Goal: Task Accomplishment & Management: Manage account settings

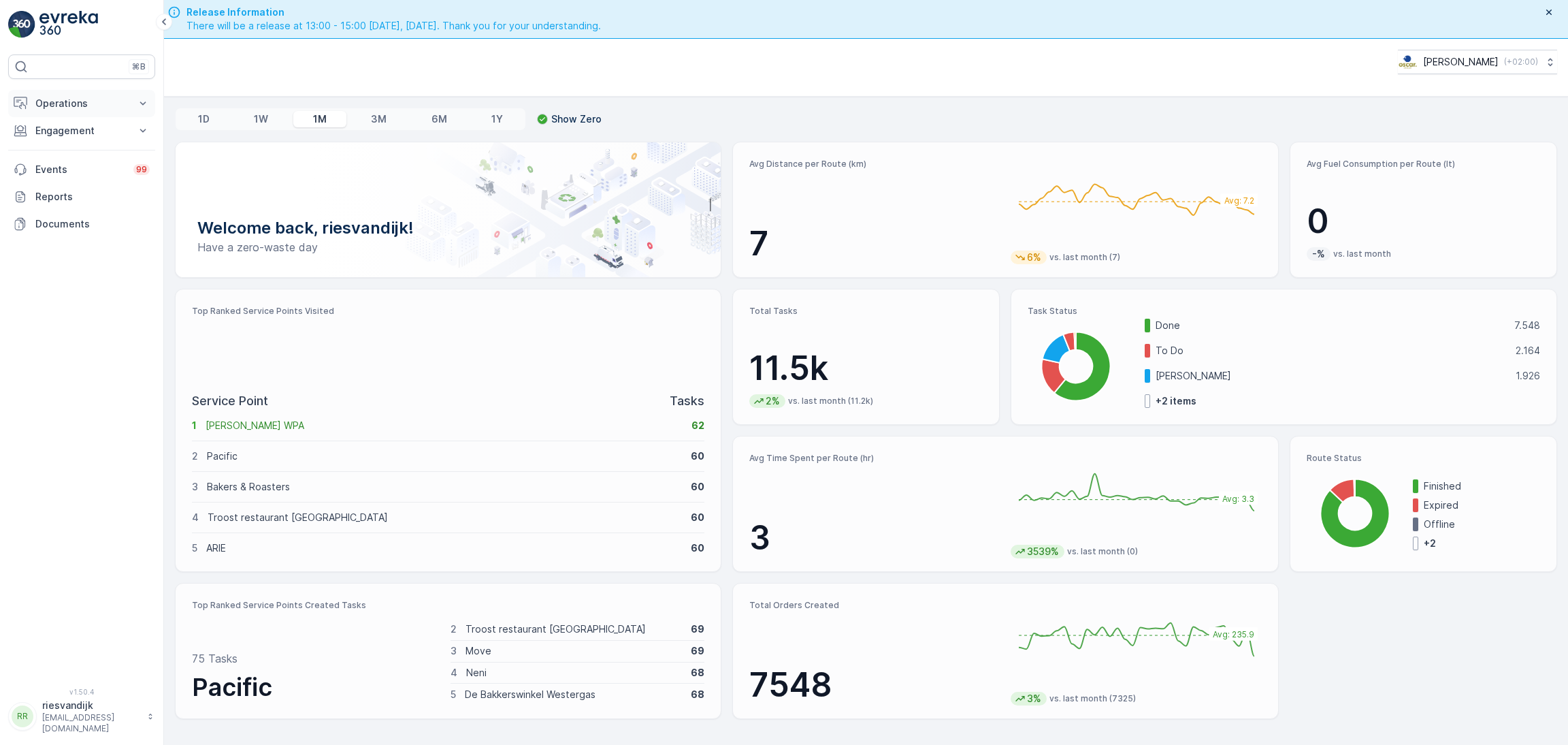
click at [73, 109] on p "Operations" at bounding box center [81, 104] width 92 height 14
click at [84, 165] on p "Routes & Tasks" at bounding box center [70, 165] width 70 height 14
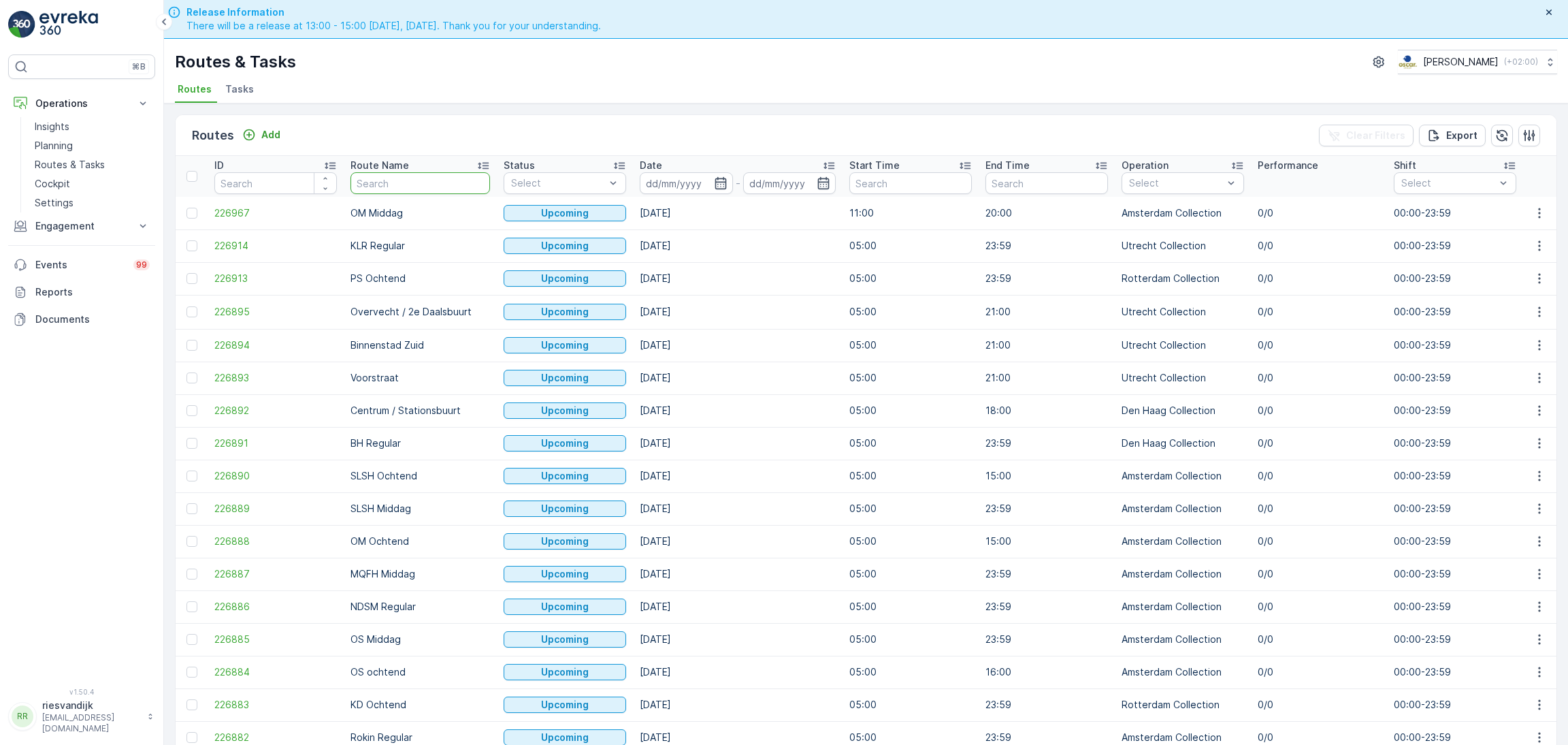
click at [412, 181] on input "text" at bounding box center [420, 183] width 140 height 22
click at [229, 83] on span "Tasks" at bounding box center [240, 89] width 29 height 14
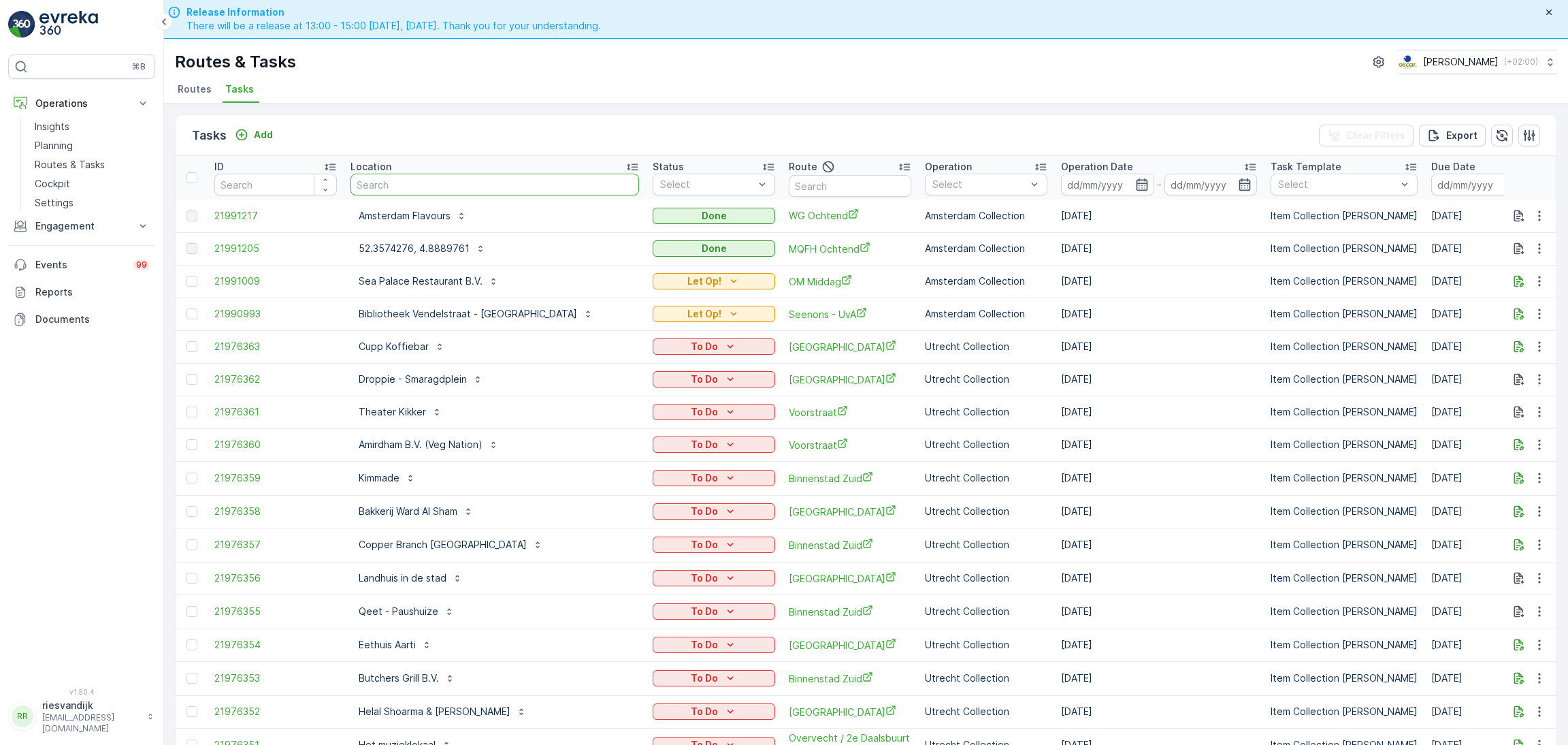
click at [395, 181] on input "text" at bounding box center [495, 185] width 288 height 22
type input "groene"
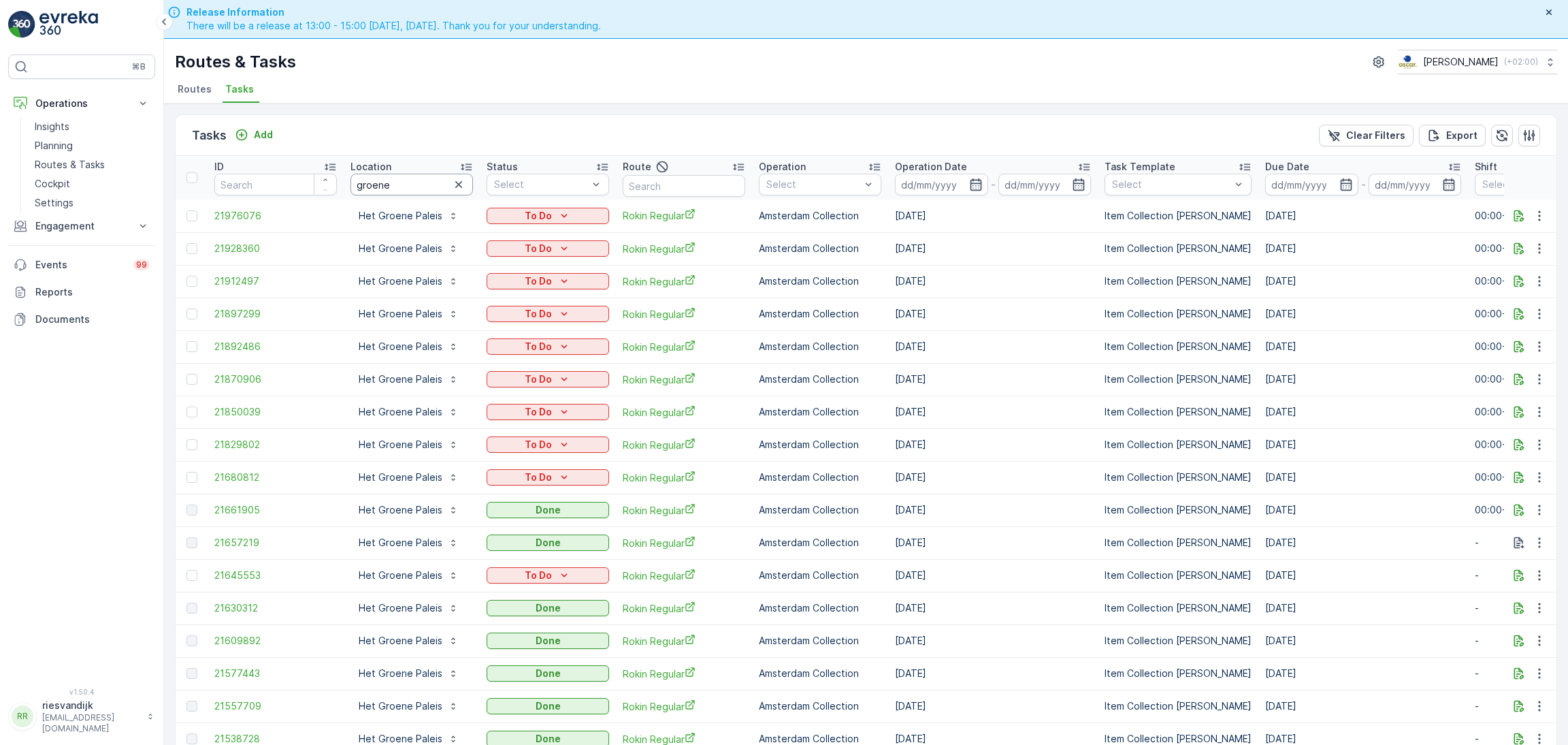
click at [439, 185] on input "groene" at bounding box center [412, 185] width 122 height 22
click at [254, 134] on p "Add" at bounding box center [264, 135] width 19 height 14
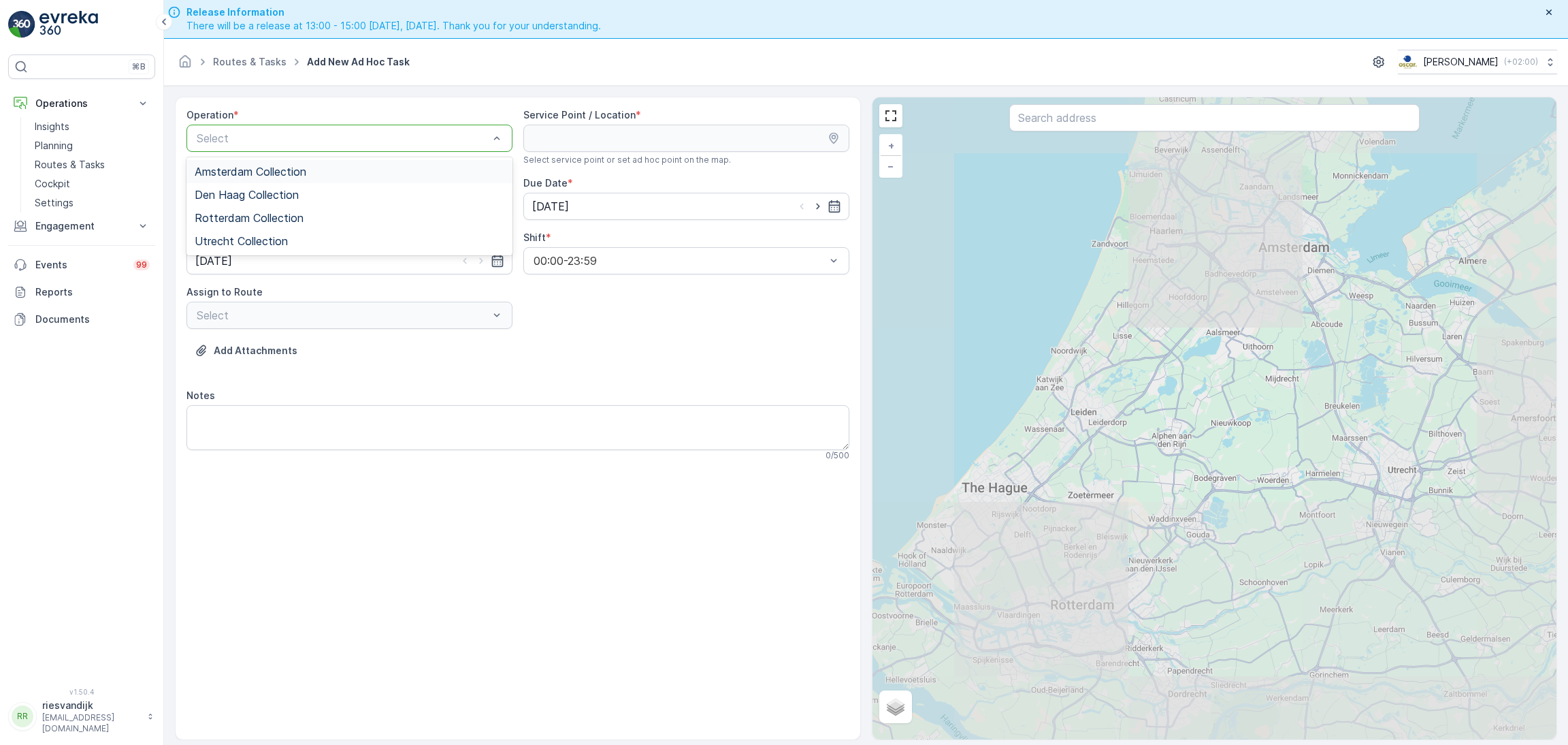
click at [305, 176] on span "Amsterdam Collection" at bounding box center [250, 171] width 112 height 12
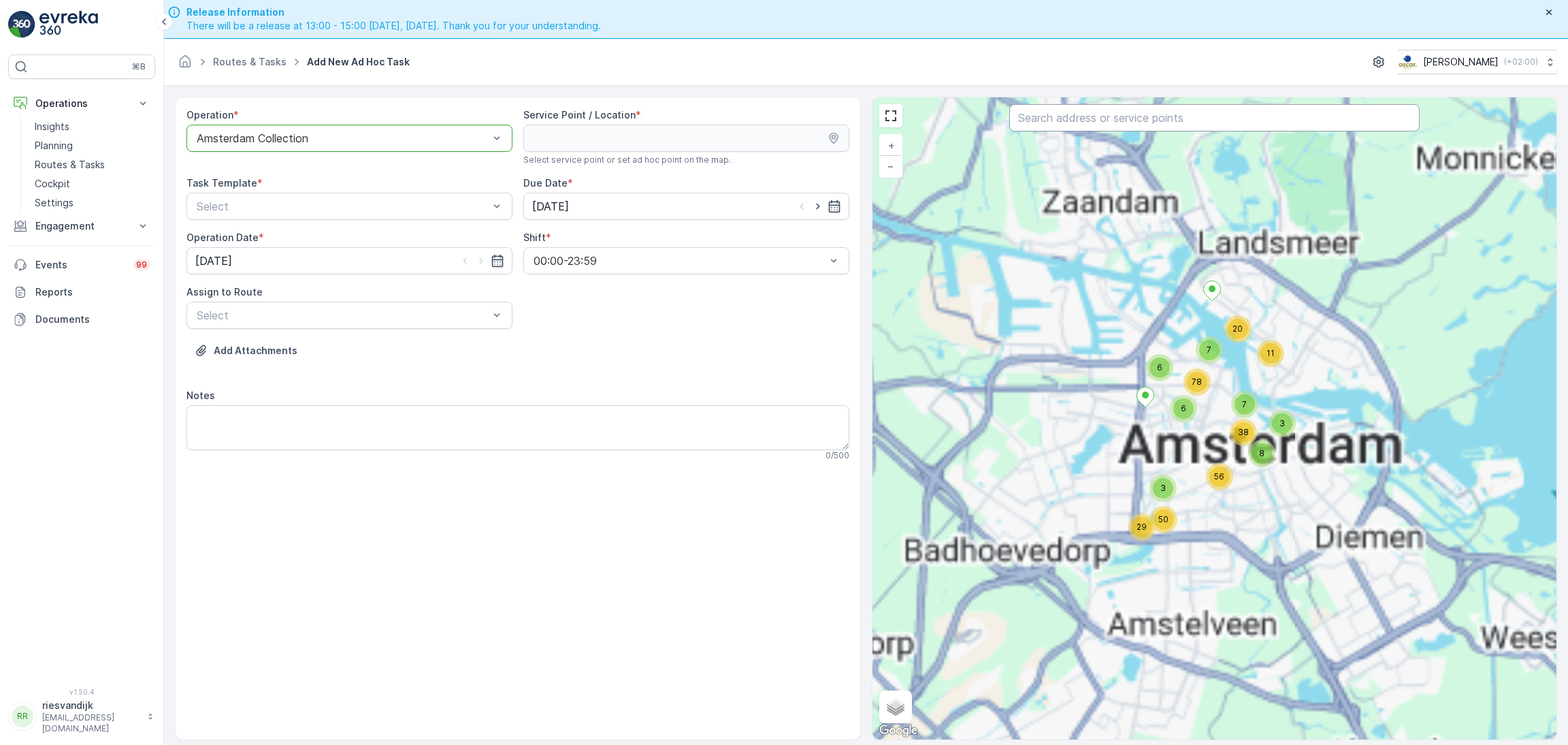
click at [1142, 108] on input "text" at bounding box center [1215, 117] width 411 height 27
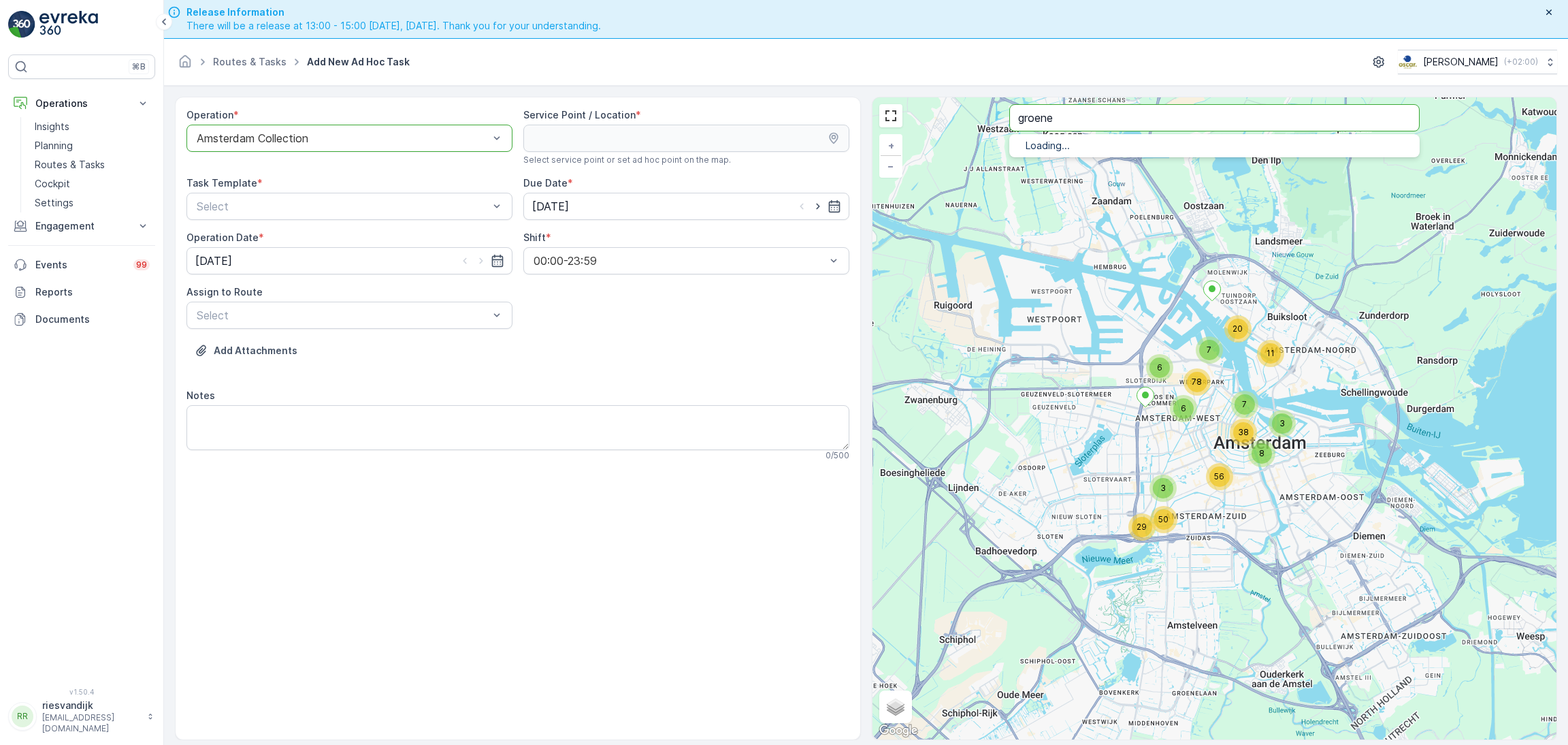
type input "groene"
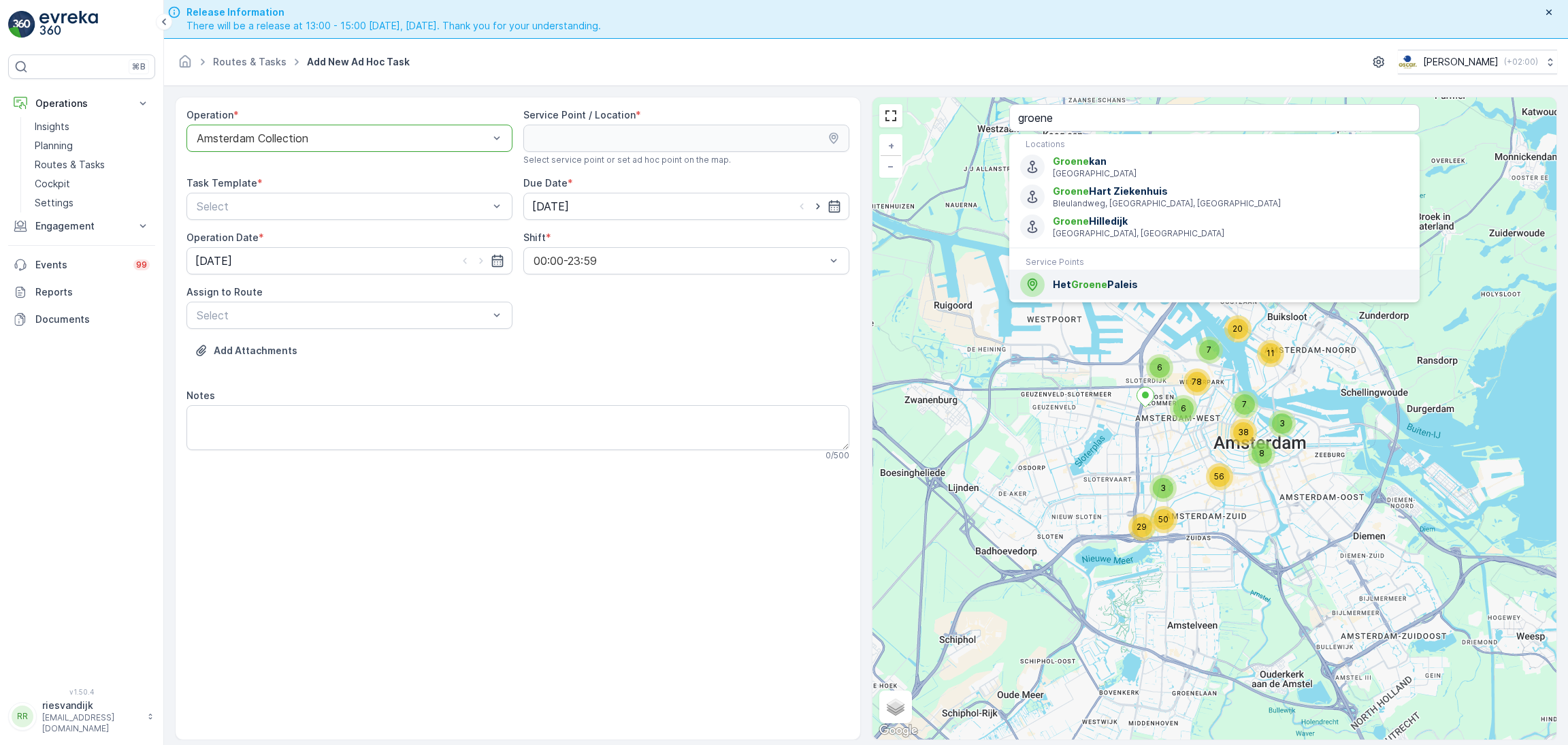
click at [1142, 287] on span "Het Groene Paleis" at bounding box center [1230, 285] width 355 height 14
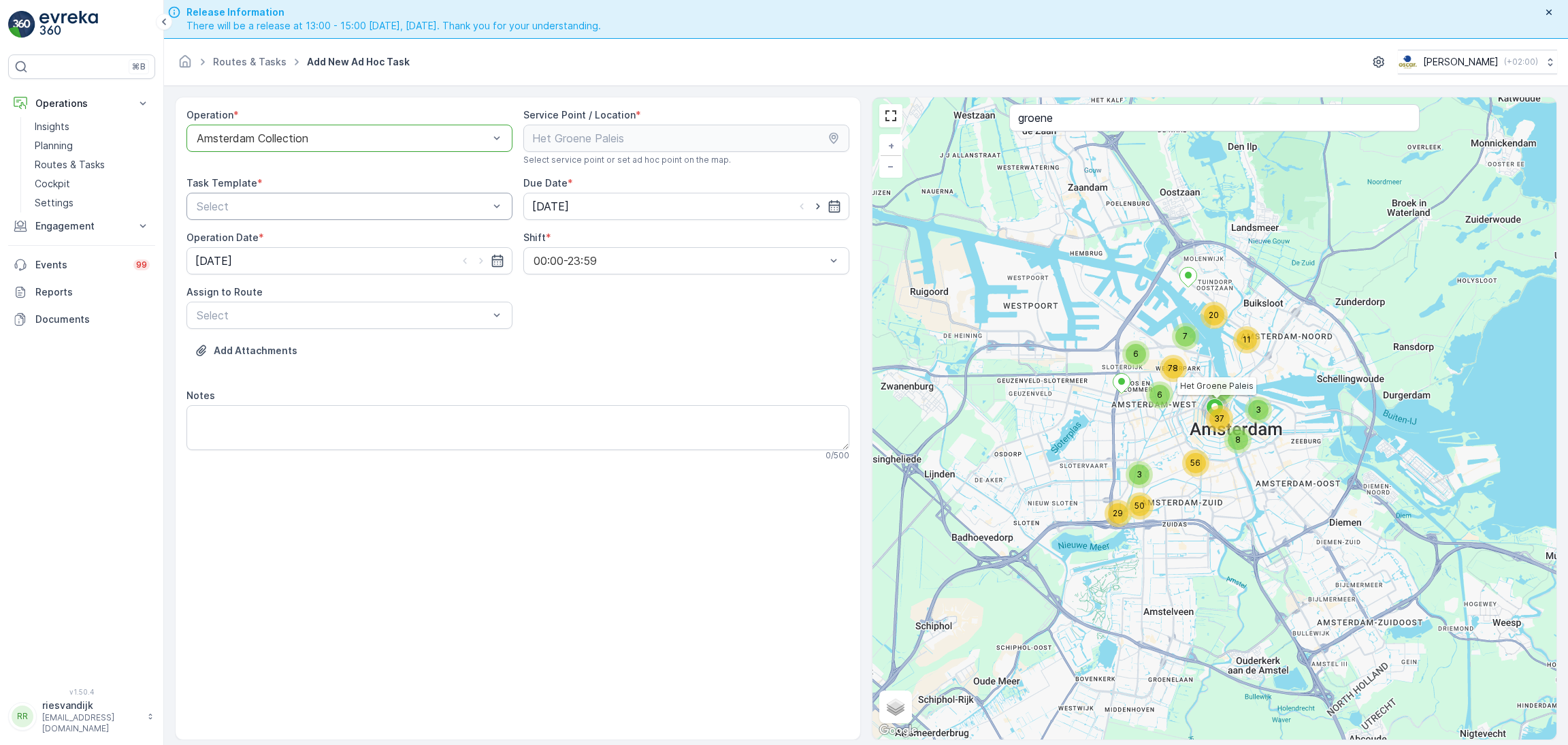
click at [358, 198] on div "Select" at bounding box center [350, 206] width 326 height 27
click at [333, 246] on span "Item Collection [PERSON_NAME]" at bounding box center [280, 240] width 171 height 12
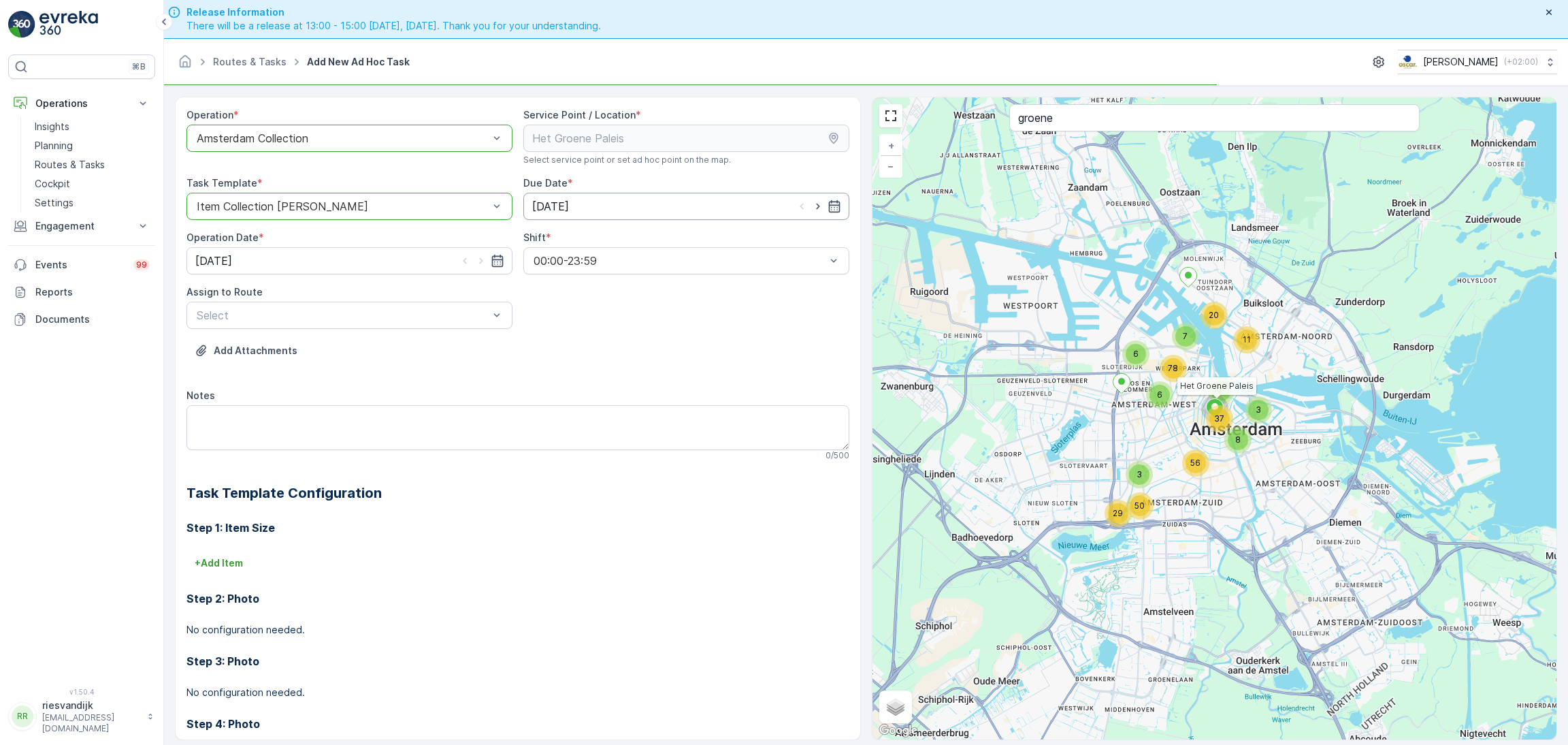
click at [761, 206] on input "[DATE]" at bounding box center [686, 206] width 326 height 27
click at [594, 401] on div "30" at bounding box center [594, 402] width 22 height 22
type input "[DATE]"
click at [339, 270] on input "[DATE]" at bounding box center [350, 260] width 326 height 27
click at [266, 460] on div "30" at bounding box center [259, 457] width 22 height 22
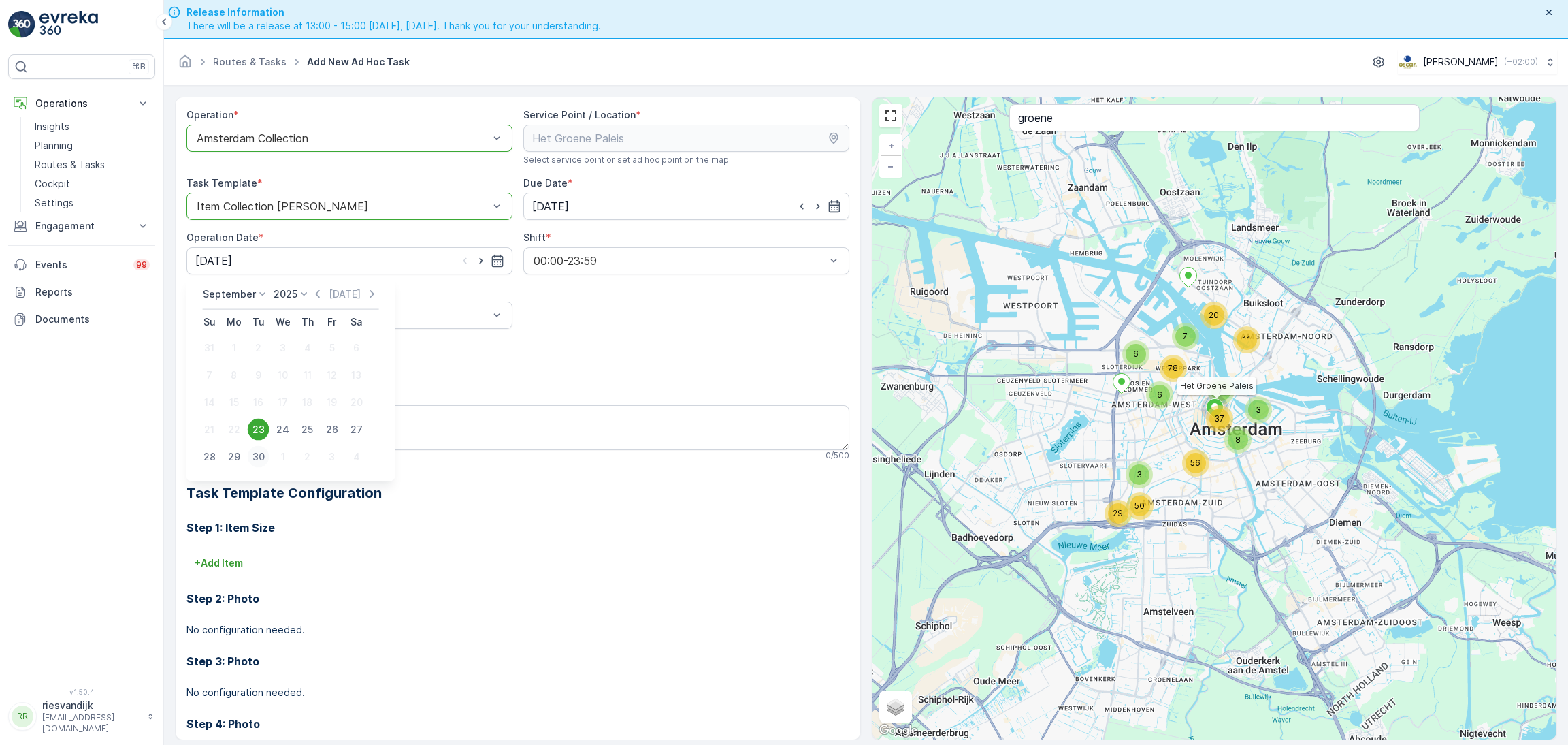
type input "[DATE]"
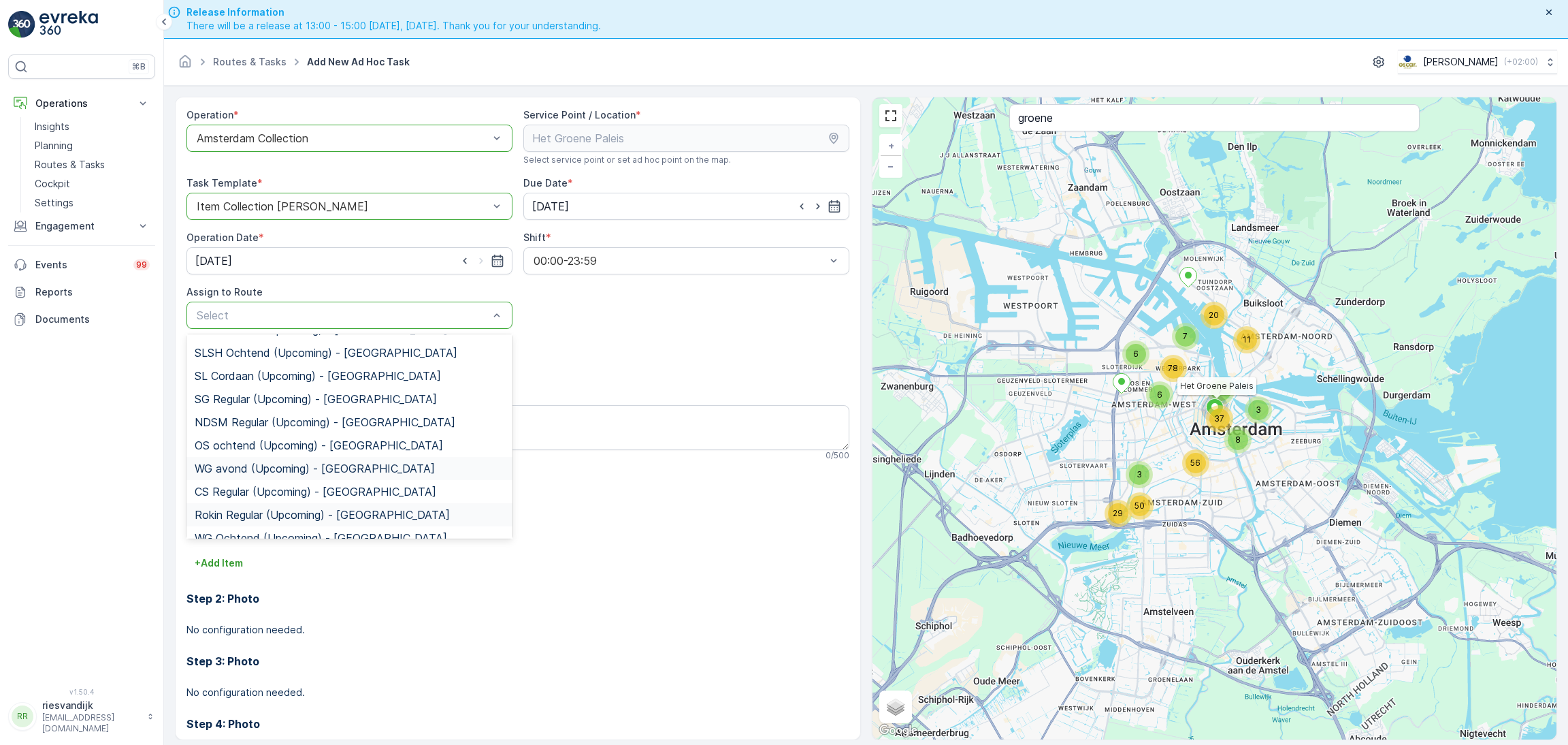
scroll to position [240, 0]
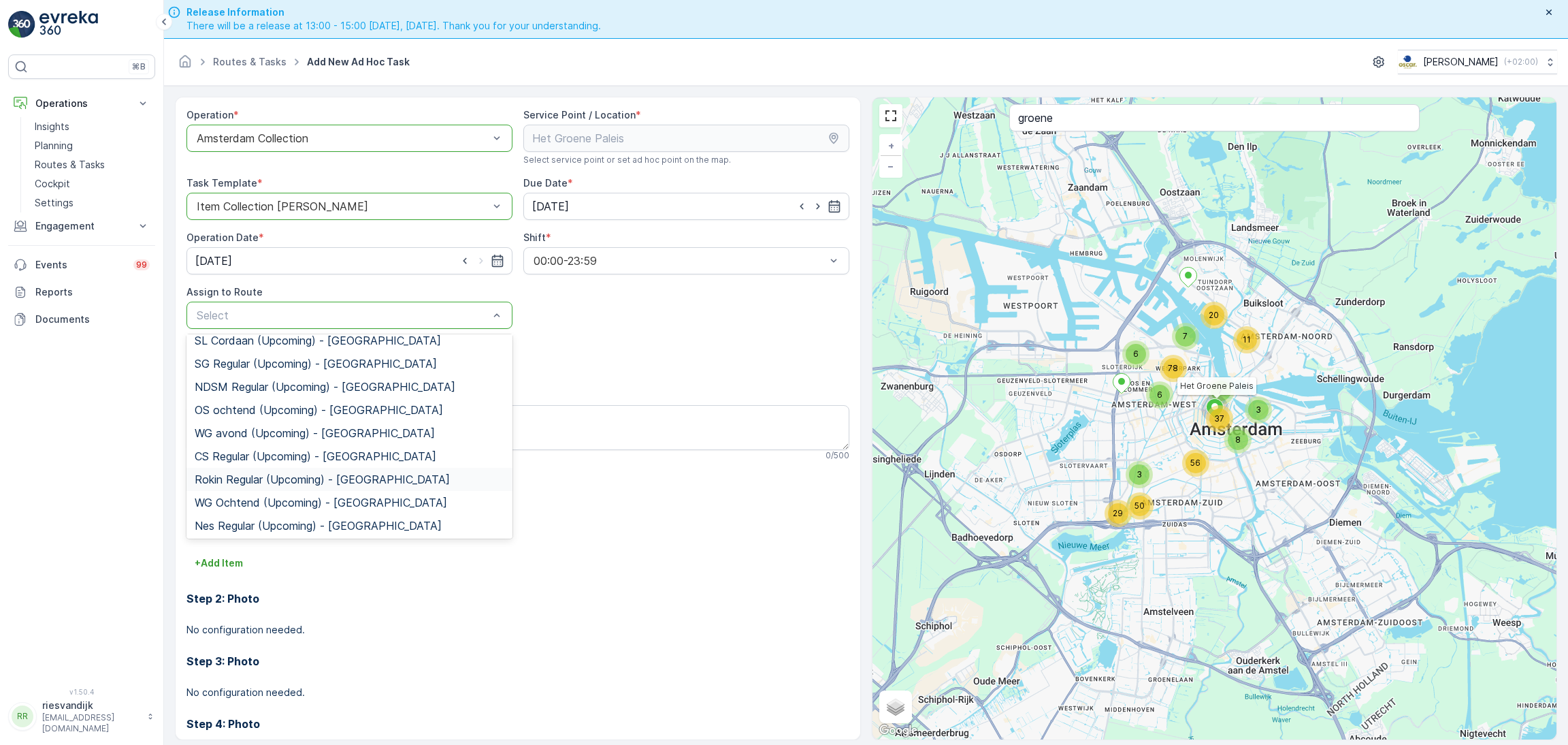
click at [300, 487] on div "Rokin Regular (Upcoming) - [GEOGRAPHIC_DATA]" at bounding box center [350, 479] width 326 height 23
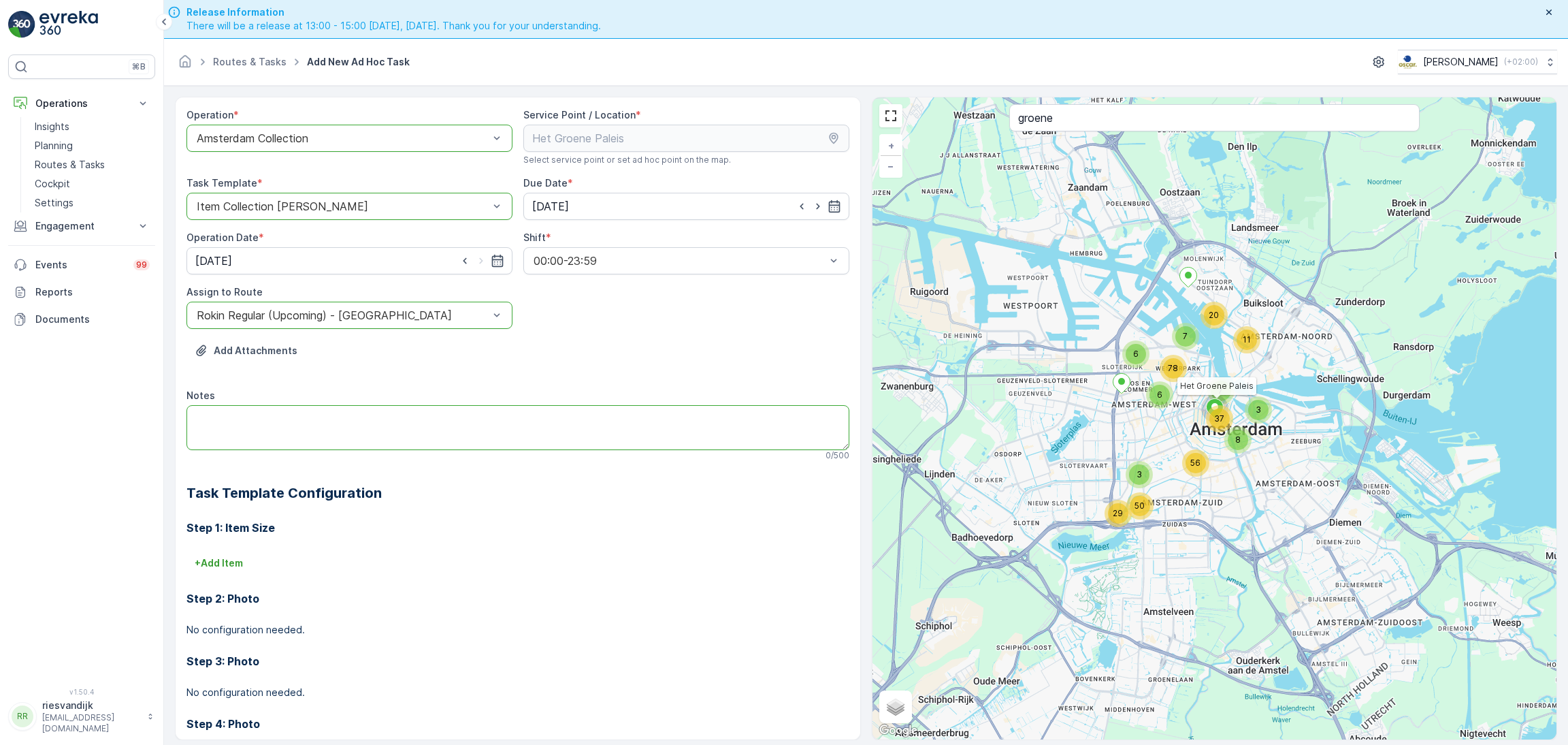
click at [353, 433] on textarea "Notes" at bounding box center [518, 427] width 663 height 45
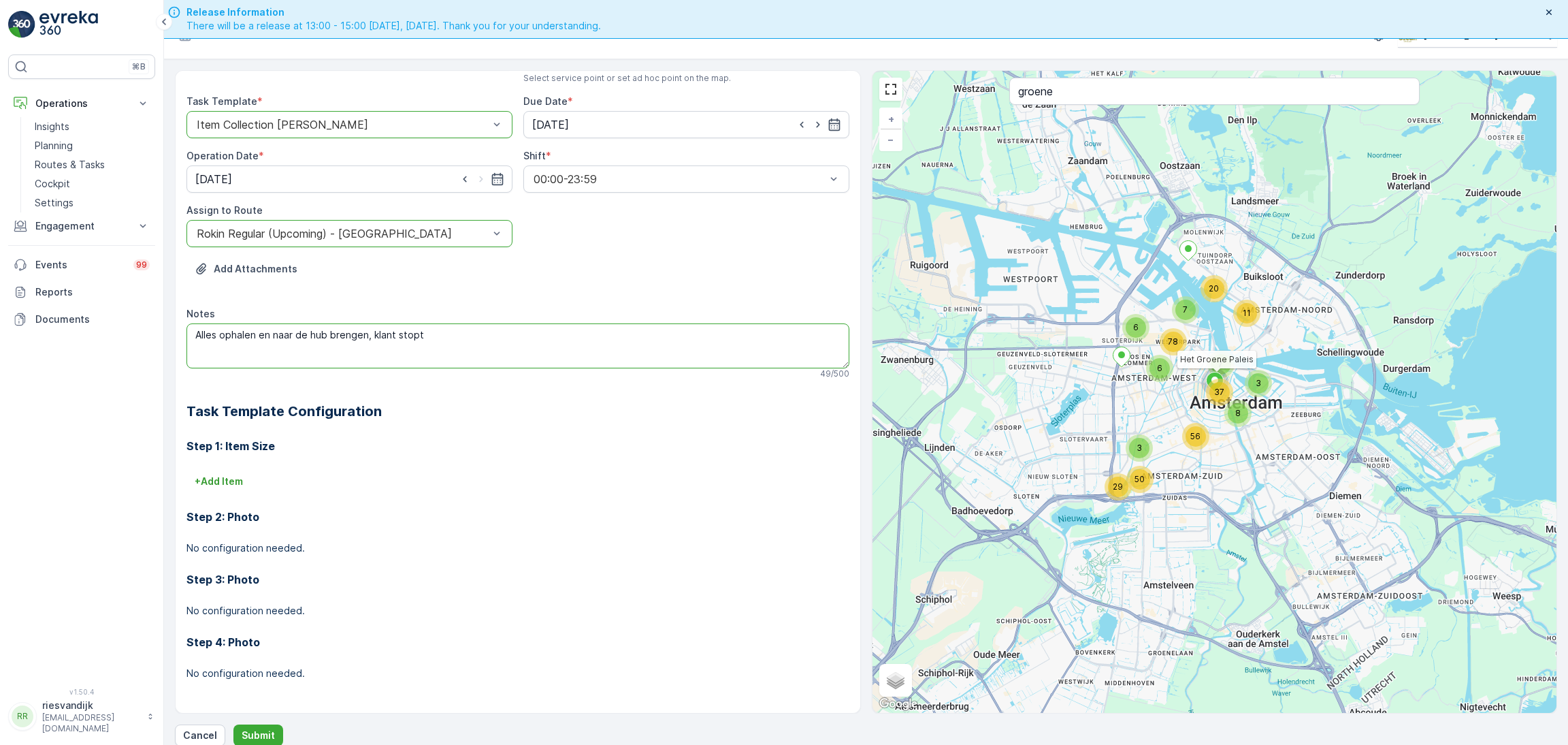
scroll to position [39, 0]
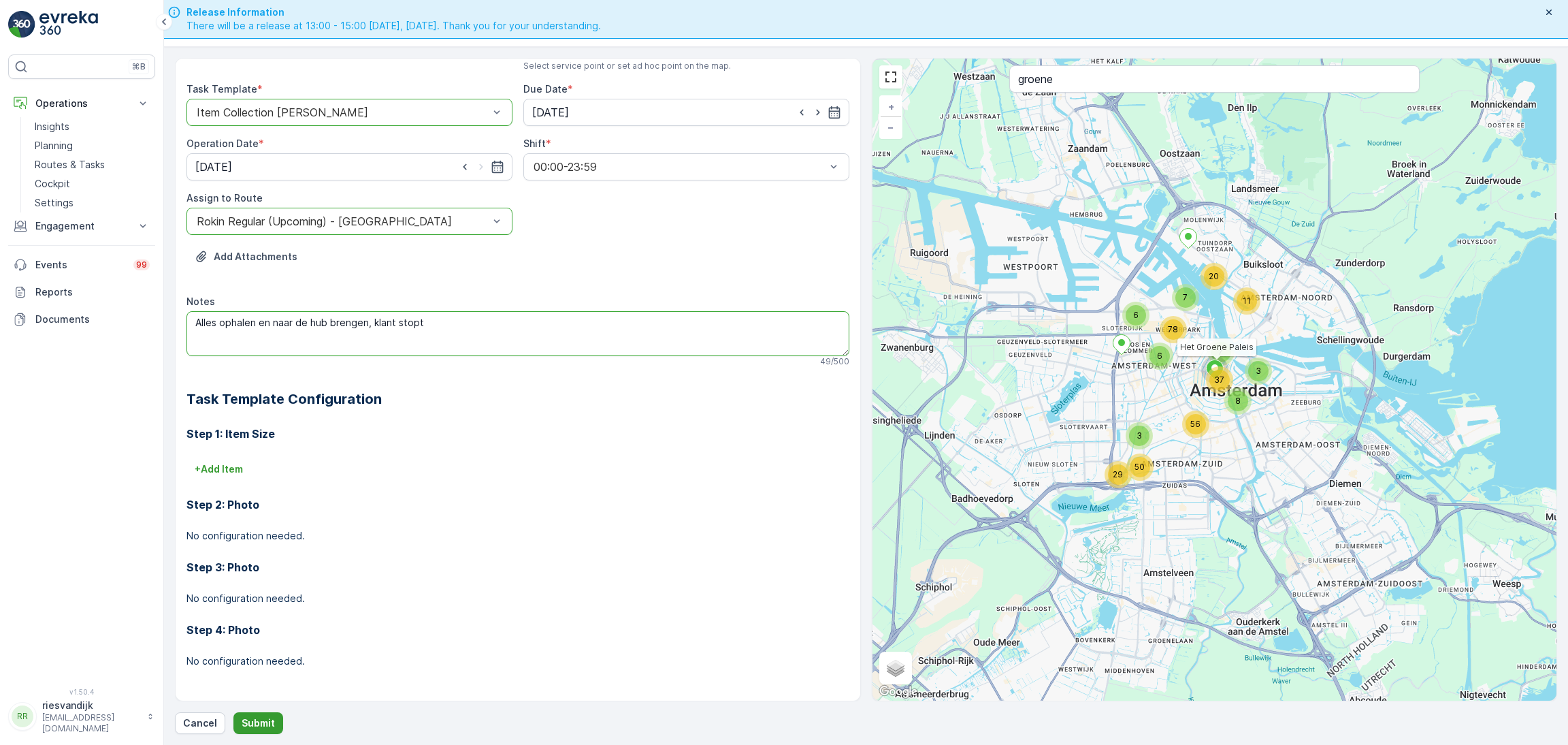
type textarea "Alles ophalen en naar de hub brengen, klant stopt"
click at [277, 729] on button "Submit" at bounding box center [258, 723] width 50 height 22
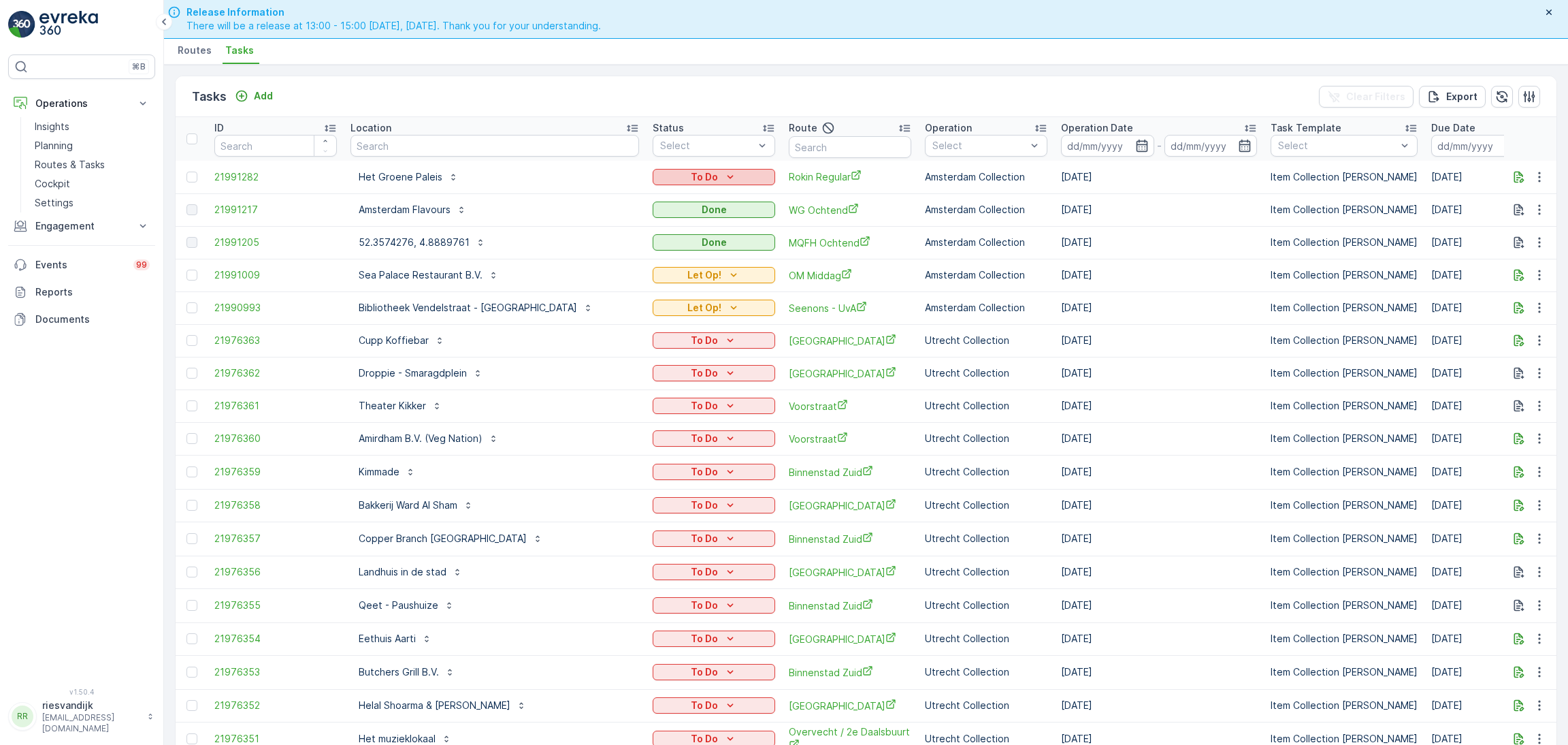
click at [722, 172] on div "To Do" at bounding box center [714, 178] width 112 height 14
click at [676, 195] on div "Let Op!" at bounding box center [679, 196] width 87 height 19
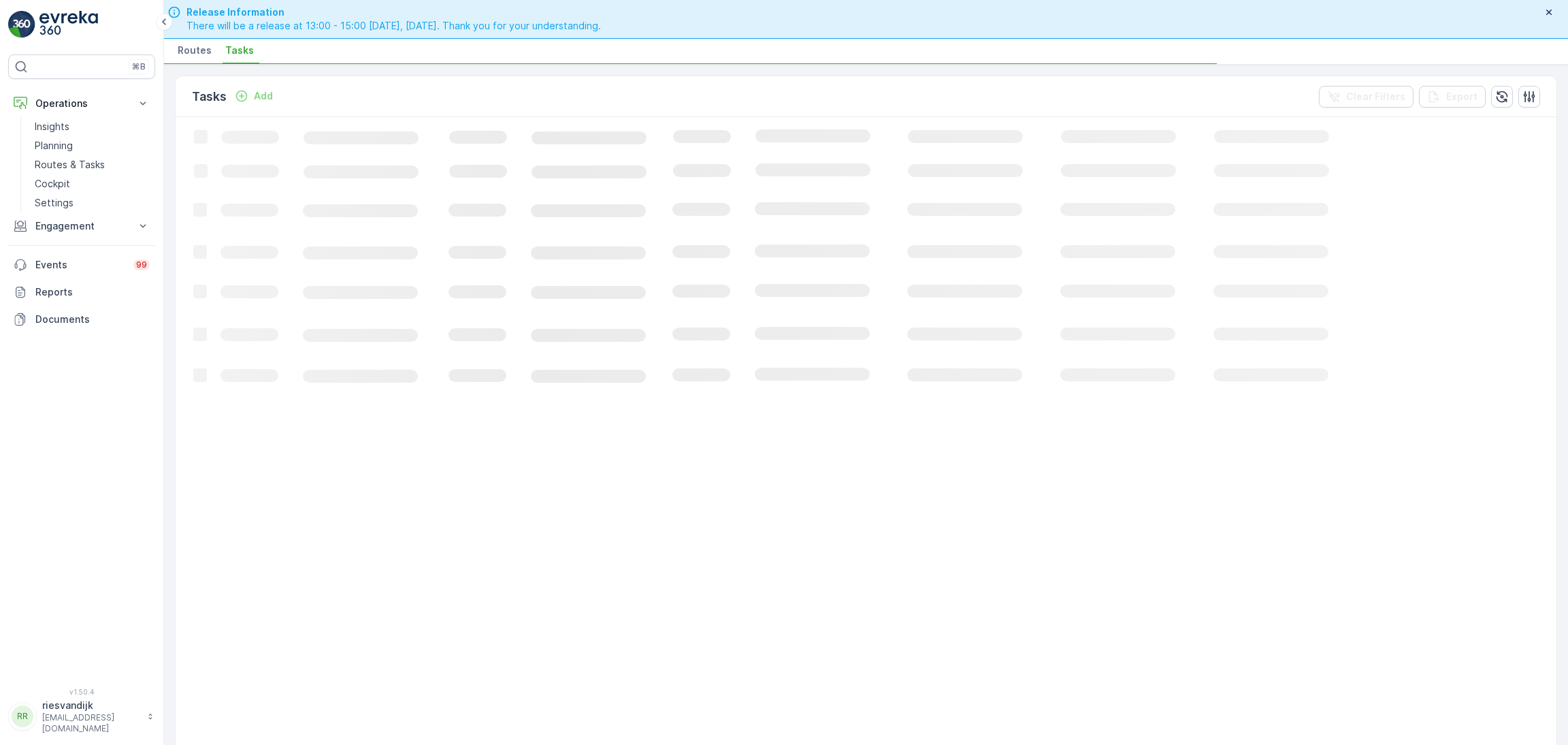
click at [71, 143] on p "Planning" at bounding box center [53, 146] width 38 height 14
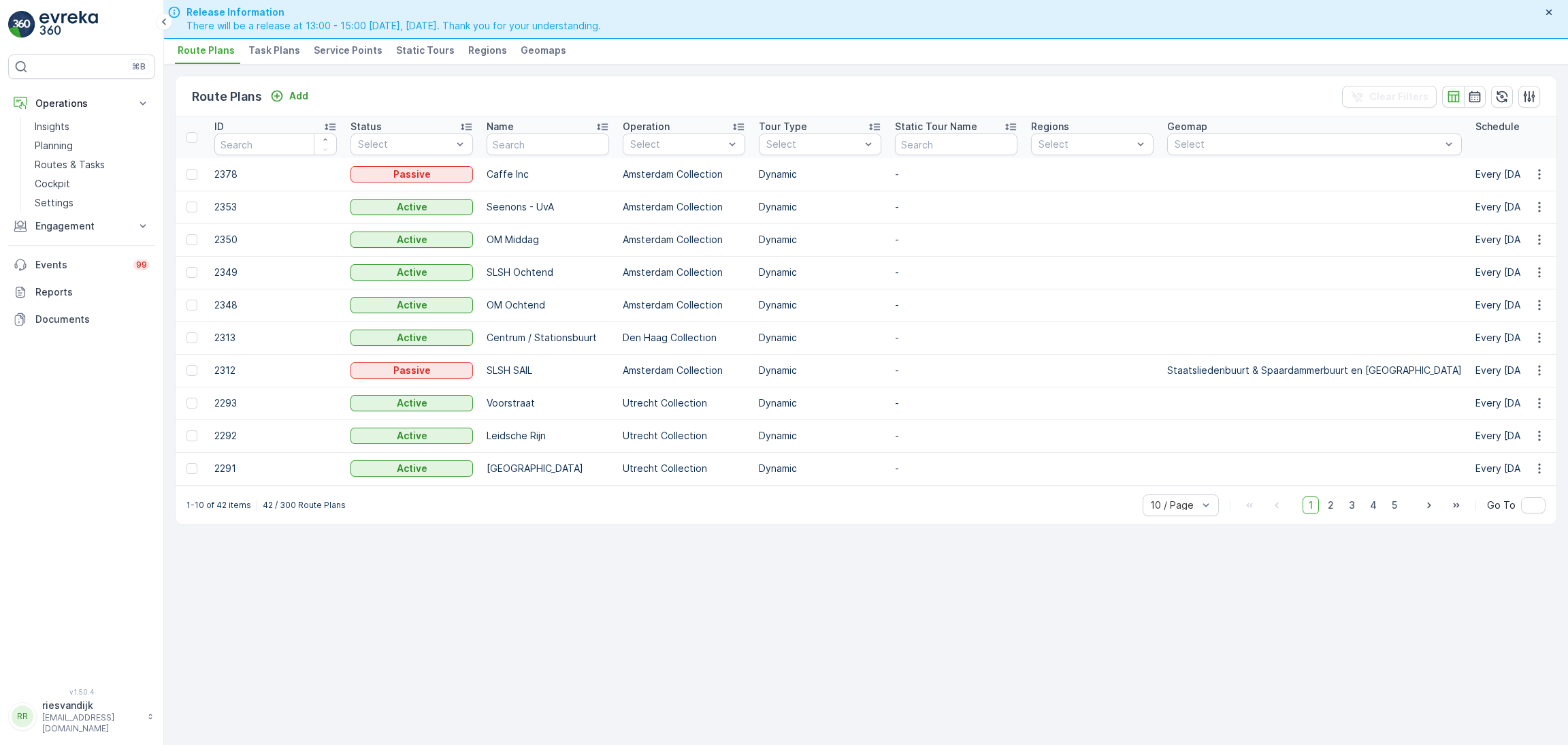
click at [291, 46] on span "Task Plans" at bounding box center [274, 50] width 52 height 14
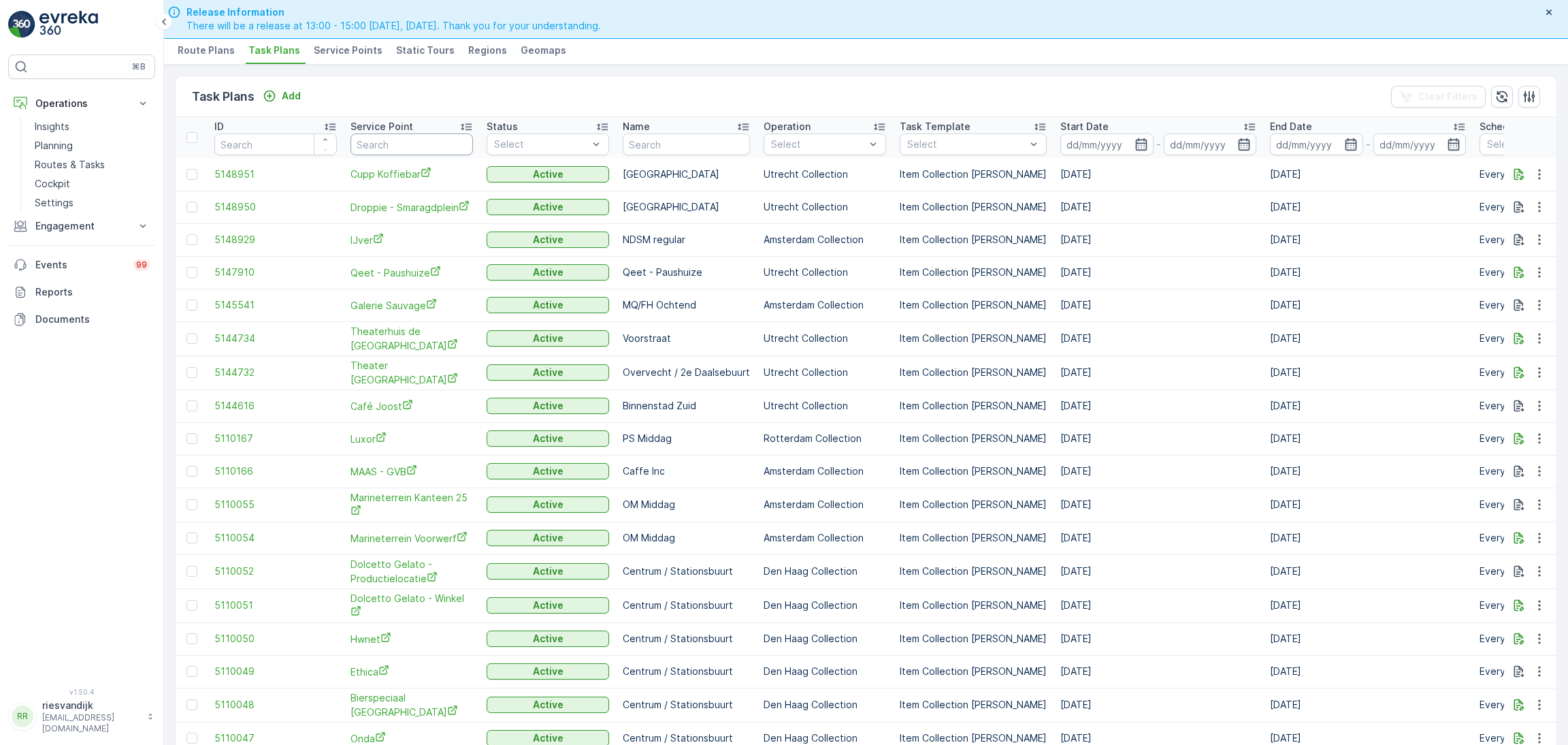
click at [382, 144] on input "text" at bounding box center [412, 144] width 122 height 22
click at [401, 143] on input "text" at bounding box center [412, 144] width 122 height 22
type input "groene"
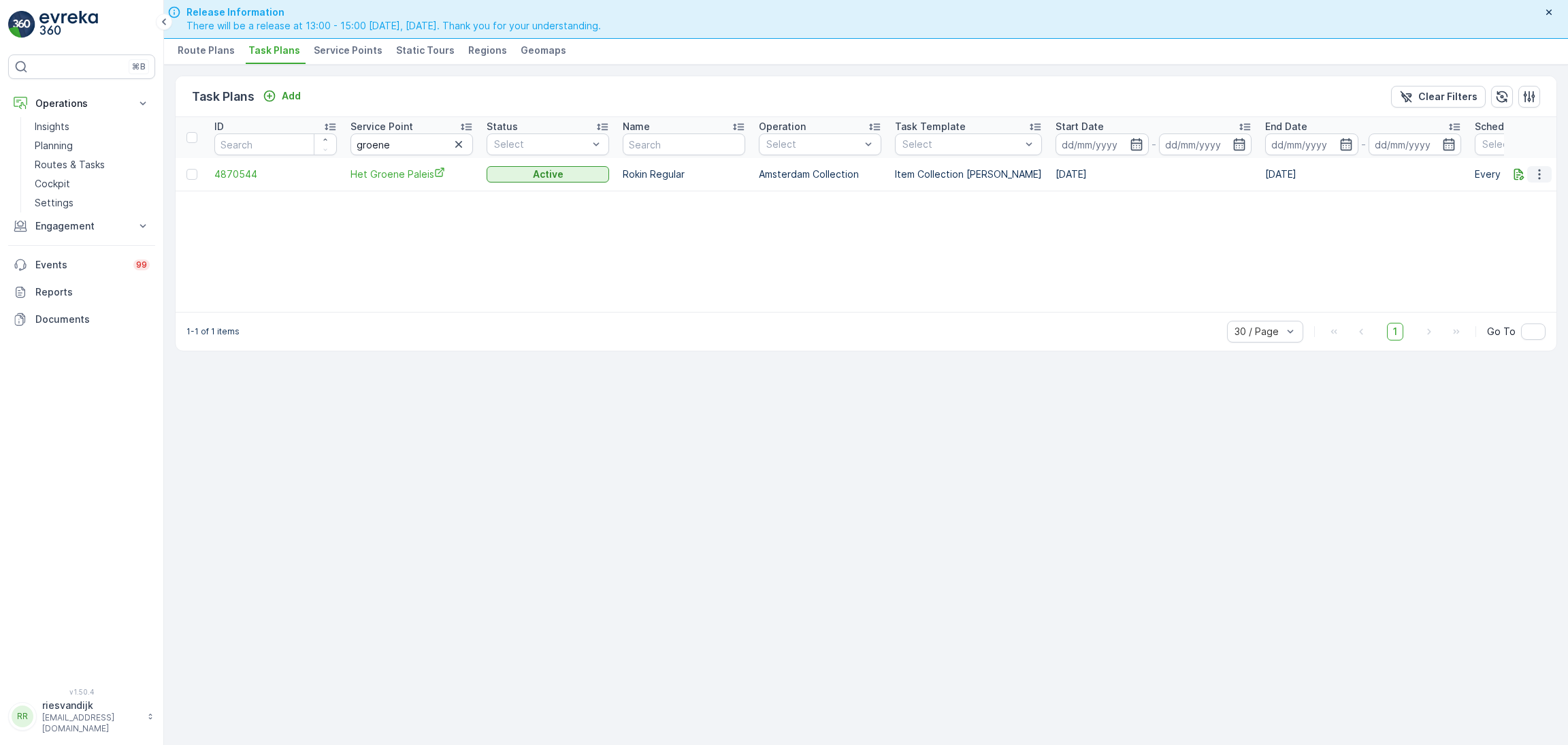
click at [1533, 180] on icon "button" at bounding box center [1540, 174] width 14 height 14
click at [1522, 218] on span "Edit Task Plan" at bounding box center [1515, 213] width 64 height 14
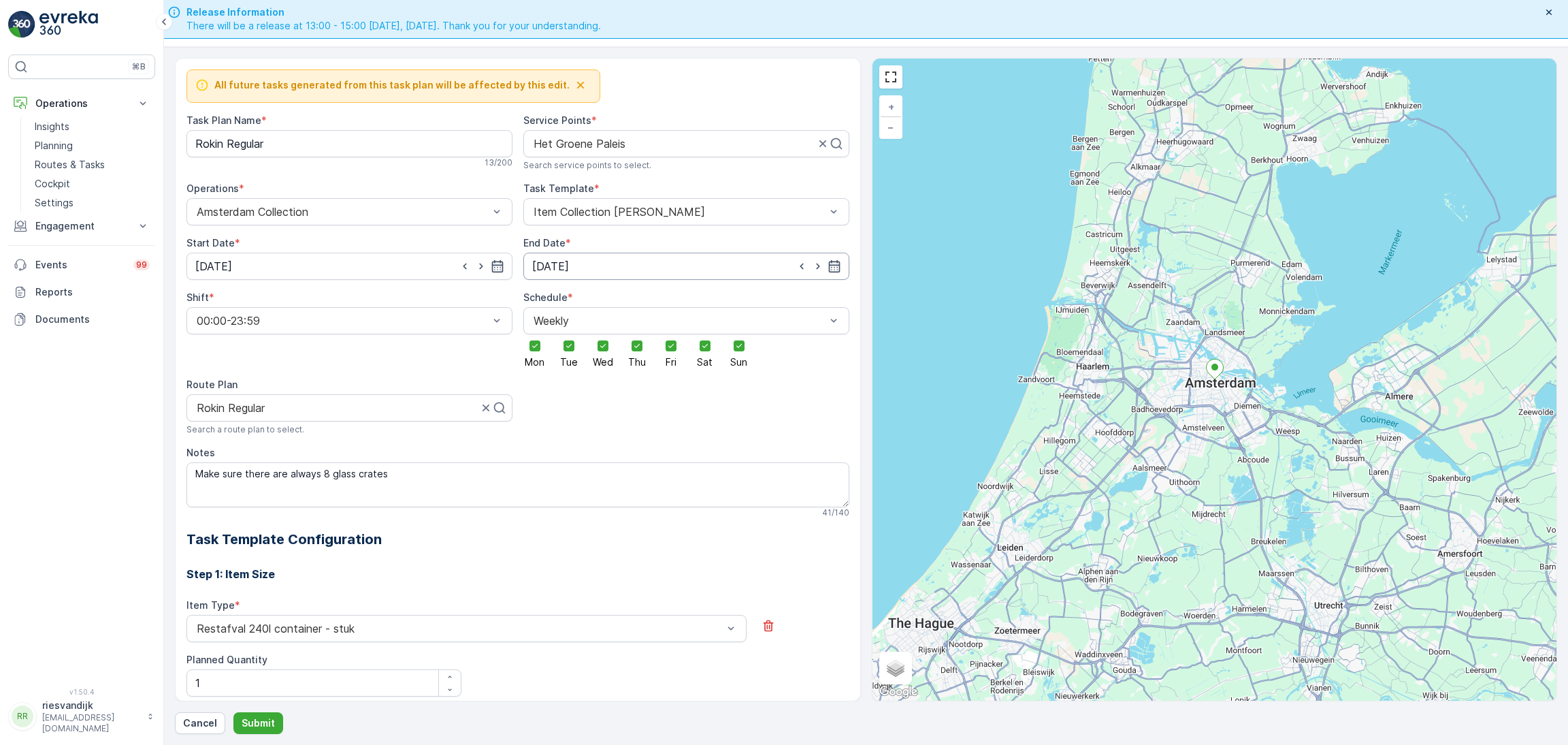
click at [614, 261] on input "[DATE]" at bounding box center [686, 266] width 326 height 27
click at [671, 295] on p "[DATE]" at bounding box center [681, 300] width 32 height 14
click at [601, 462] on div "30" at bounding box center [594, 462] width 22 height 22
type input "[DATE]"
click at [255, 731] on button "Submit" at bounding box center [258, 723] width 50 height 22
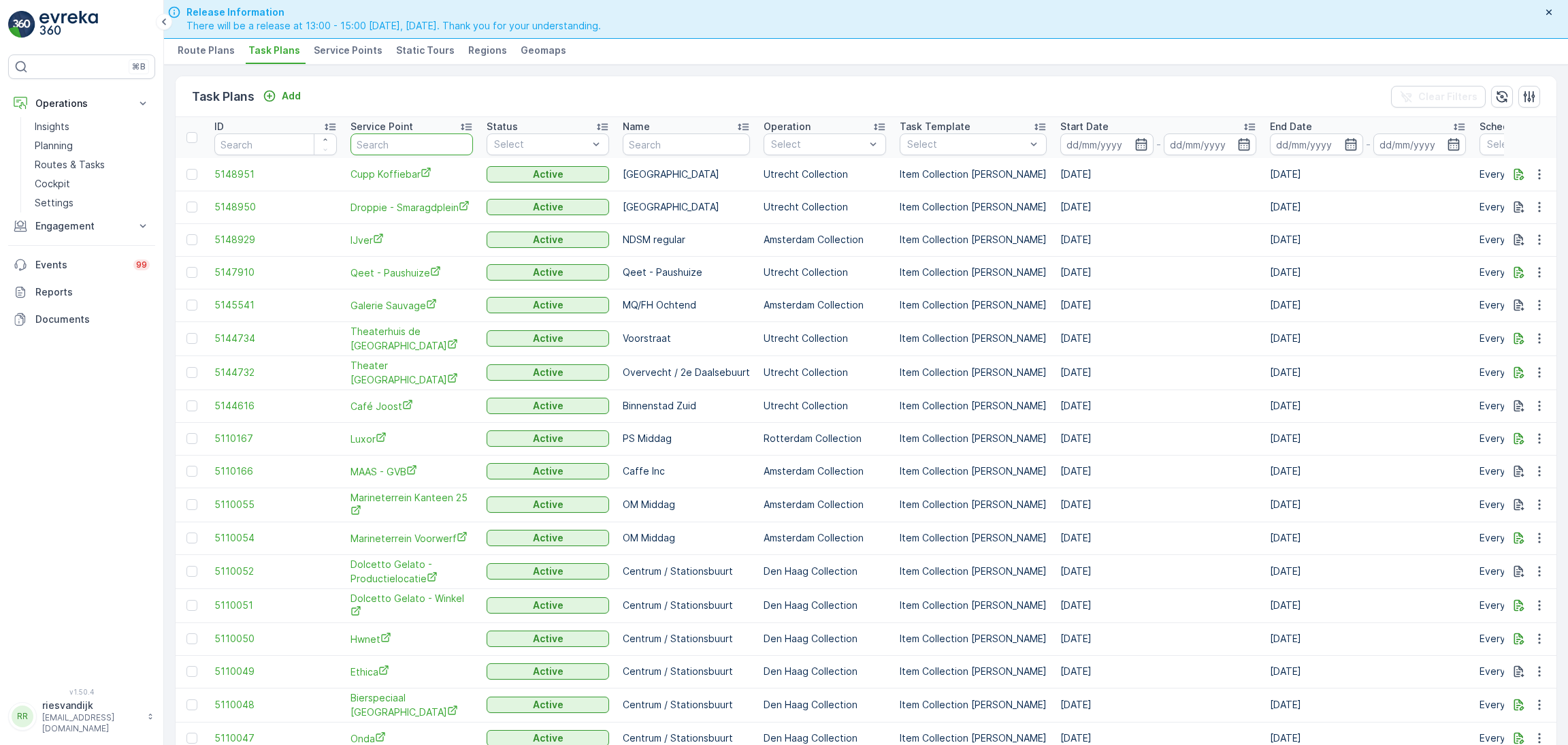
click at [440, 139] on input "text" at bounding box center [412, 144] width 122 height 22
type input "espres"
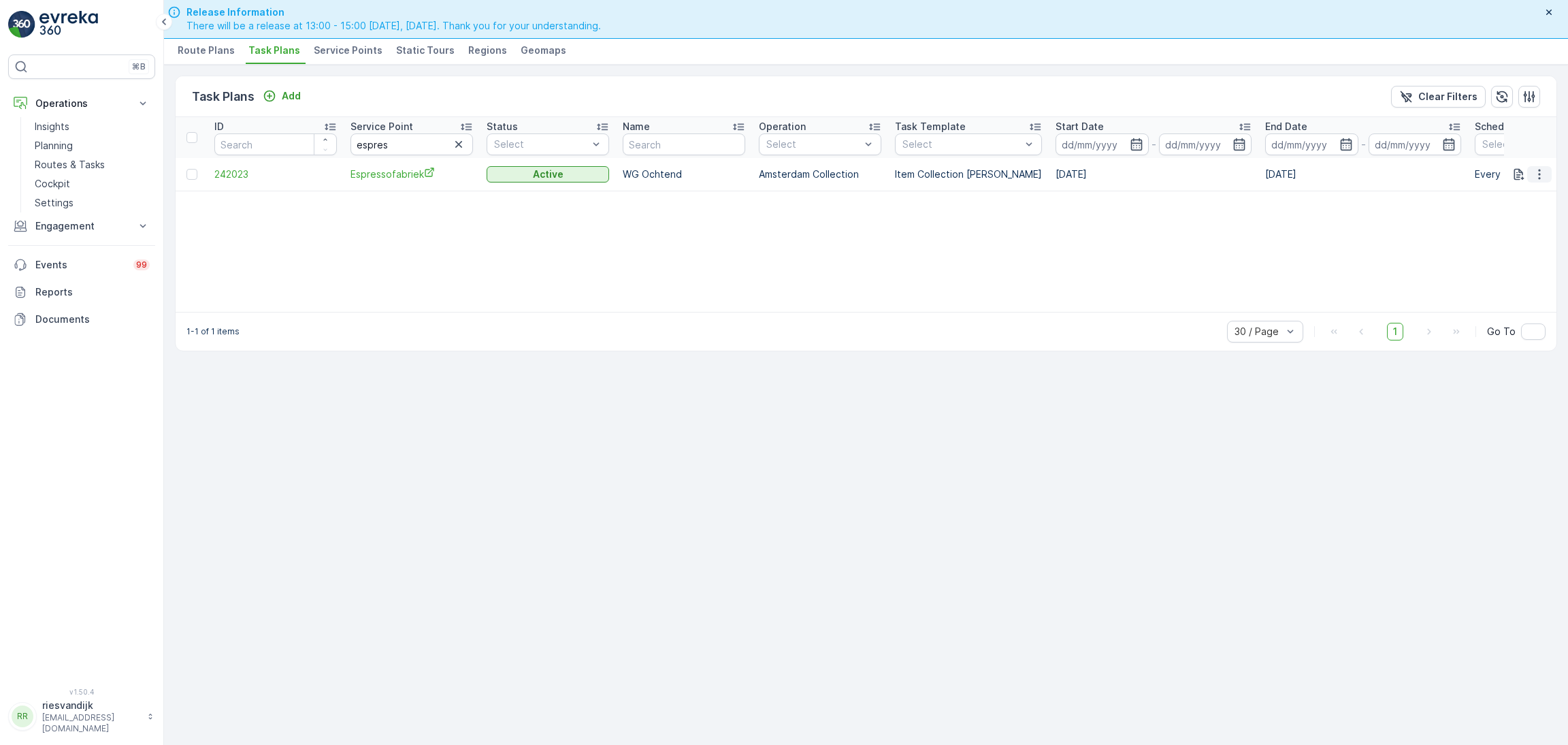
click at [1539, 173] on icon "button" at bounding box center [1539, 174] width 2 height 10
click at [1539, 219] on span "Edit Task Plan" at bounding box center [1515, 213] width 64 height 14
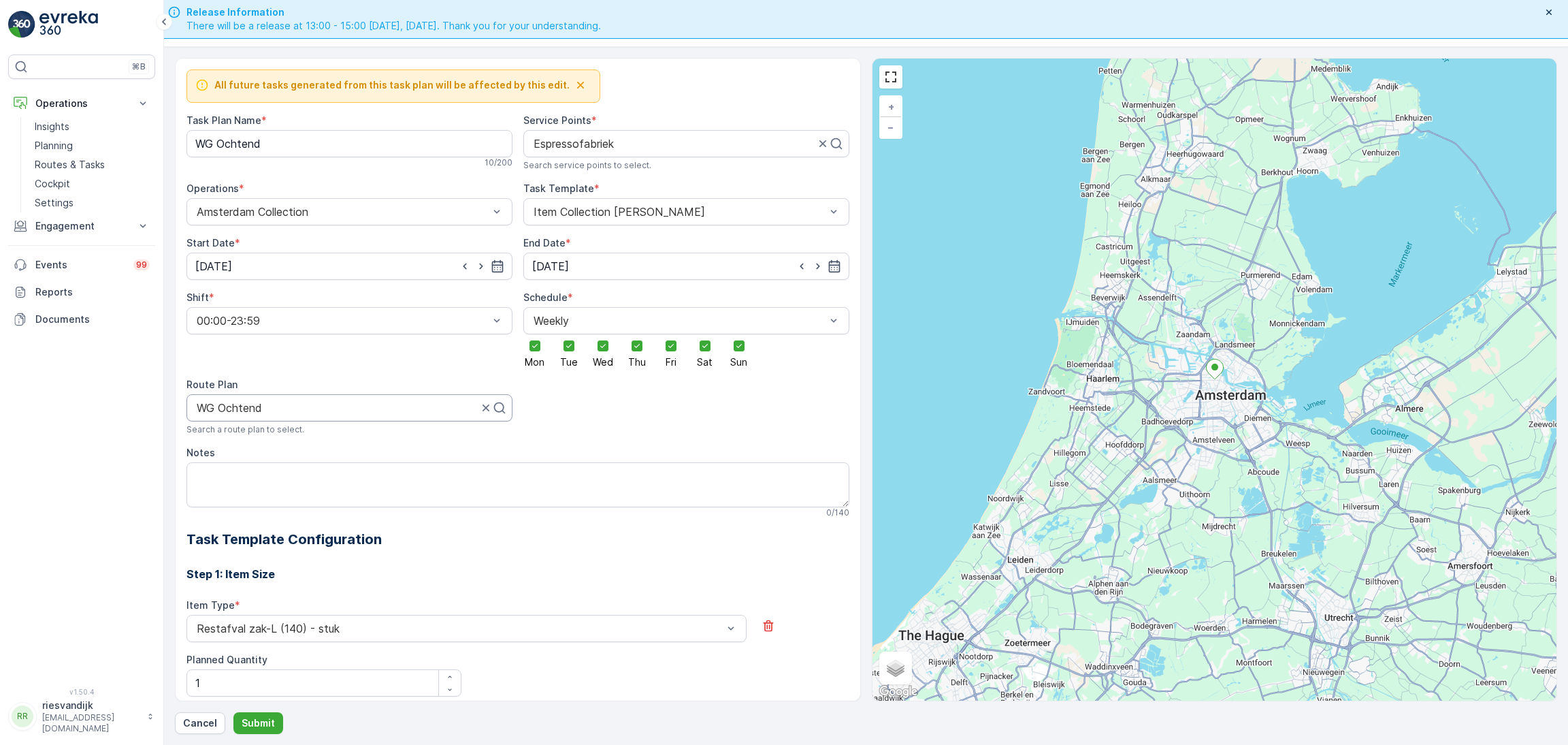
click at [370, 412] on div at bounding box center [337, 408] width 284 height 12
click at [395, 143] on Name "WG Ochtend" at bounding box center [350, 143] width 326 height 27
click at [418, 408] on div at bounding box center [344, 408] width 298 height 12
click at [414, 408] on div at bounding box center [344, 408] width 298 height 12
type input "sl"
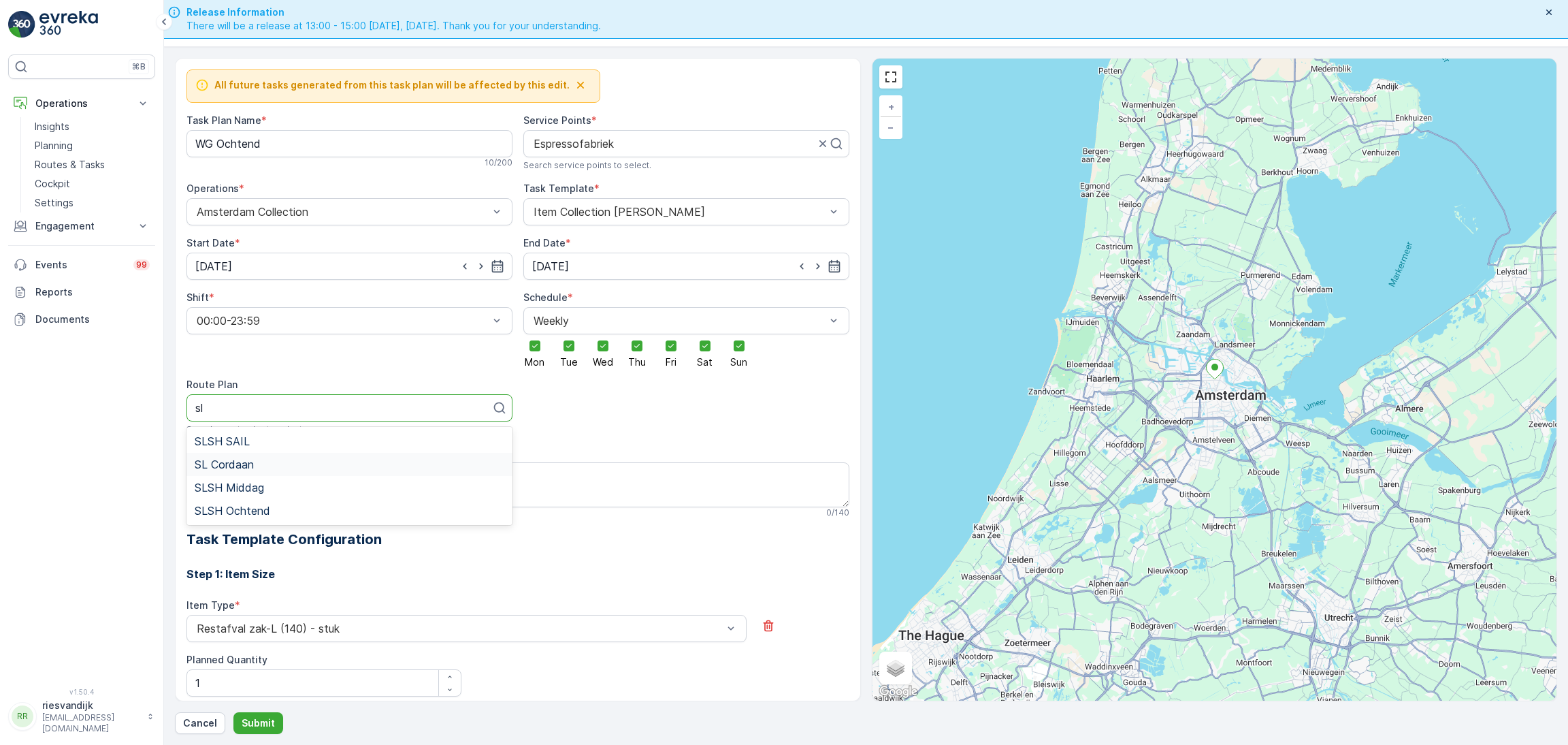
click at [274, 467] on div "SL Cordaan" at bounding box center [350, 464] width 310 height 12
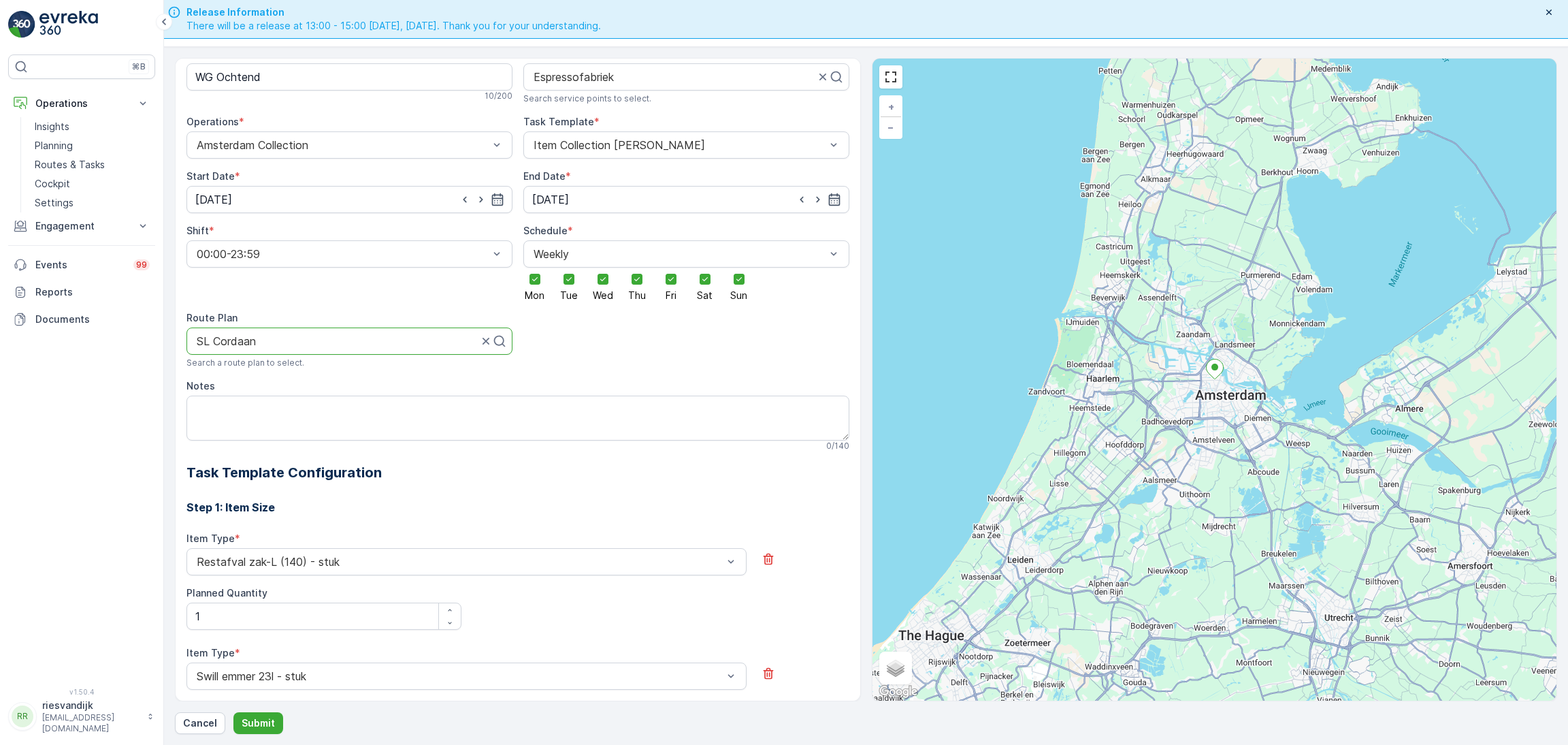
scroll to position [102, 0]
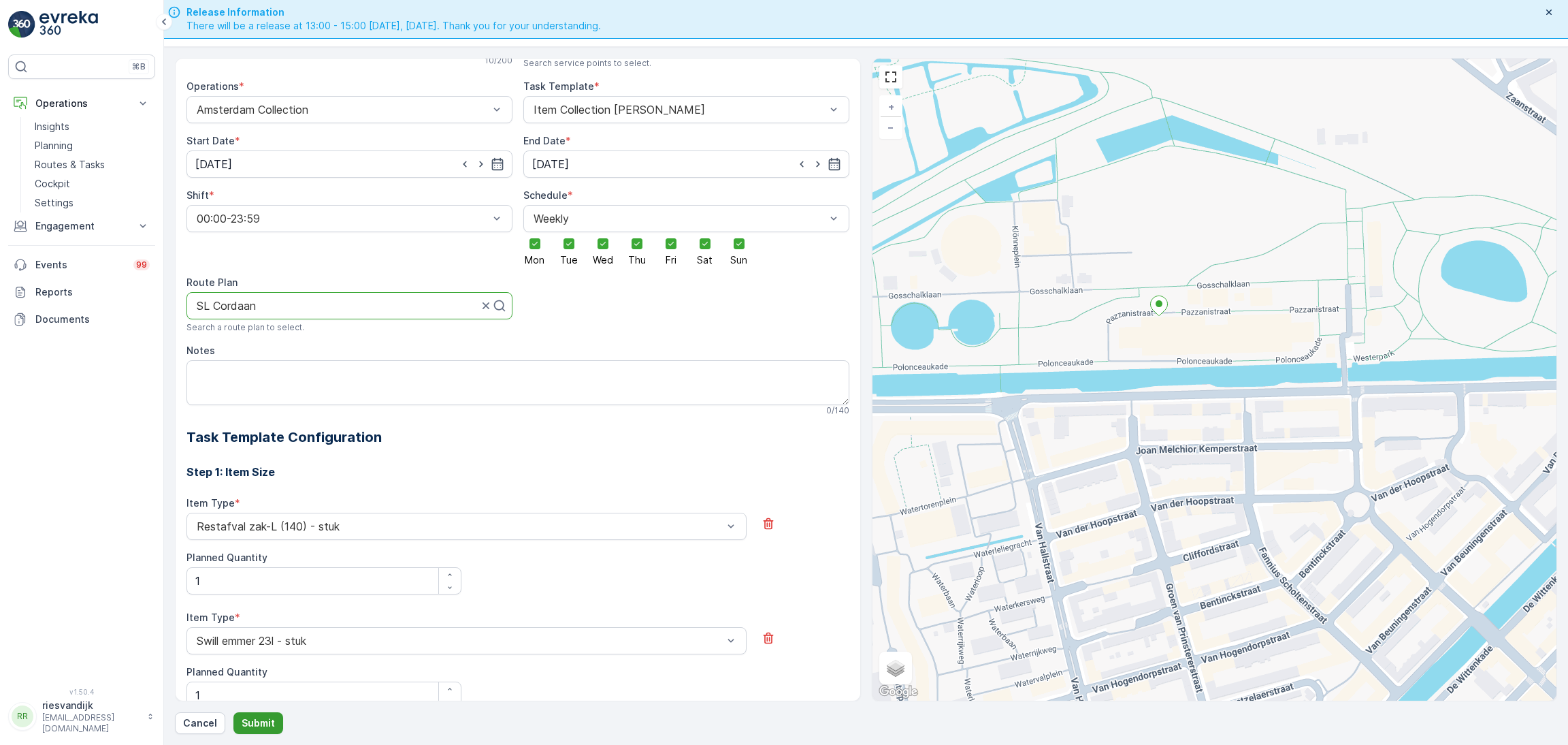
click at [249, 723] on p "Submit" at bounding box center [258, 723] width 33 height 14
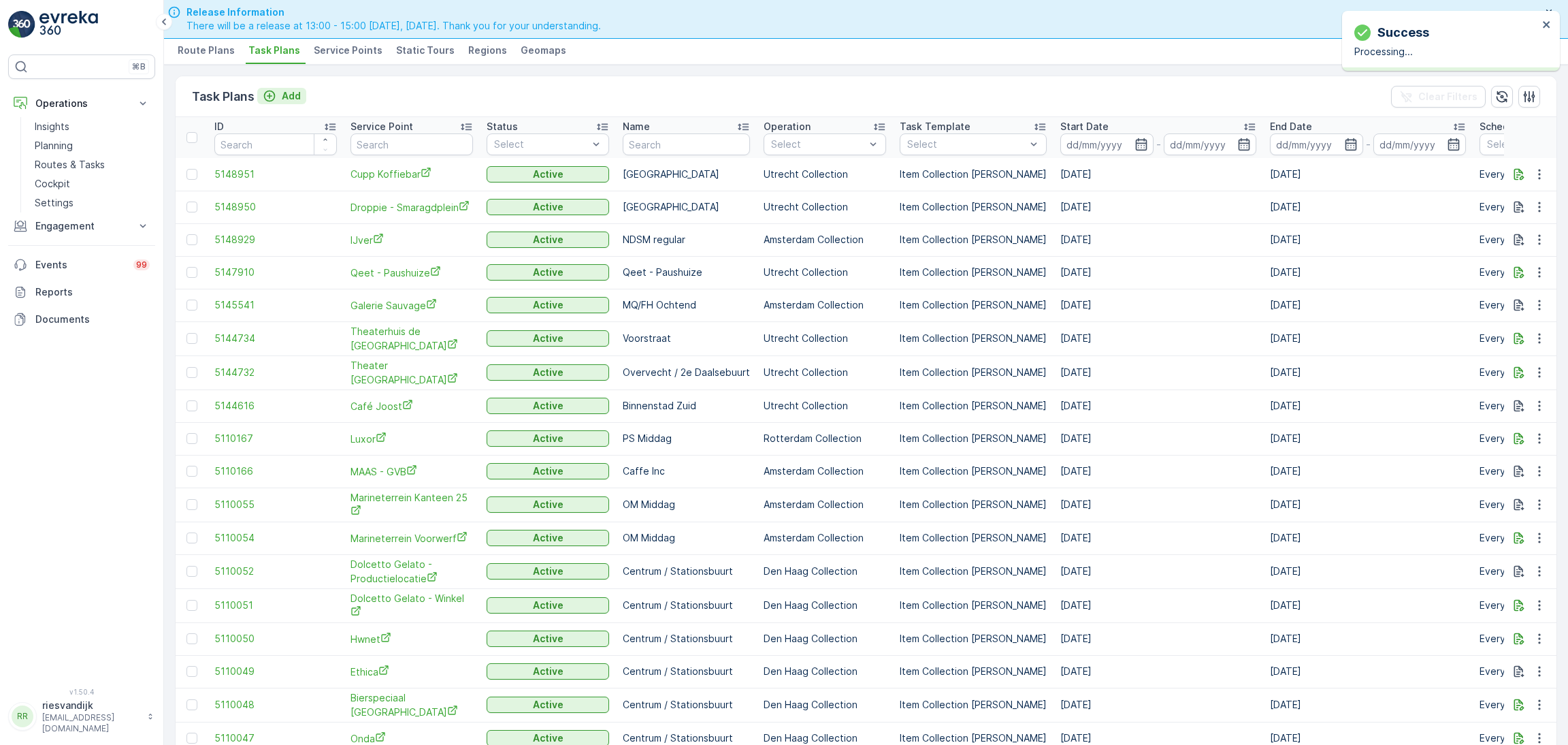
click at [285, 93] on p "Add" at bounding box center [291, 96] width 19 height 14
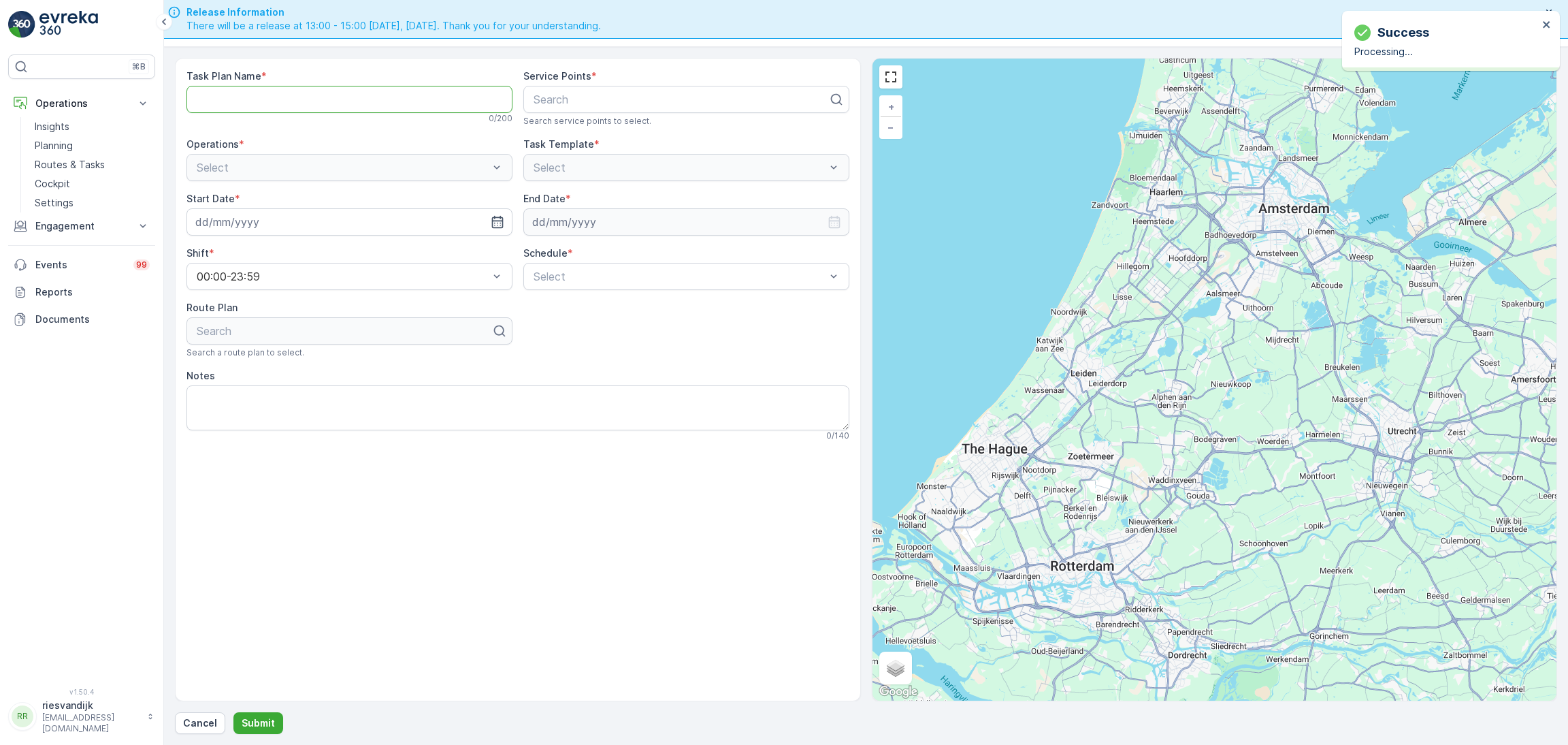
click at [409, 104] on Name "Task Plan Name" at bounding box center [350, 99] width 326 height 27
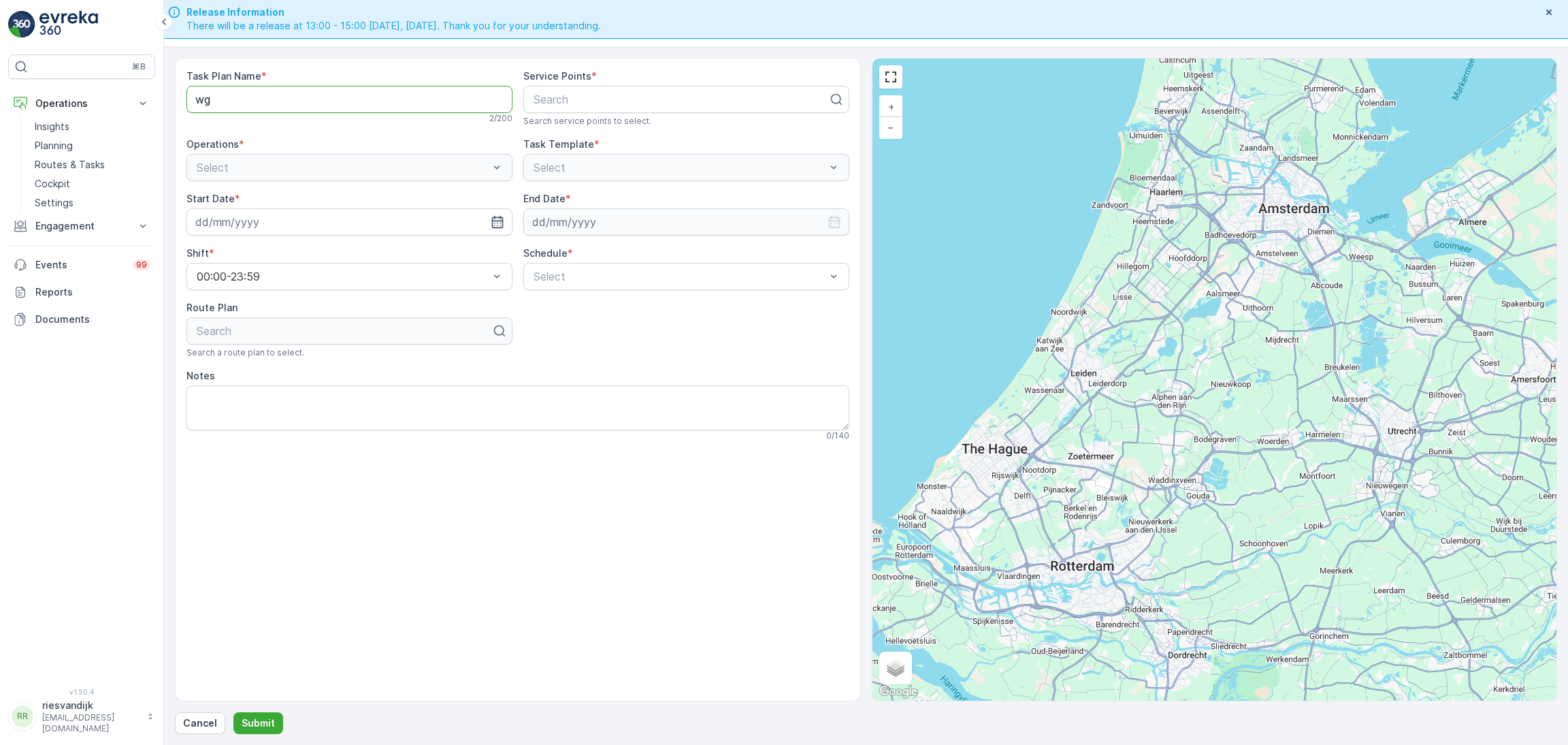
type Name "WG Ochtend"
click at [201, 100] on Name "WG Ochtend" at bounding box center [350, 99] width 326 height 27
click at [308, 105] on Name "WG Ochtend" at bounding box center [350, 99] width 326 height 27
click at [584, 105] on div at bounding box center [681, 99] width 298 height 12
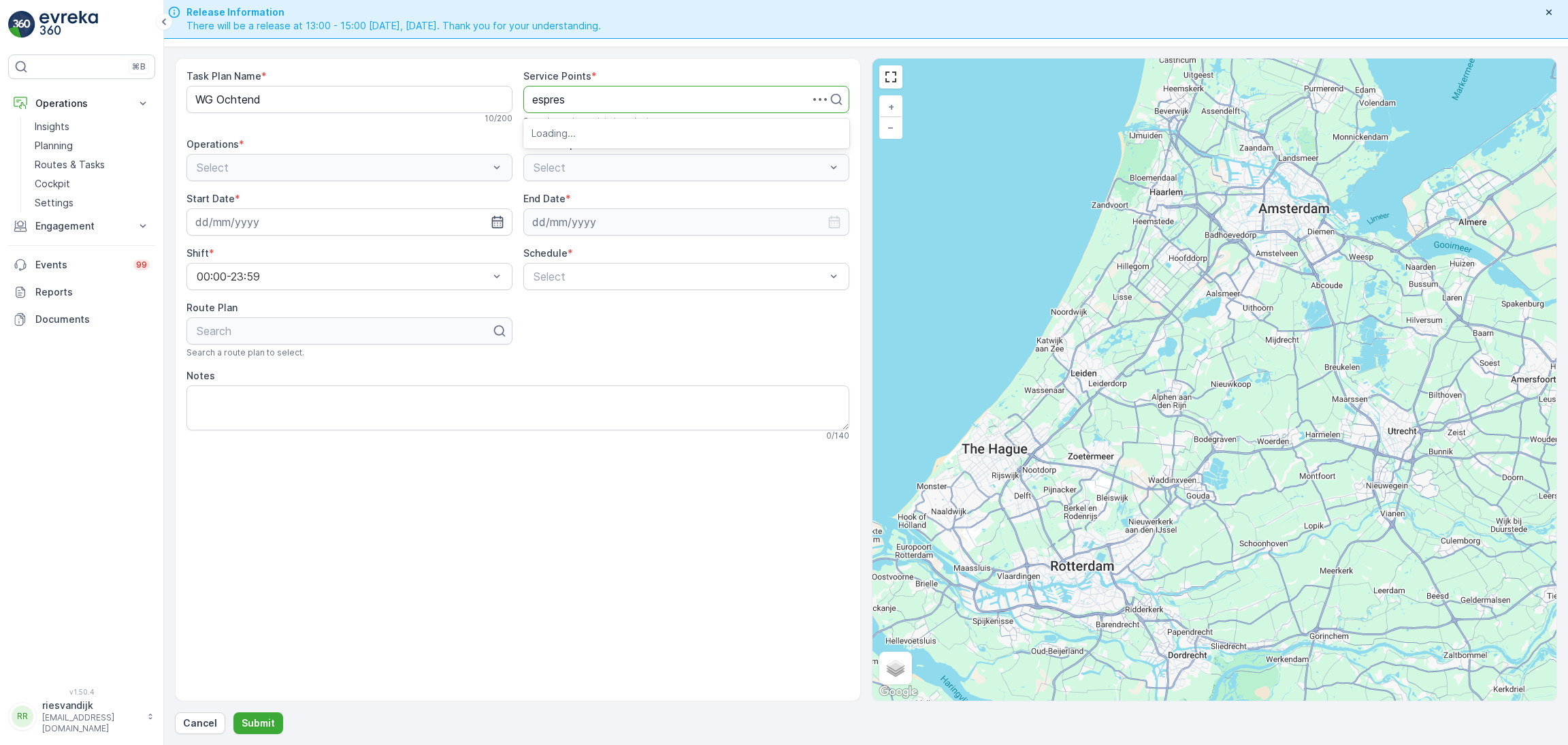
type input "espress"
click at [634, 139] on div "Espressofabriek" at bounding box center [686, 133] width 326 height 23
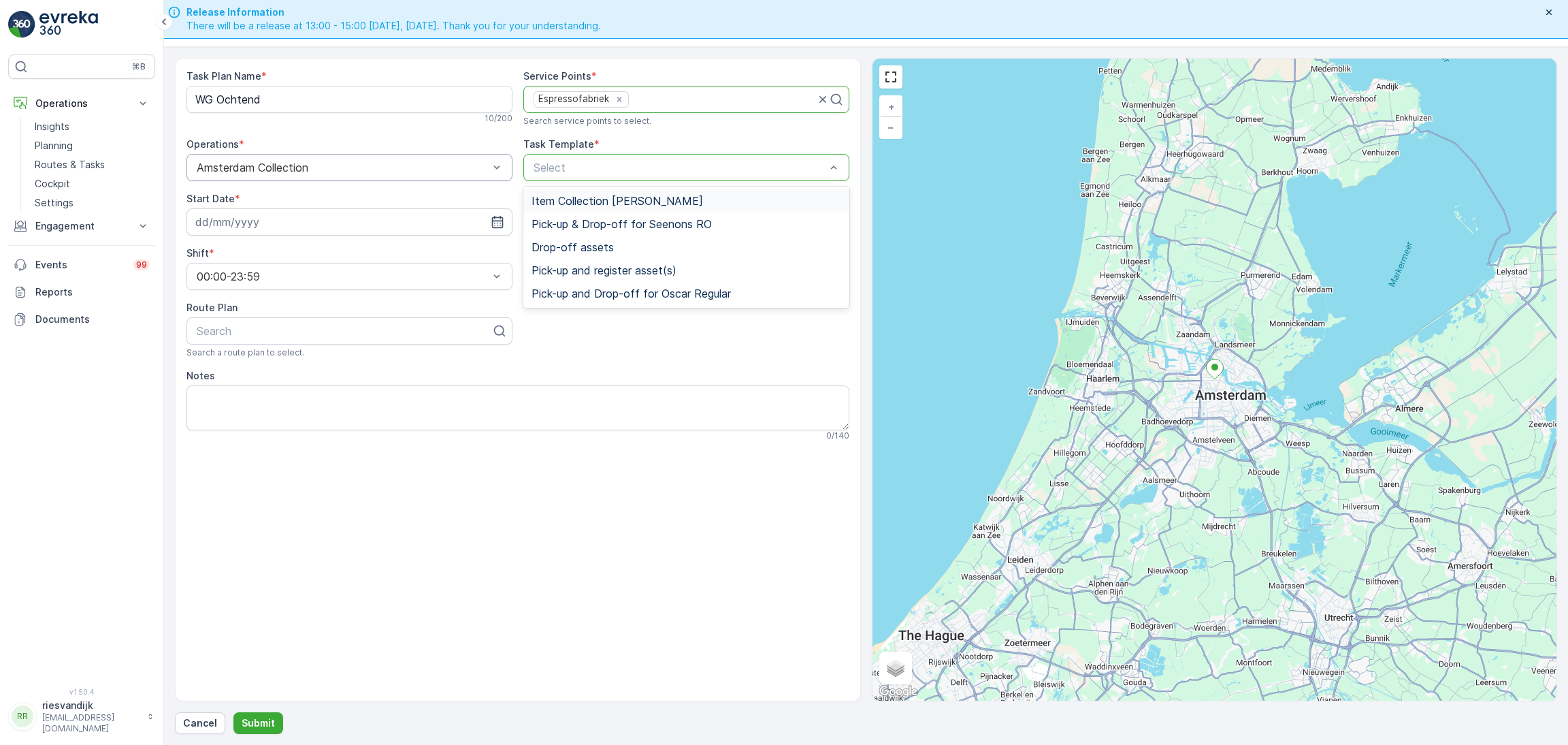
click at [639, 199] on span "Item Collection [PERSON_NAME]" at bounding box center [617, 201] width 171 height 12
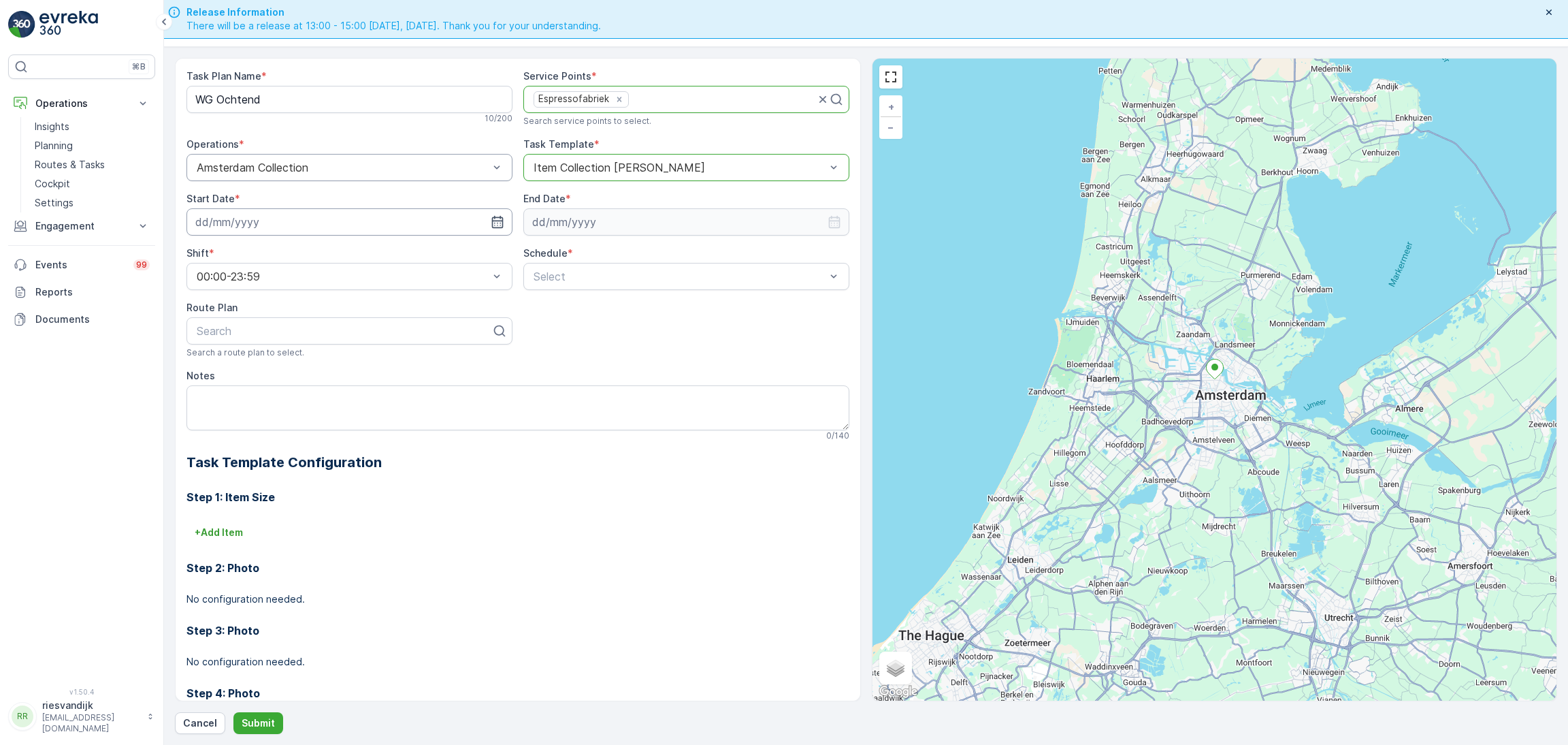
click at [381, 216] on input at bounding box center [350, 222] width 326 height 27
click at [263, 389] on div "23" at bounding box center [259, 390] width 22 height 22
type input "[DATE]"
click at [708, 209] on input at bounding box center [686, 222] width 326 height 27
click at [616, 250] on p "2025" at bounding box center [621, 255] width 24 height 14
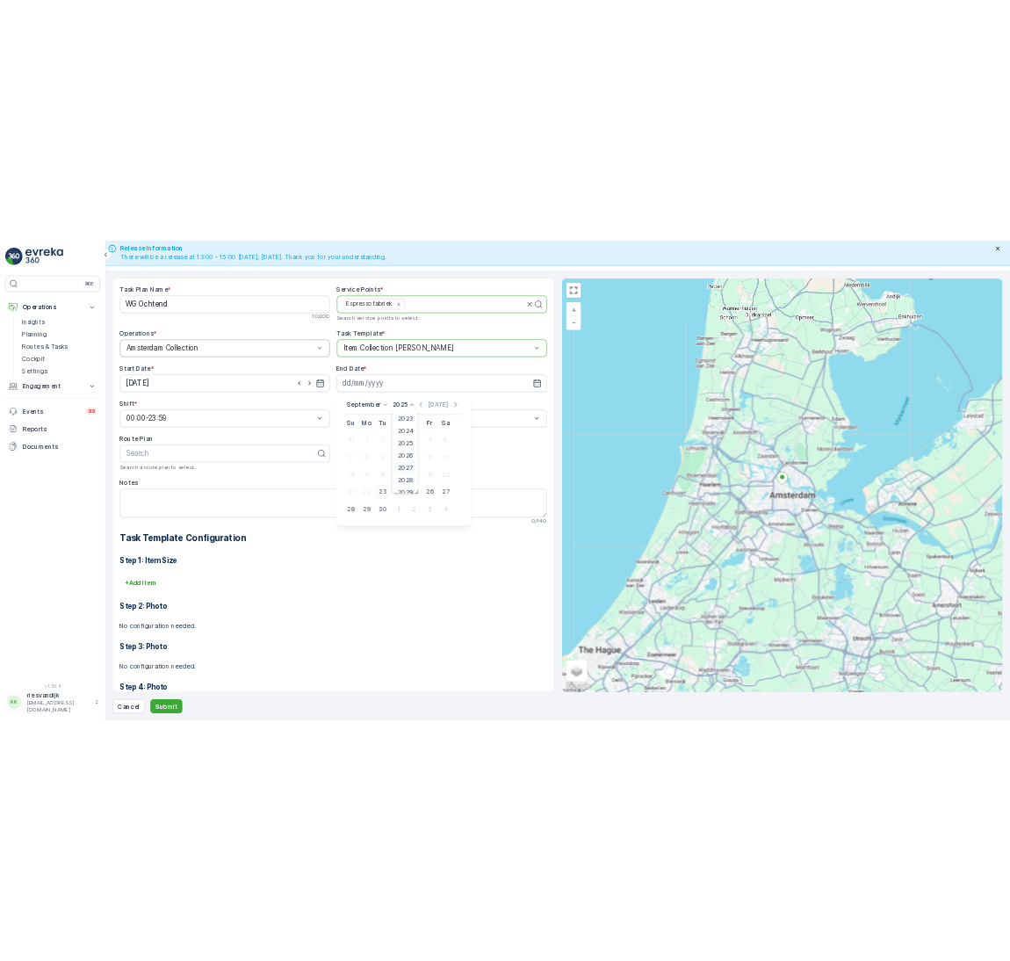
scroll to position [108, 0]
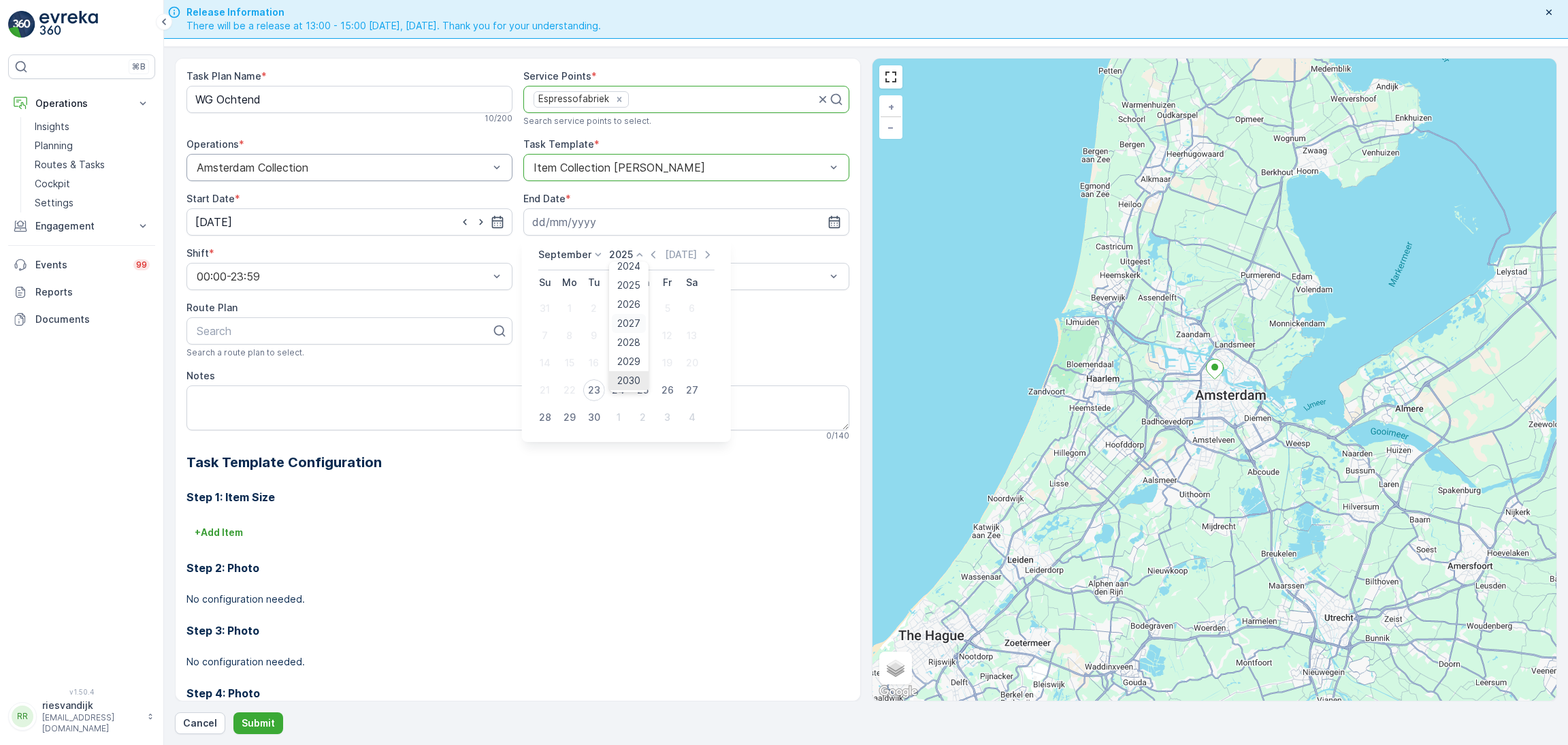
click at [628, 377] on span "2030" at bounding box center [629, 381] width 23 height 14
click at [567, 416] on div "30" at bounding box center [570, 417] width 22 height 22
type input "[DATE]"
click at [650, 286] on div "Select" at bounding box center [686, 276] width 326 height 27
click at [594, 331] on div "Weekly" at bounding box center [687, 333] width 310 height 12
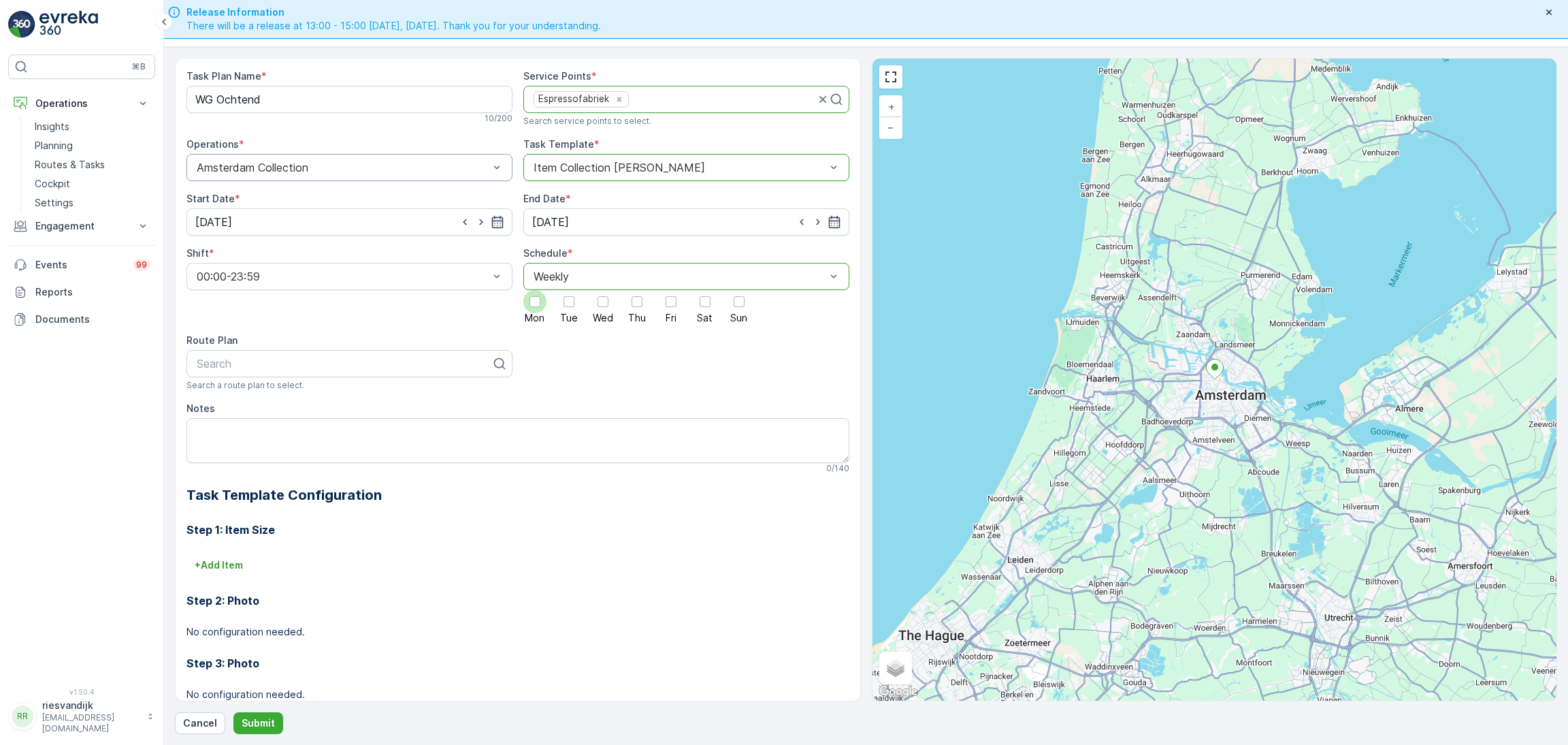
click at [529, 302] on div at bounding box center [535, 302] width 11 height 11
click at [535, 290] on input "Mon" at bounding box center [535, 290] width 0 height 0
click at [561, 302] on div at bounding box center [569, 302] width 23 height 23
click at [569, 290] on input "Tue" at bounding box center [569, 290] width 0 height 0
drag, startPoint x: 604, startPoint y: 303, endPoint x: 642, endPoint y: 303, distance: 38.0
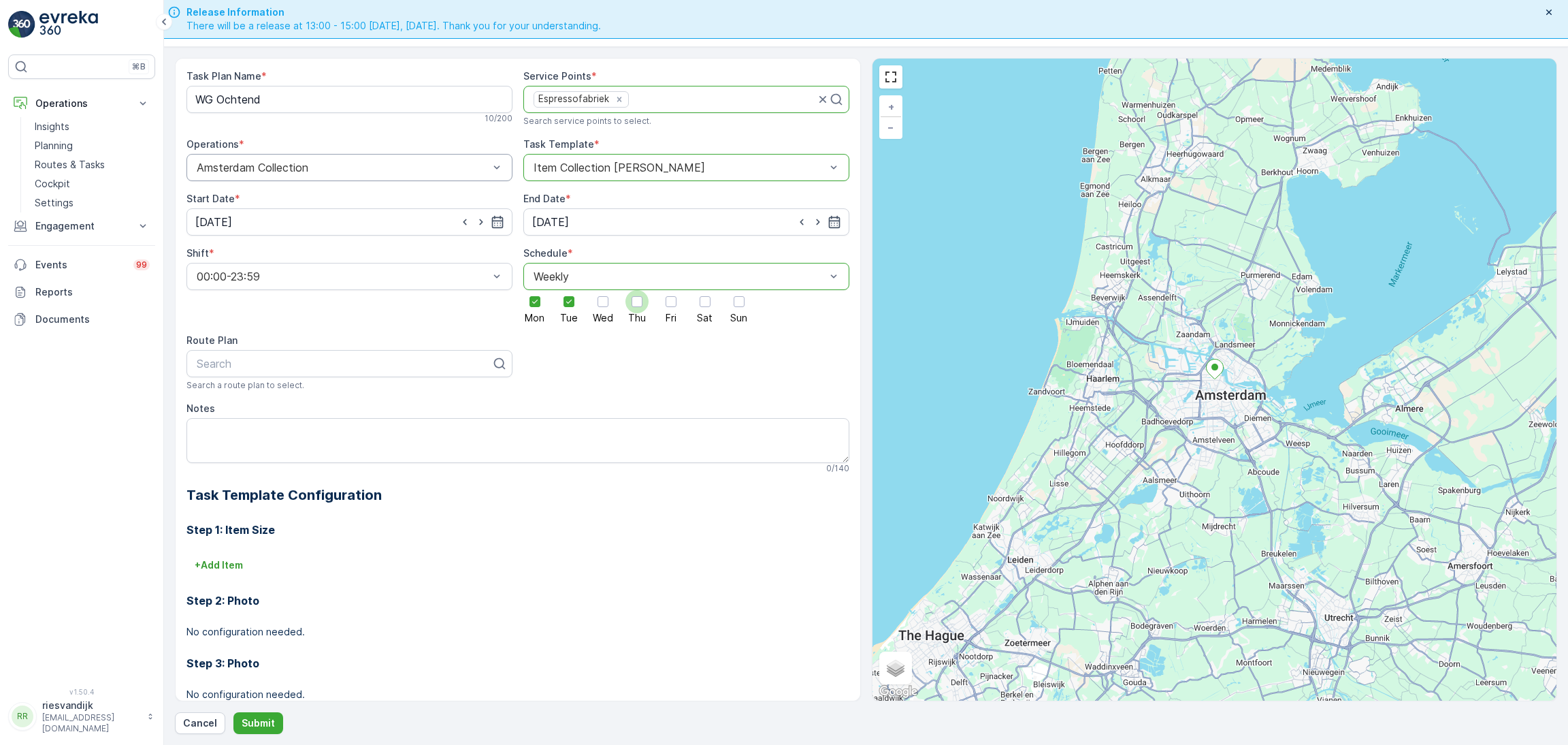
click at [605, 303] on div at bounding box center [603, 302] width 11 height 11
click at [603, 290] on input "Wed" at bounding box center [603, 290] width 0 height 0
click at [660, 304] on div at bounding box center [671, 302] width 23 height 23
click at [671, 290] on input "Fri" at bounding box center [671, 290] width 0 height 0
click at [639, 308] on div at bounding box center [637, 302] width 23 height 23
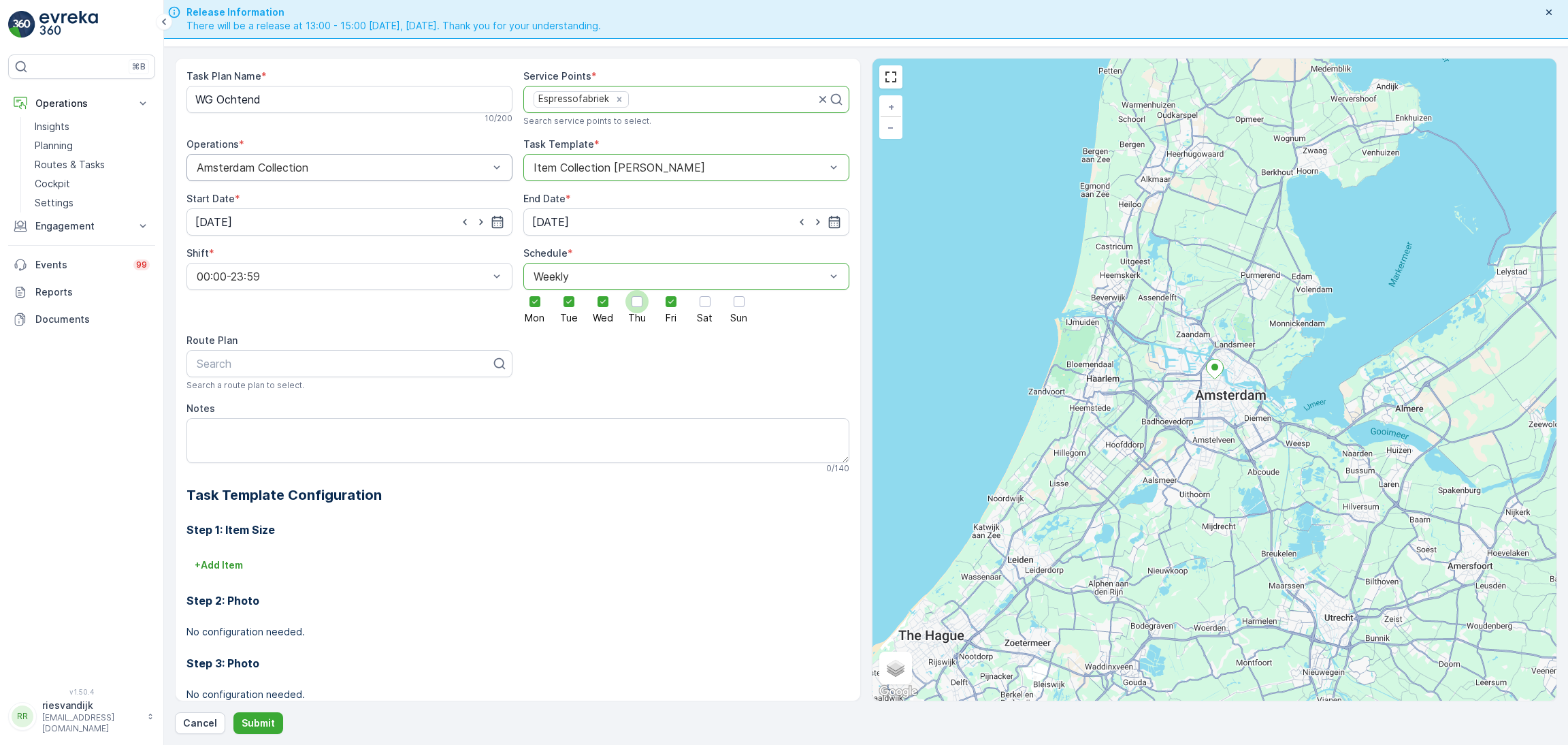
click at [637, 290] on input "Thu" at bounding box center [637, 290] width 0 height 0
click at [700, 305] on div at bounding box center [705, 302] width 11 height 11
click at [705, 290] on input "Sat" at bounding box center [705, 290] width 0 height 0
click at [734, 305] on div at bounding box center [739, 302] width 11 height 11
click at [739, 290] on input "Sun" at bounding box center [739, 290] width 0 height 0
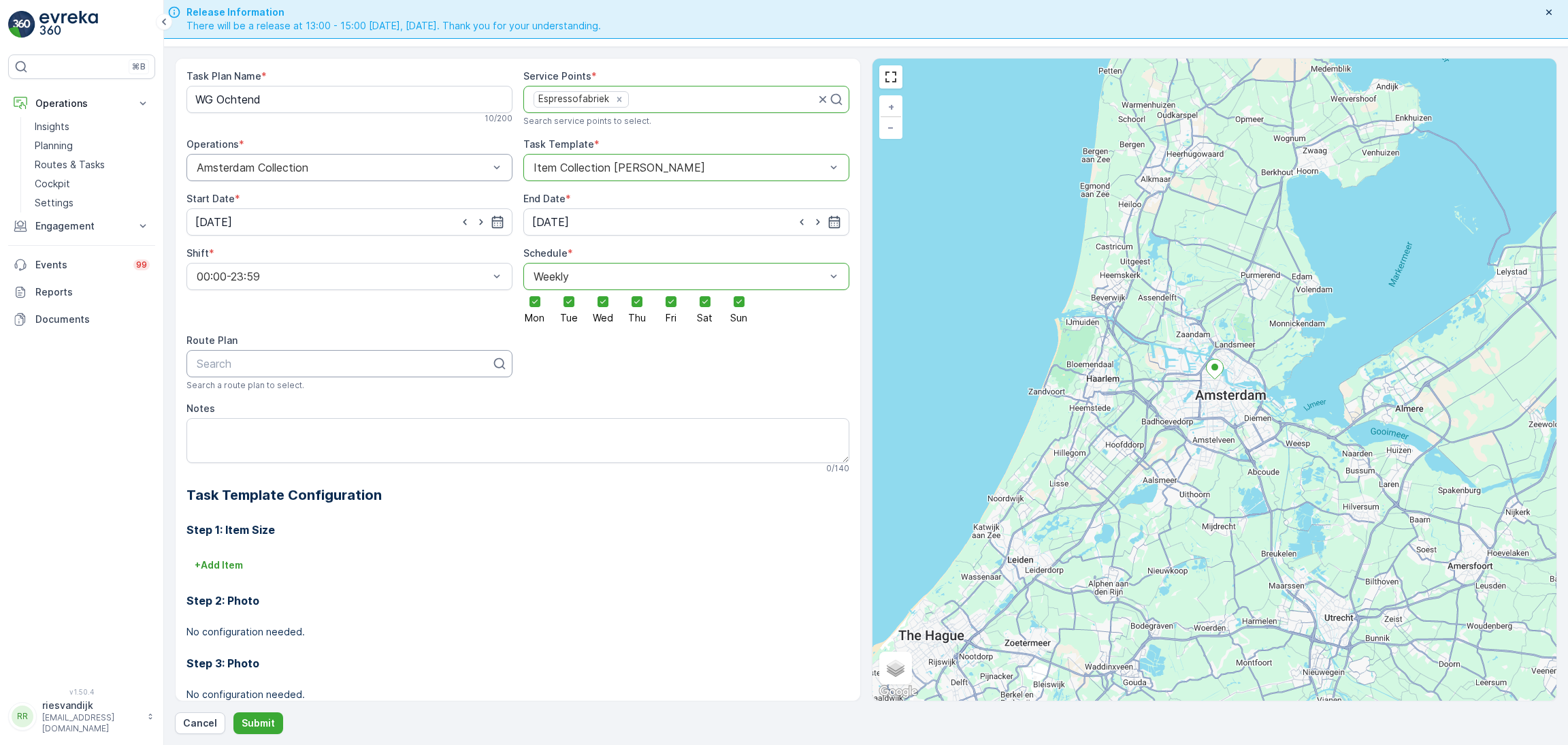
click at [353, 369] on div at bounding box center [344, 364] width 298 height 12
type input "wg"
click at [260, 396] on div "WG Ochtend" at bounding box center [350, 397] width 310 height 12
click at [292, 439] on textarea "Notes" at bounding box center [518, 440] width 663 height 45
click at [292, 447] on textarea "Notes" at bounding box center [518, 440] width 663 height 45
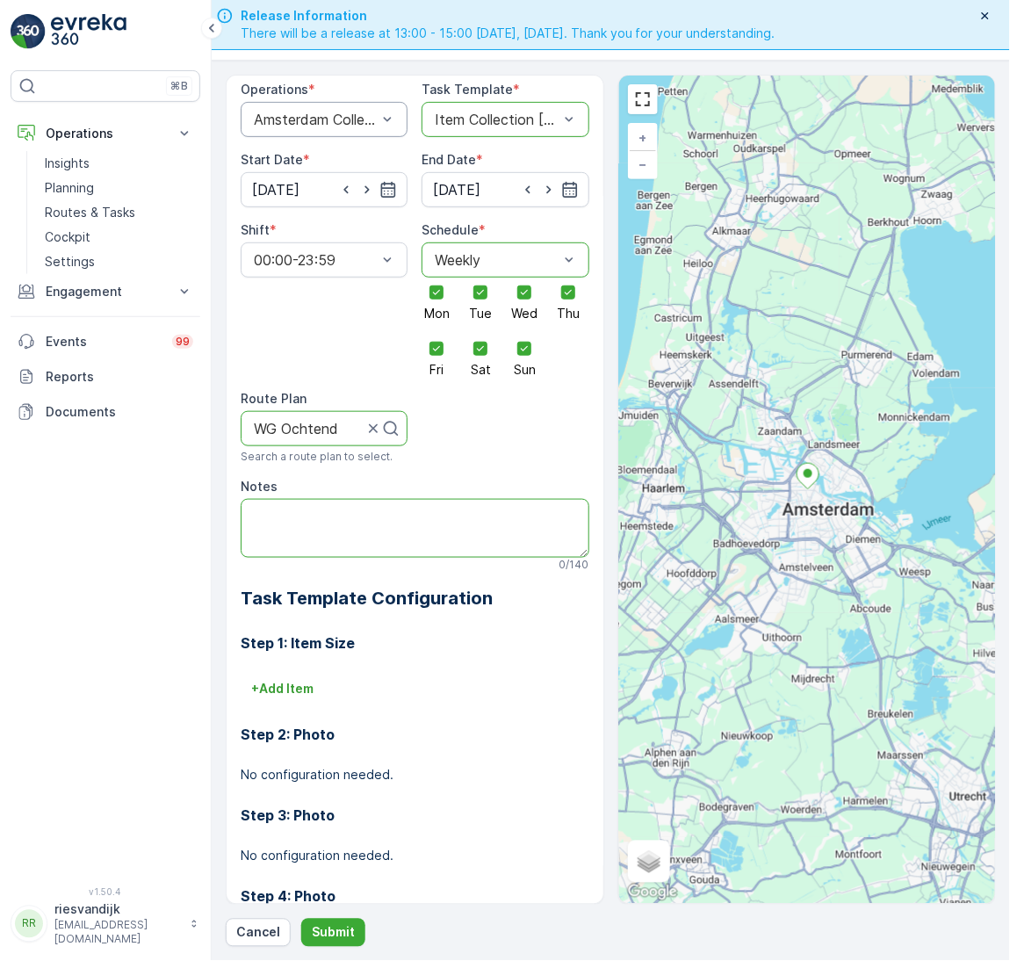
scroll to position [188, 0]
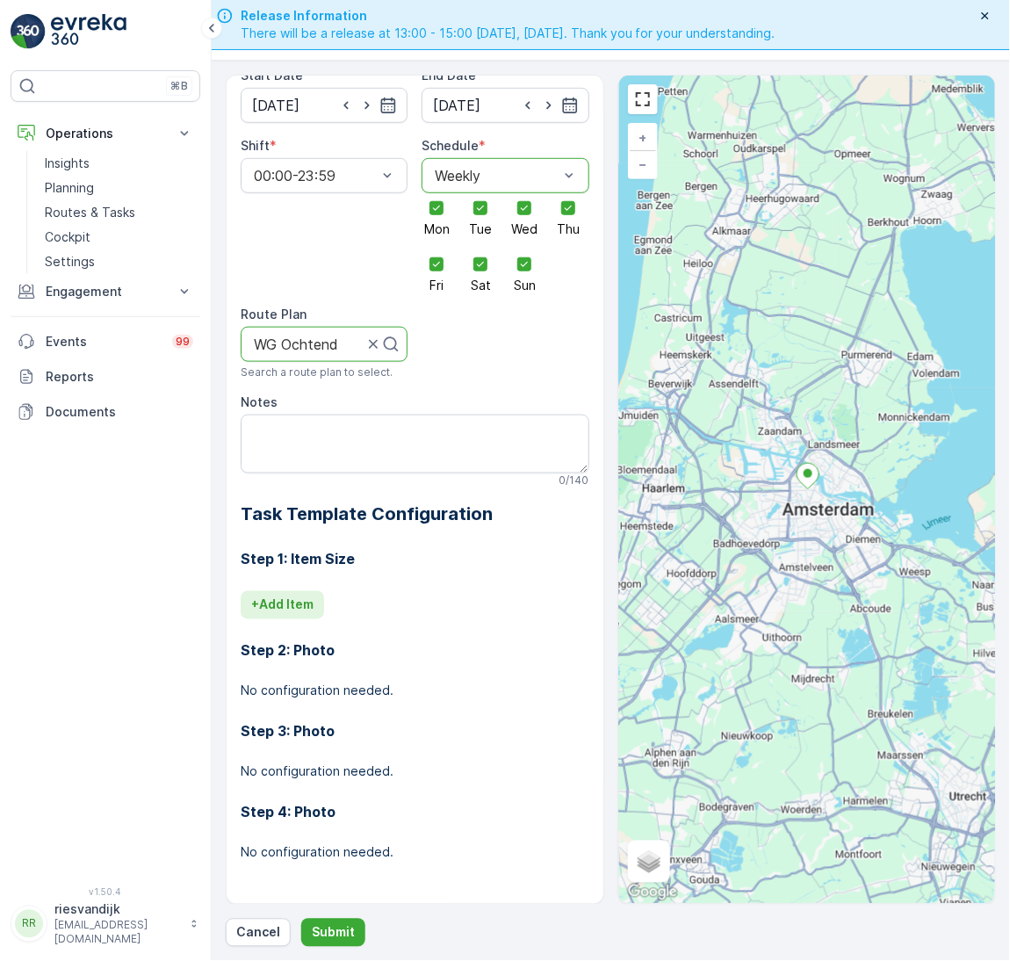
click at [293, 596] on p "+ Add Item" at bounding box center [282, 605] width 62 height 18
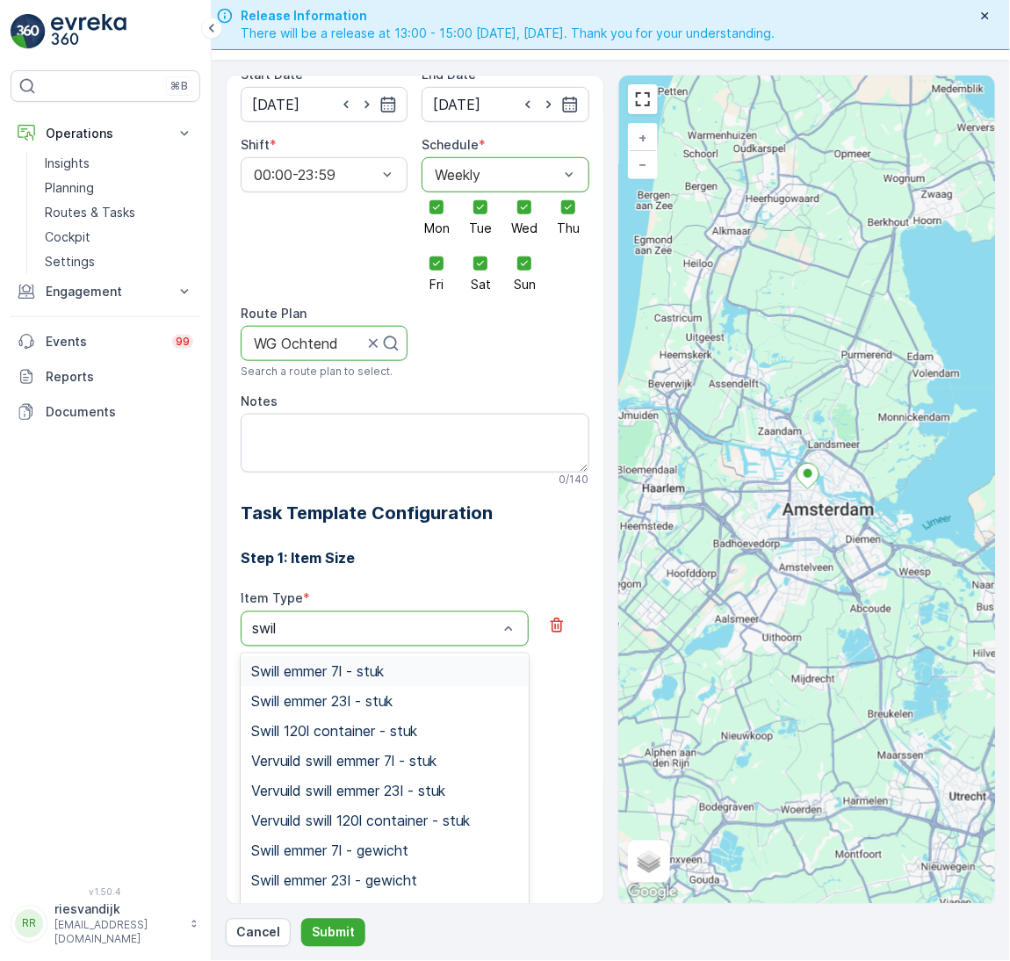
type input "swill"
click at [387, 705] on span "Swill emmer 23l - stuk" at bounding box center [321, 702] width 141 height 16
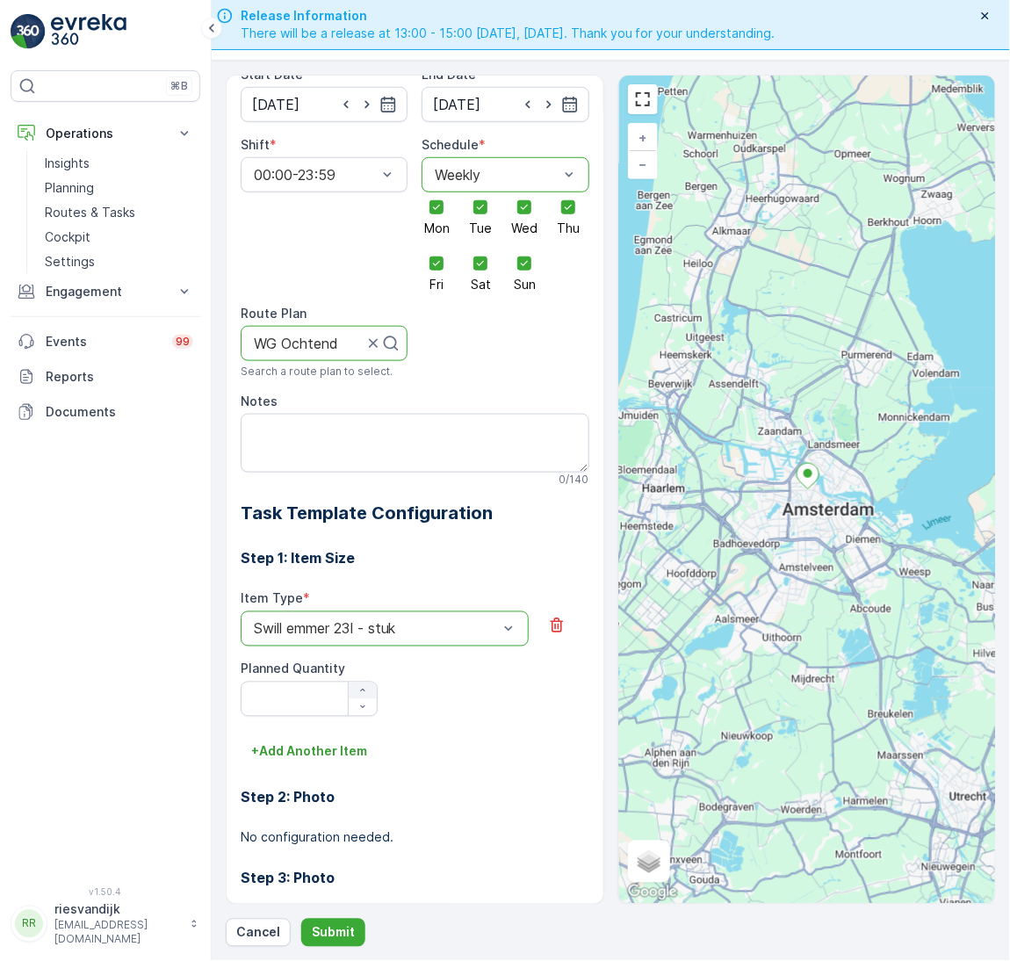
click at [361, 692] on icon "button" at bounding box center [362, 690] width 11 height 11
type Quantity "1"
click at [306, 753] on p "+ Add Another Item" at bounding box center [309, 752] width 116 height 18
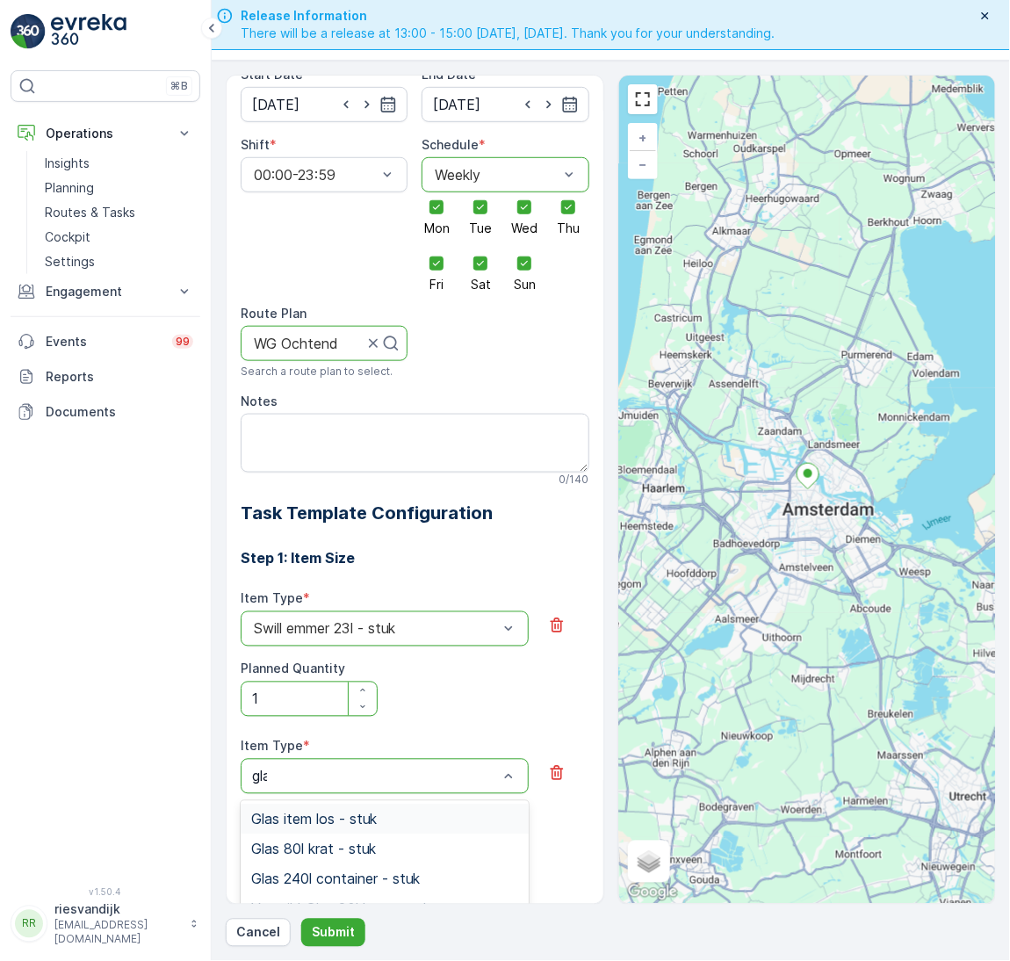
type input "glas"
click at [372, 854] on span "Glas 80l krat - stuk" at bounding box center [313, 849] width 125 height 16
click at [359, 835] on icon "button" at bounding box center [362, 837] width 11 height 11
type Quantity "1"
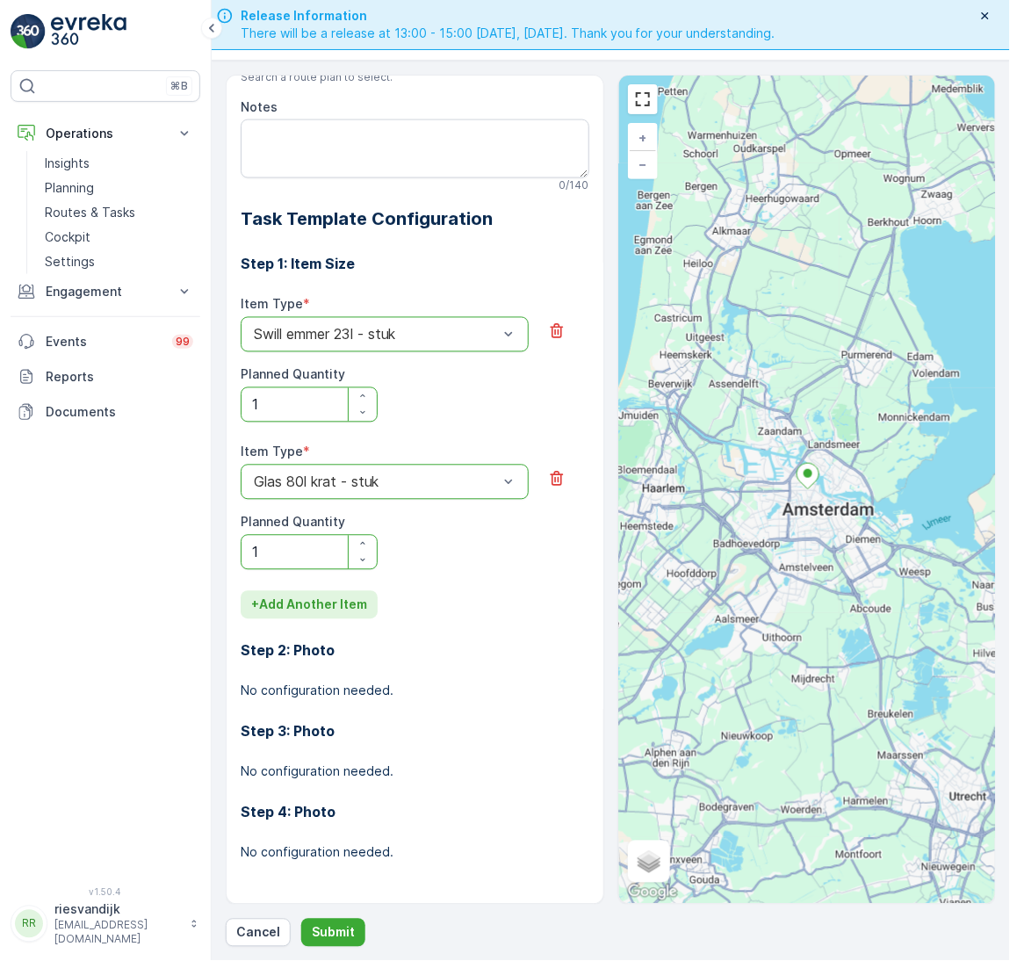
click at [340, 596] on p "+ Add Another Item" at bounding box center [309, 605] width 116 height 18
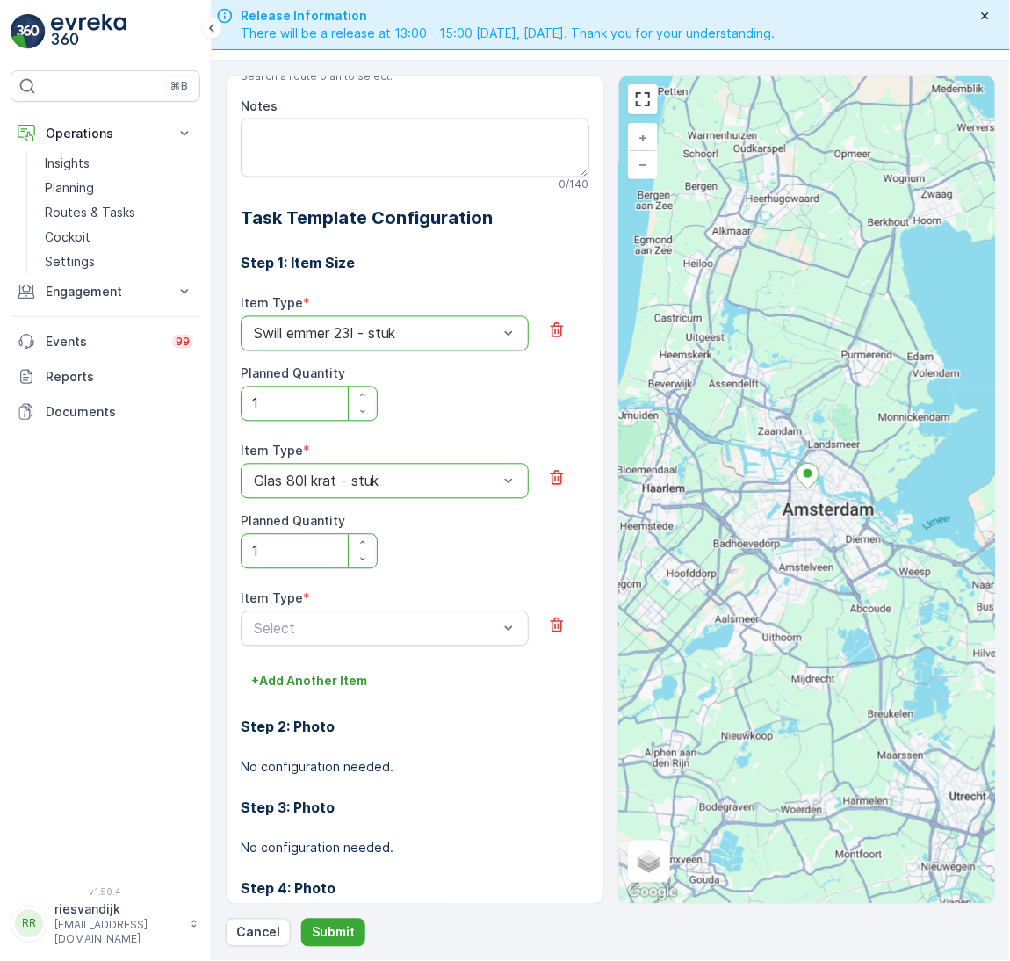
scroll to position [560, 0]
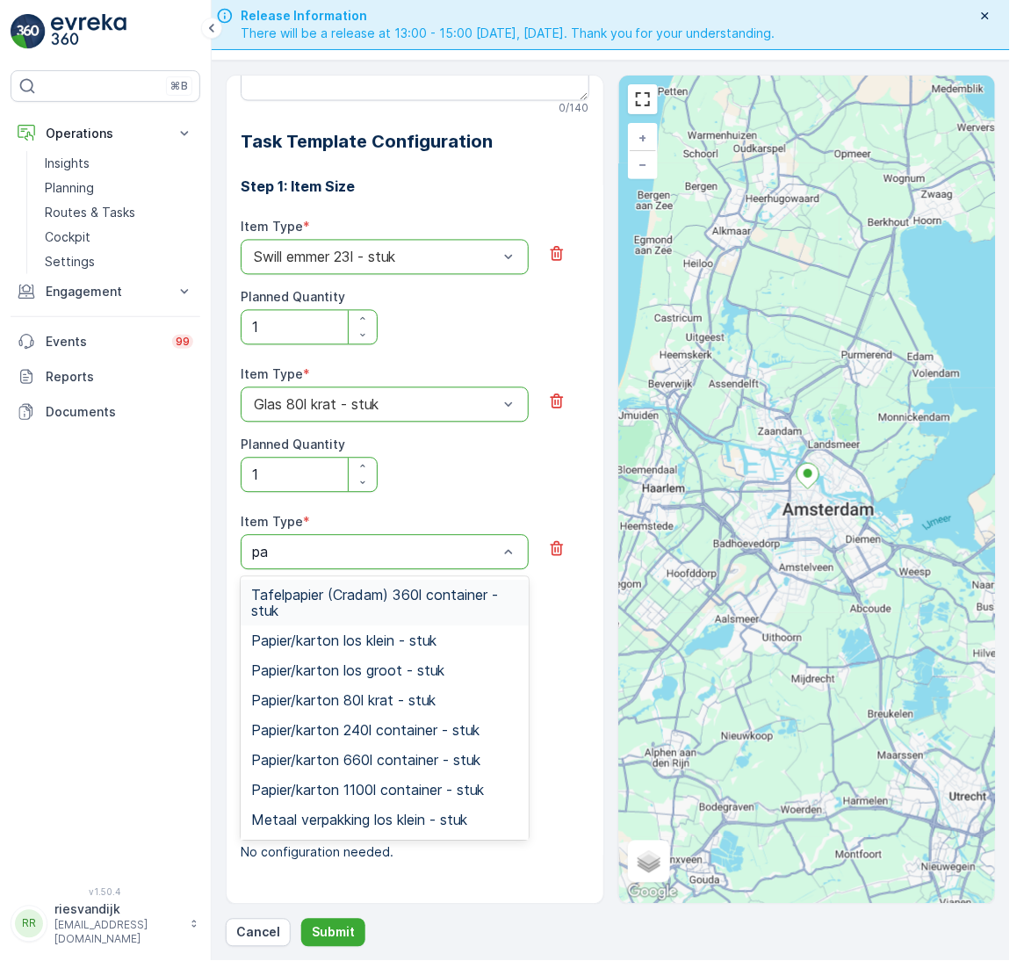
type input "pap"
click at [357, 702] on span "Papier/karton 80l krat - stuk" at bounding box center [343, 701] width 184 height 16
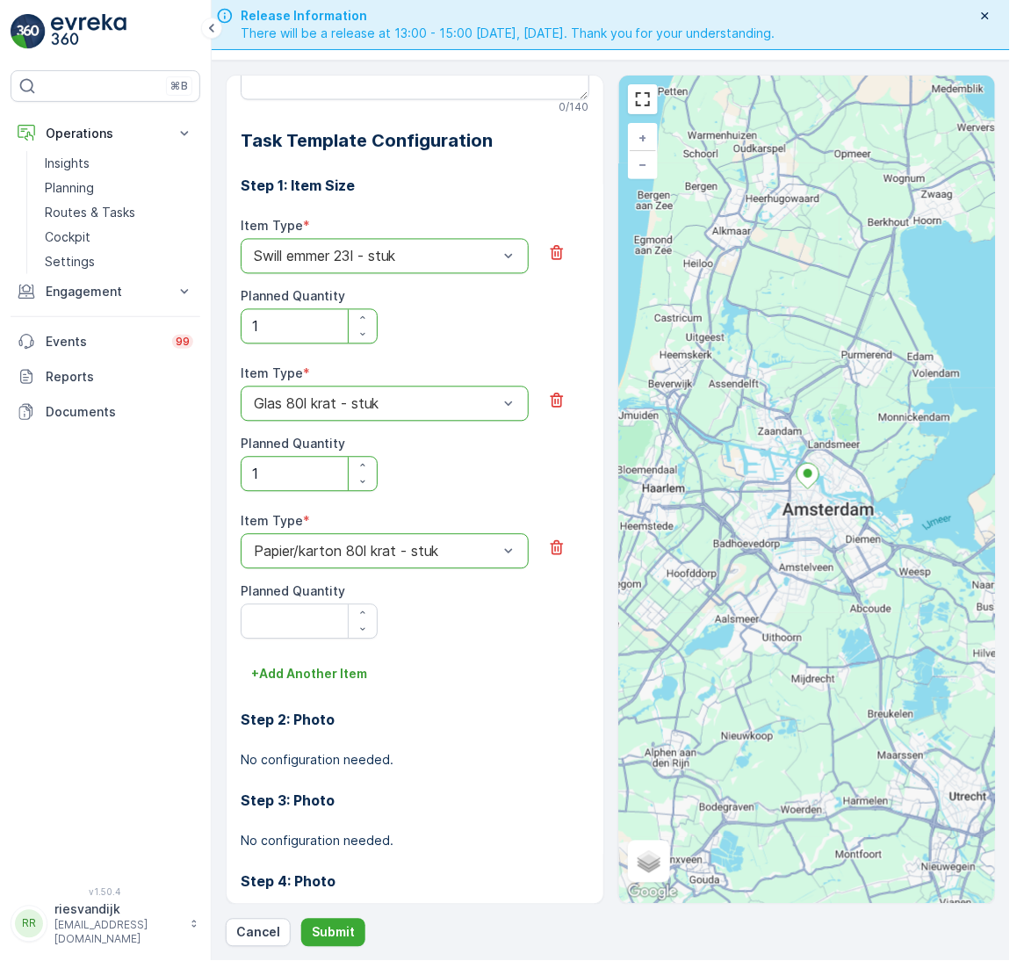
click at [363, 602] on div "Planned Quantity" at bounding box center [309, 611] width 137 height 56
click at [362, 608] on icon "button" at bounding box center [362, 613] width 11 height 11
type Quantity "1"
click at [321, 668] on p "+ Add Another Item" at bounding box center [309, 675] width 116 height 18
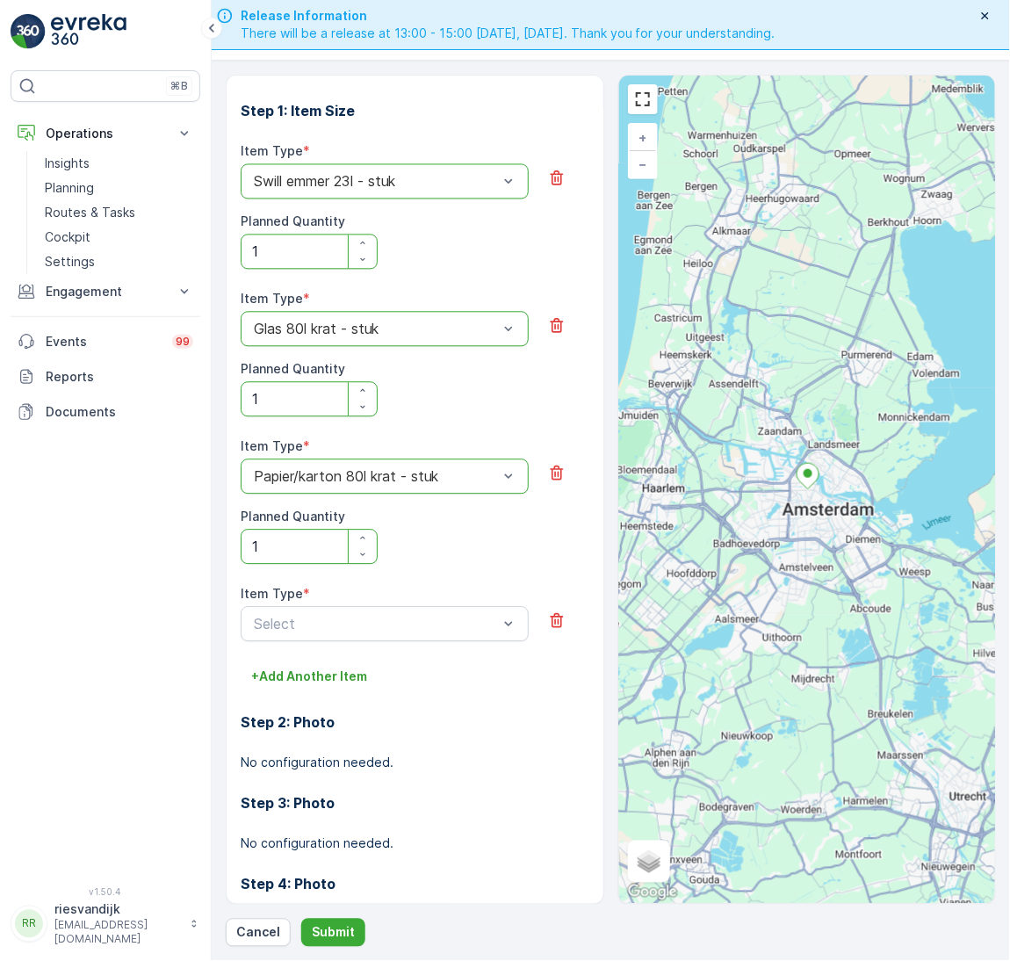
scroll to position [708, 0]
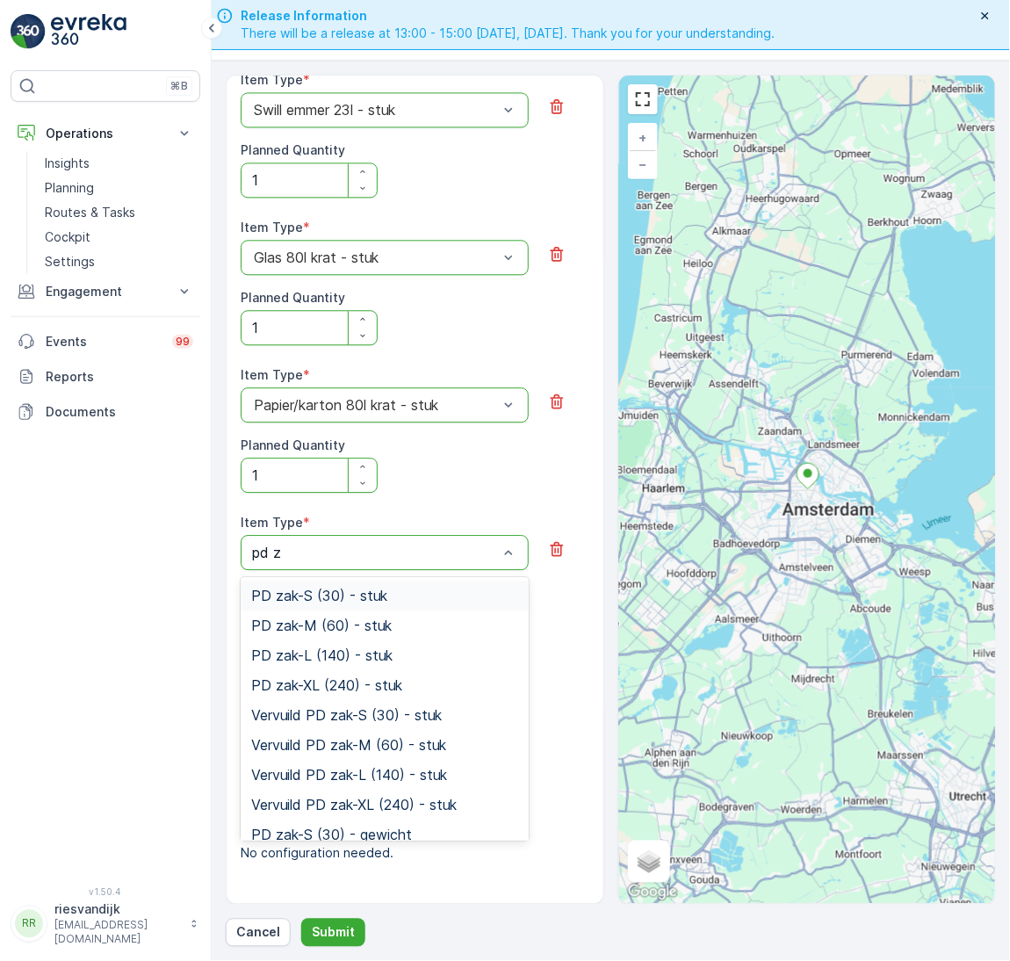
type input "pd za"
click at [408, 651] on div "PD zak-L (140) - stuk" at bounding box center [384, 655] width 267 height 16
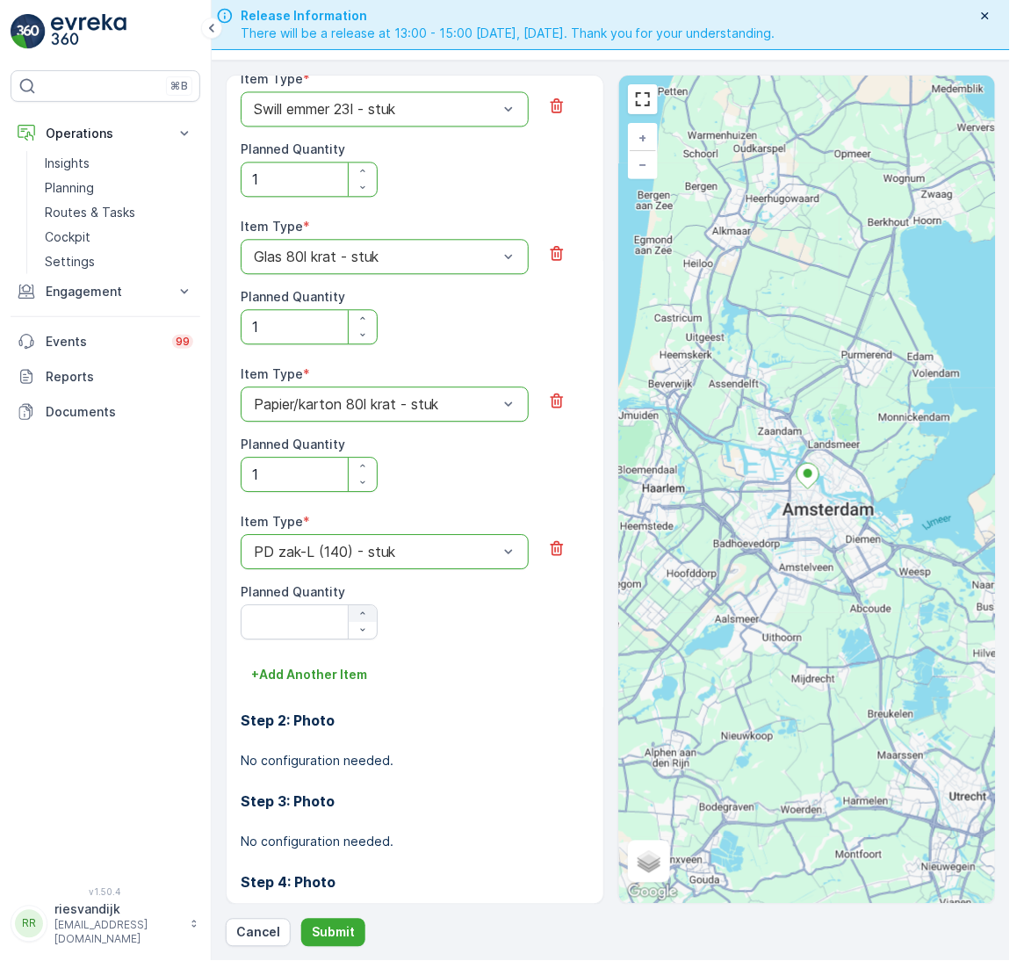
click at [366, 614] on div "button" at bounding box center [363, 613] width 28 height 11
type Quantity "1"
click at [341, 665] on button "+ Add Another Item" at bounding box center [309, 674] width 137 height 28
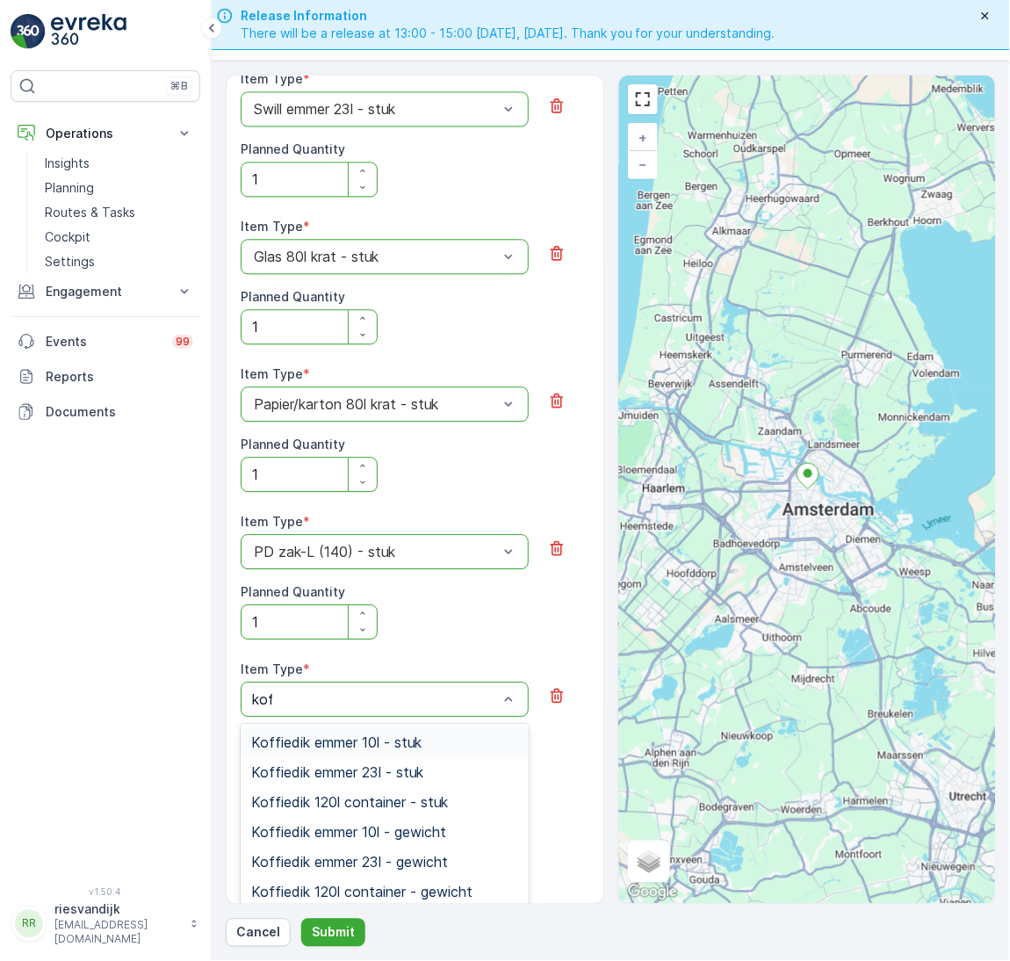
type input "koff"
click at [438, 770] on div "Koffiedik emmer 23l - stuk" at bounding box center [384, 772] width 267 height 16
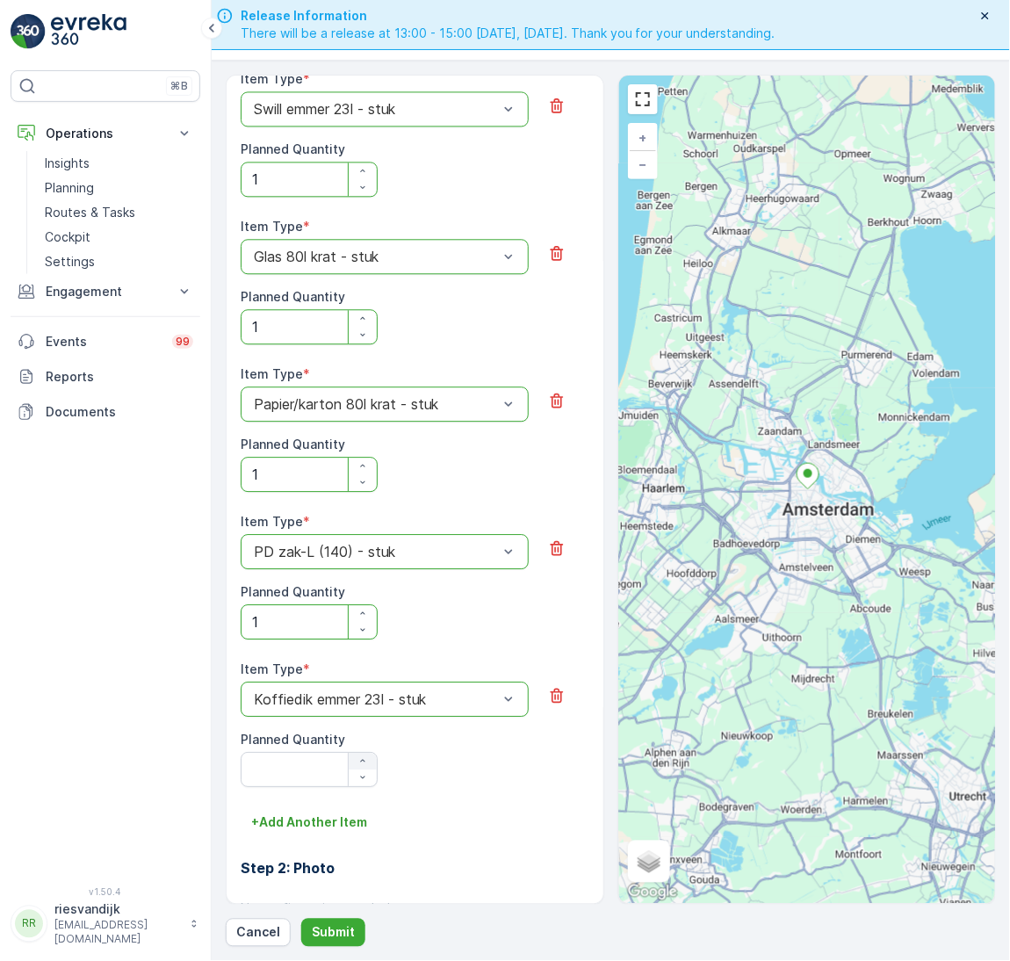
click at [357, 753] on button "button" at bounding box center [363, 761] width 28 height 17
type Quantity "1"
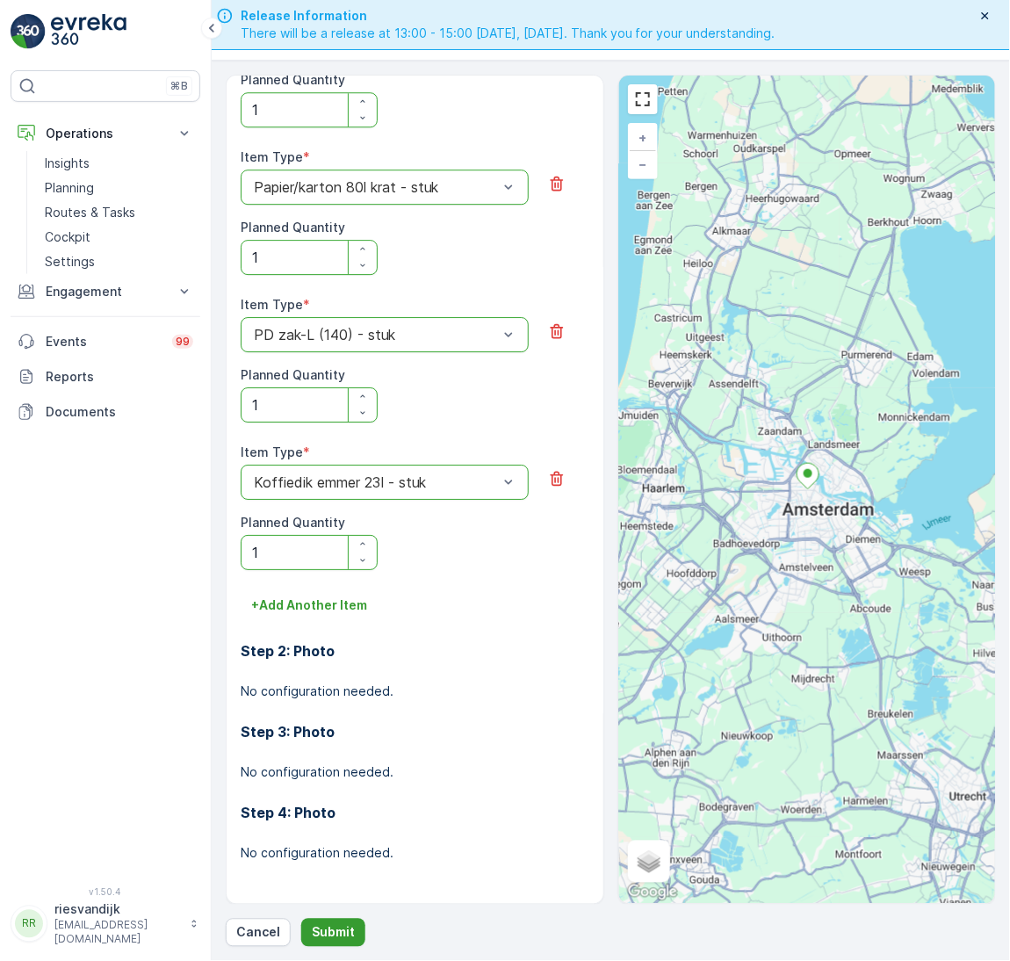
click at [322, 925] on p "Submit" at bounding box center [333, 933] width 43 height 18
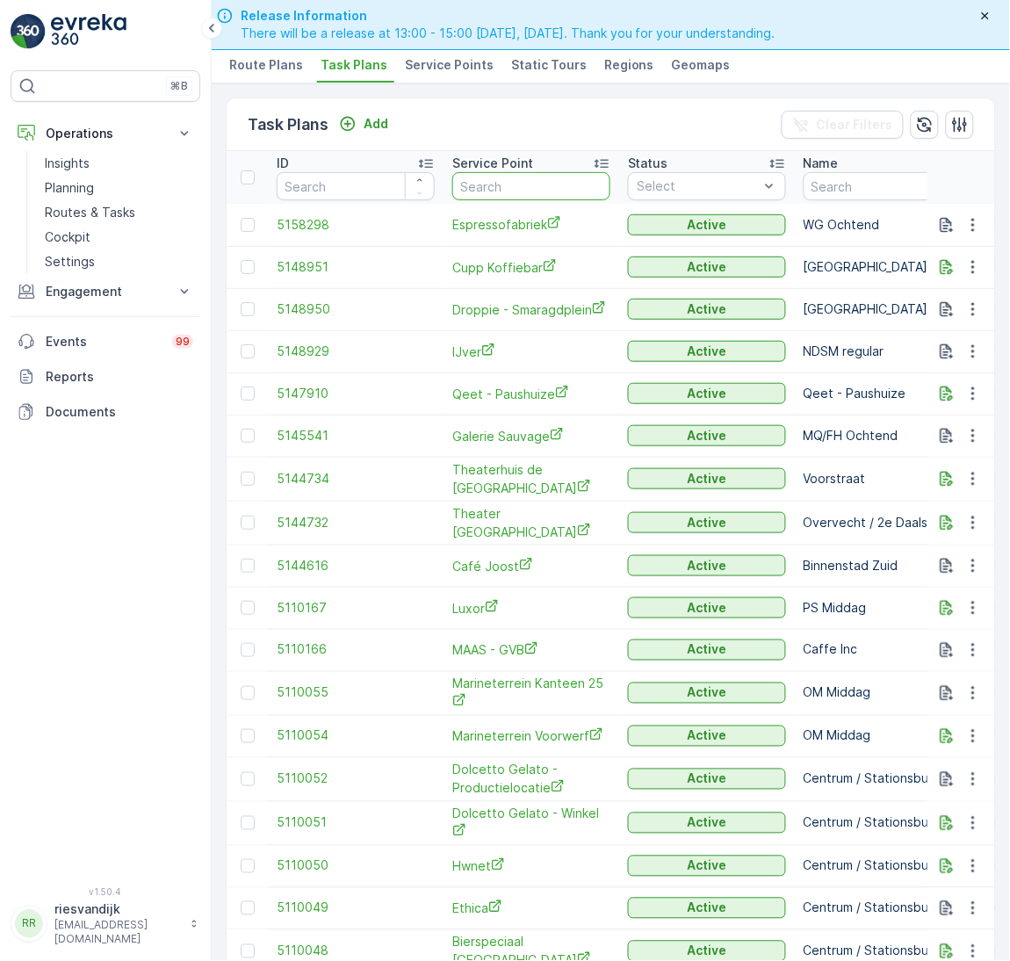
click at [561, 184] on input "text" at bounding box center [531, 186] width 158 height 28
type input "espress"
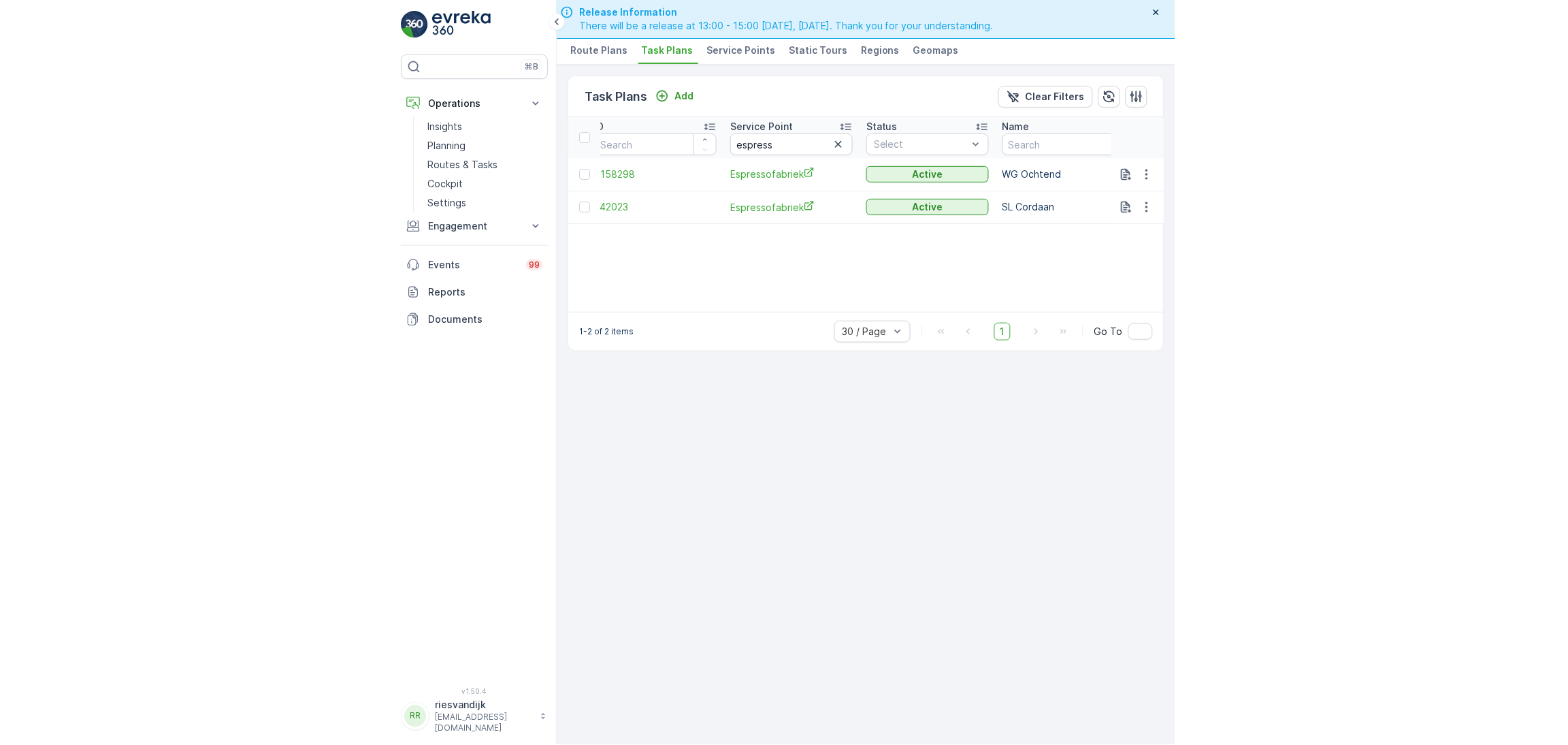
scroll to position [0, 21]
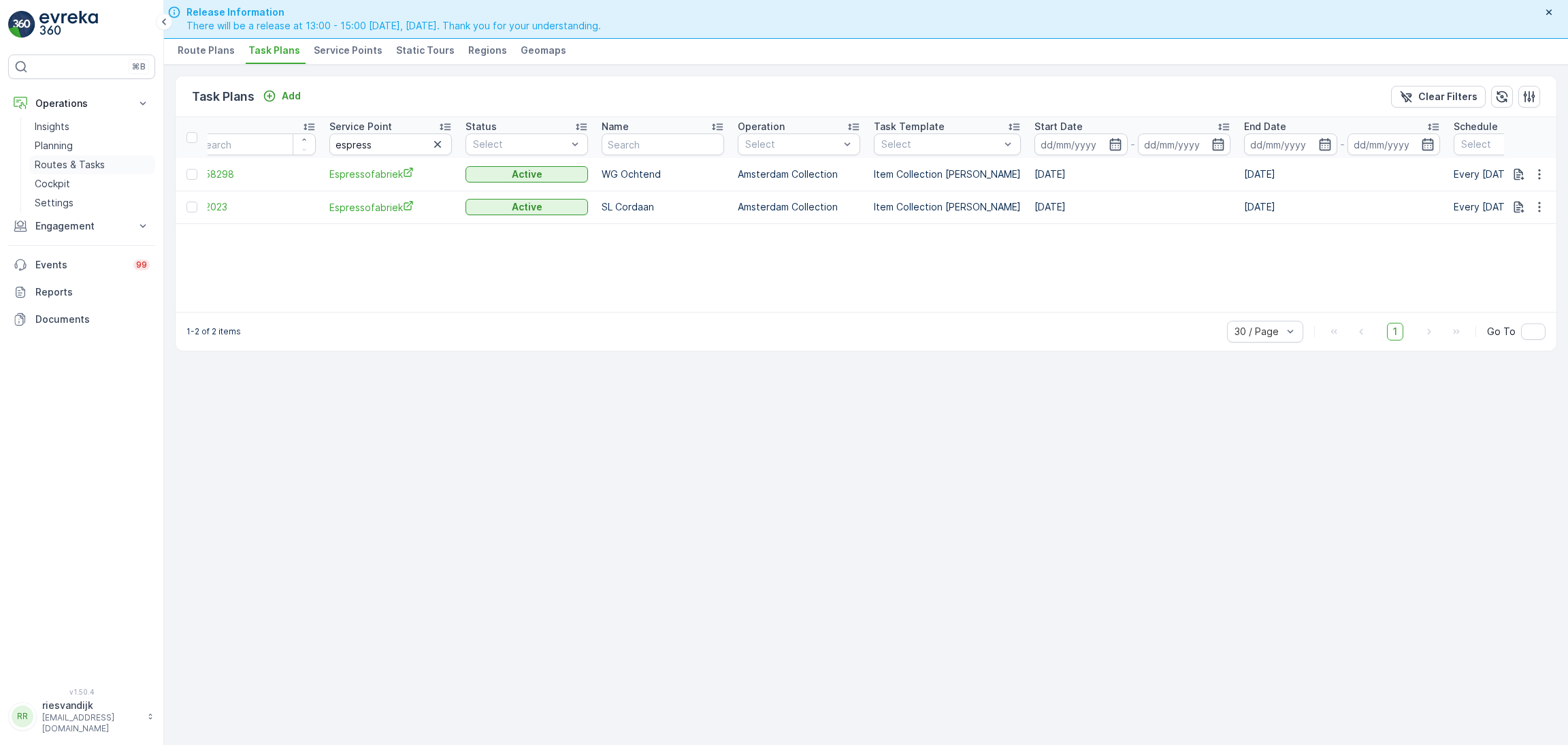
click at [77, 159] on p "Routes & Tasks" at bounding box center [70, 165] width 70 height 14
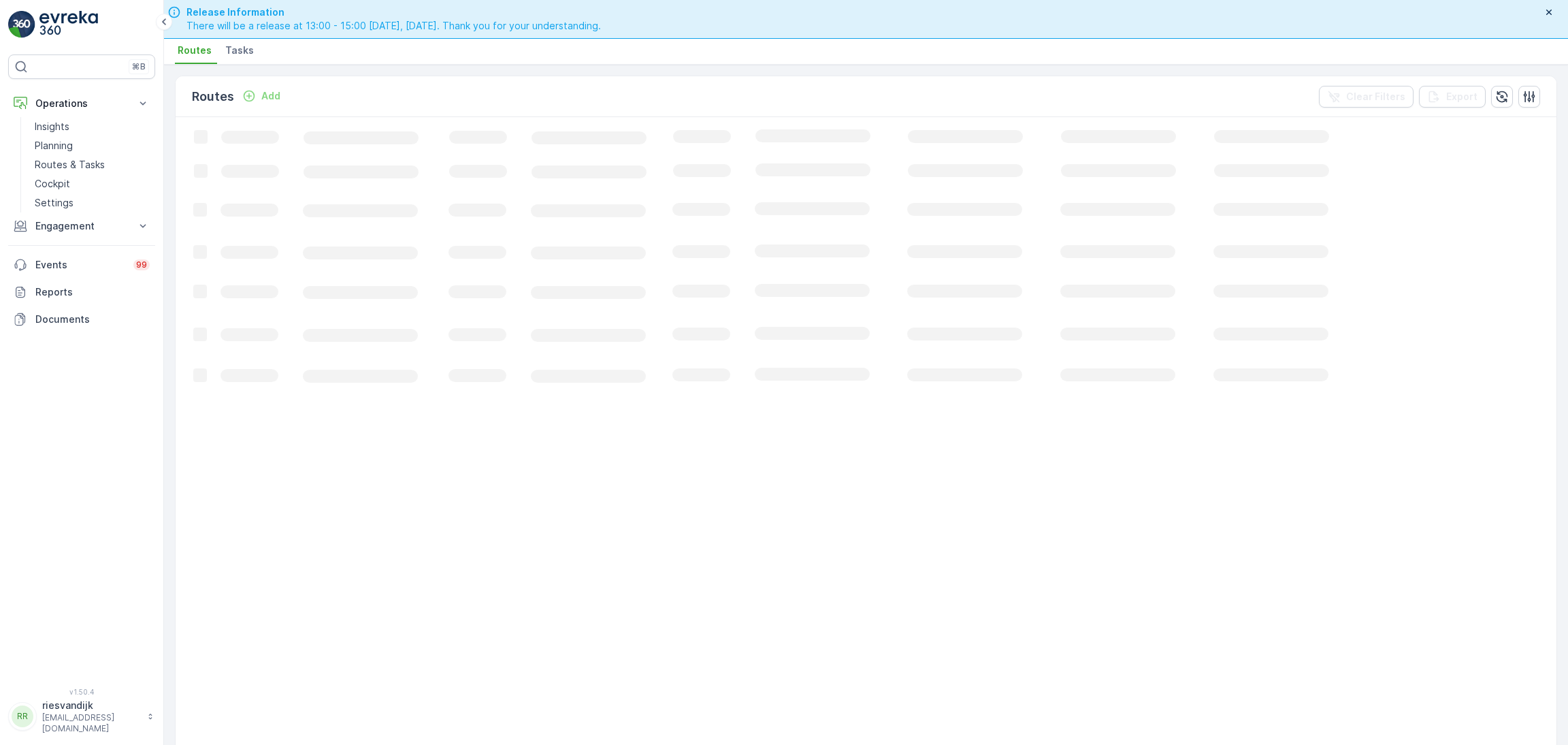
click at [238, 57] on li "Tasks" at bounding box center [240, 53] width 36 height 23
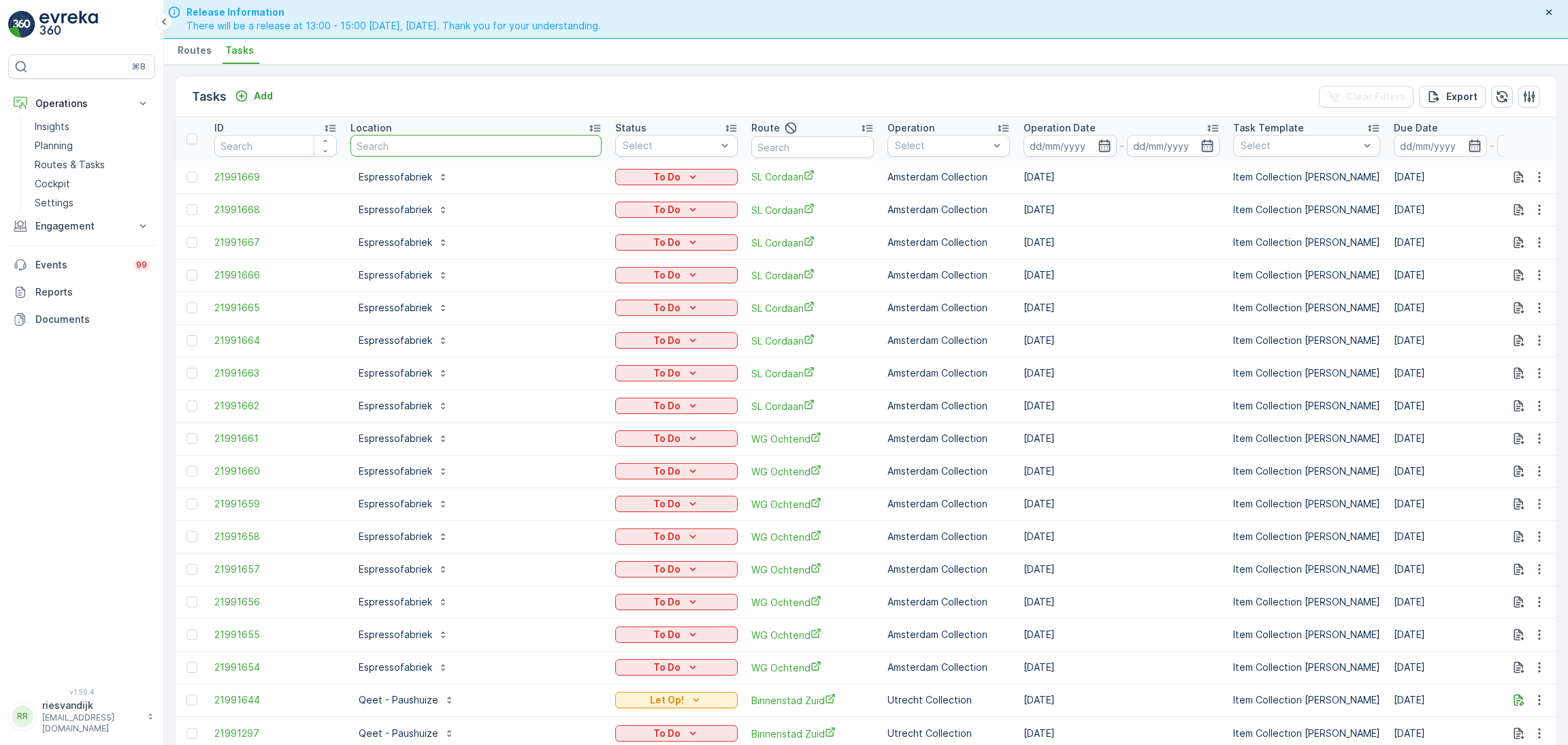
click at [362, 143] on input "text" at bounding box center [476, 146] width 251 height 22
type input "p"
type input "oproer"
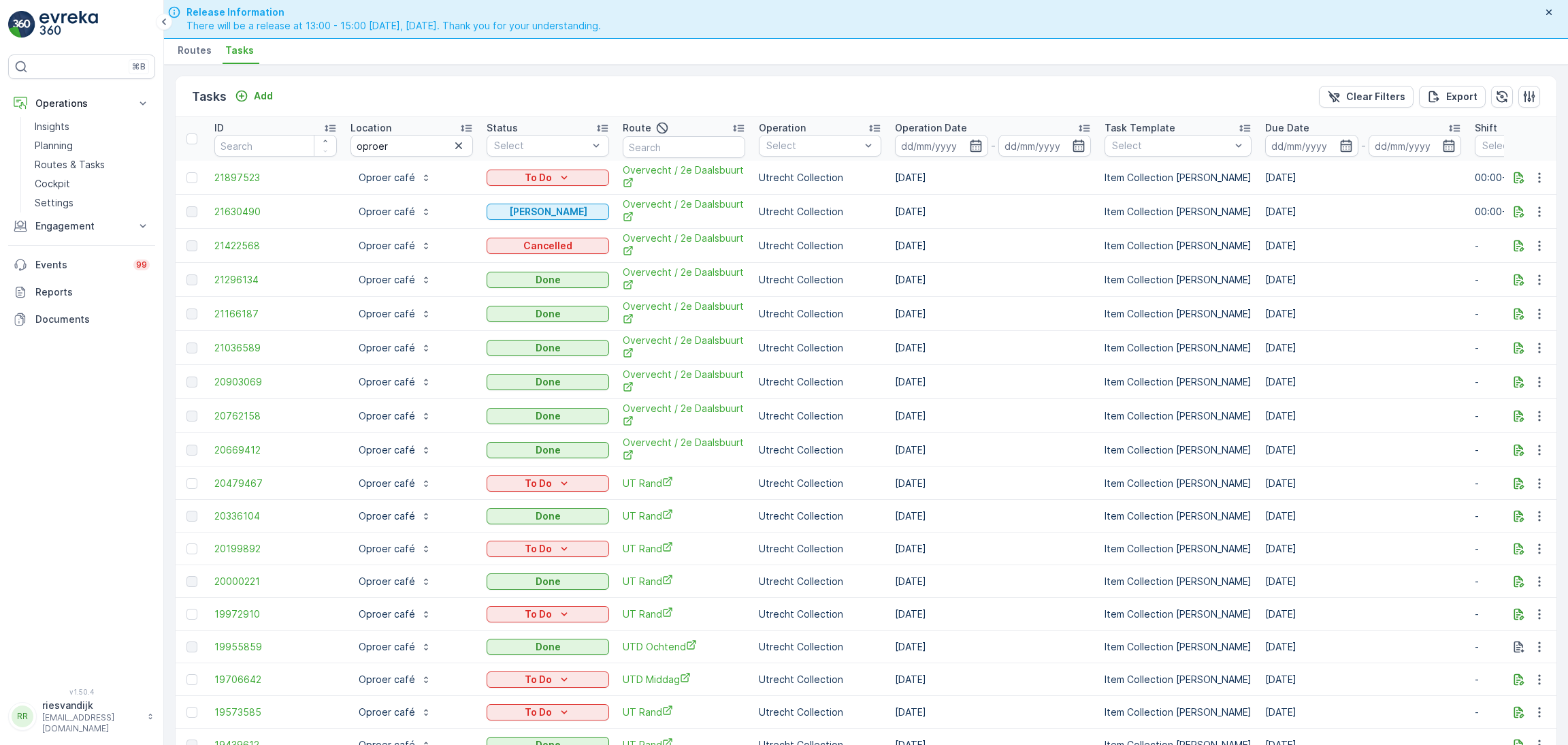
drag, startPoint x: 963, startPoint y: 237, endPoint x: 1005, endPoint y: 251, distance: 44.3
click at [1005, 251] on td "[DATE]" at bounding box center [993, 246] width 209 height 34
click at [998, 130] on div "Operation Date" at bounding box center [993, 128] width 196 height 14
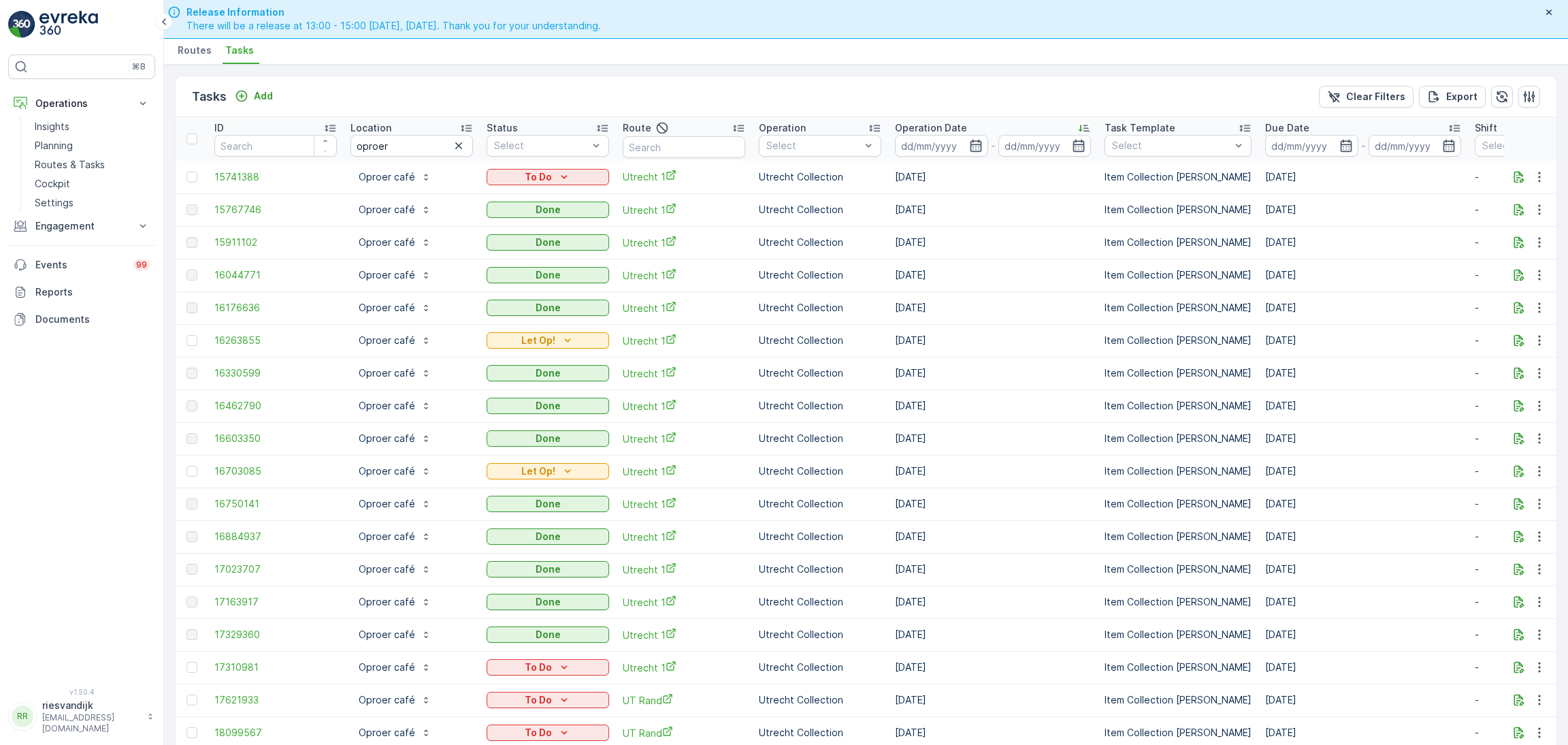
click at [998, 122] on div "Operation Date" at bounding box center [993, 128] width 196 height 14
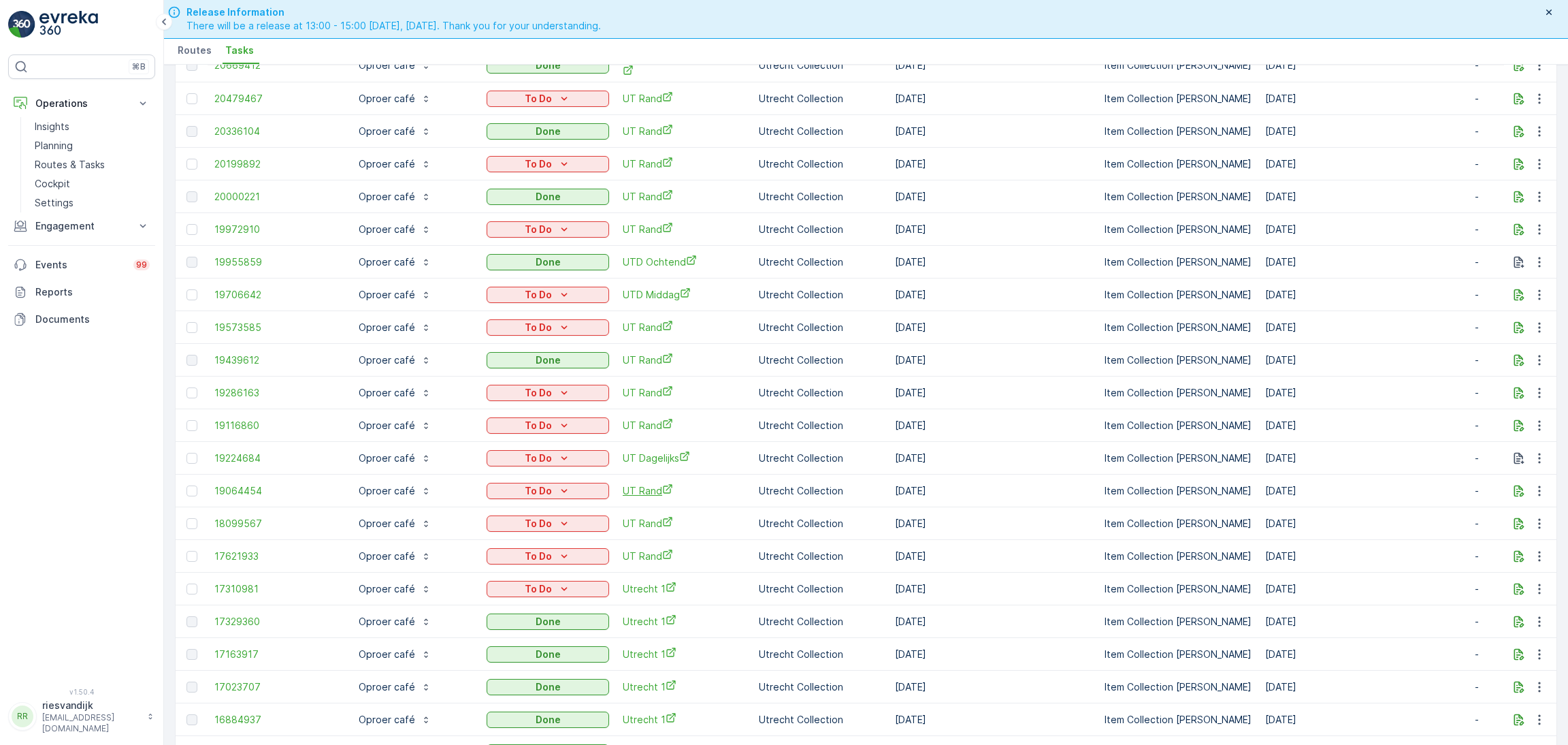
scroll to position [409, 0]
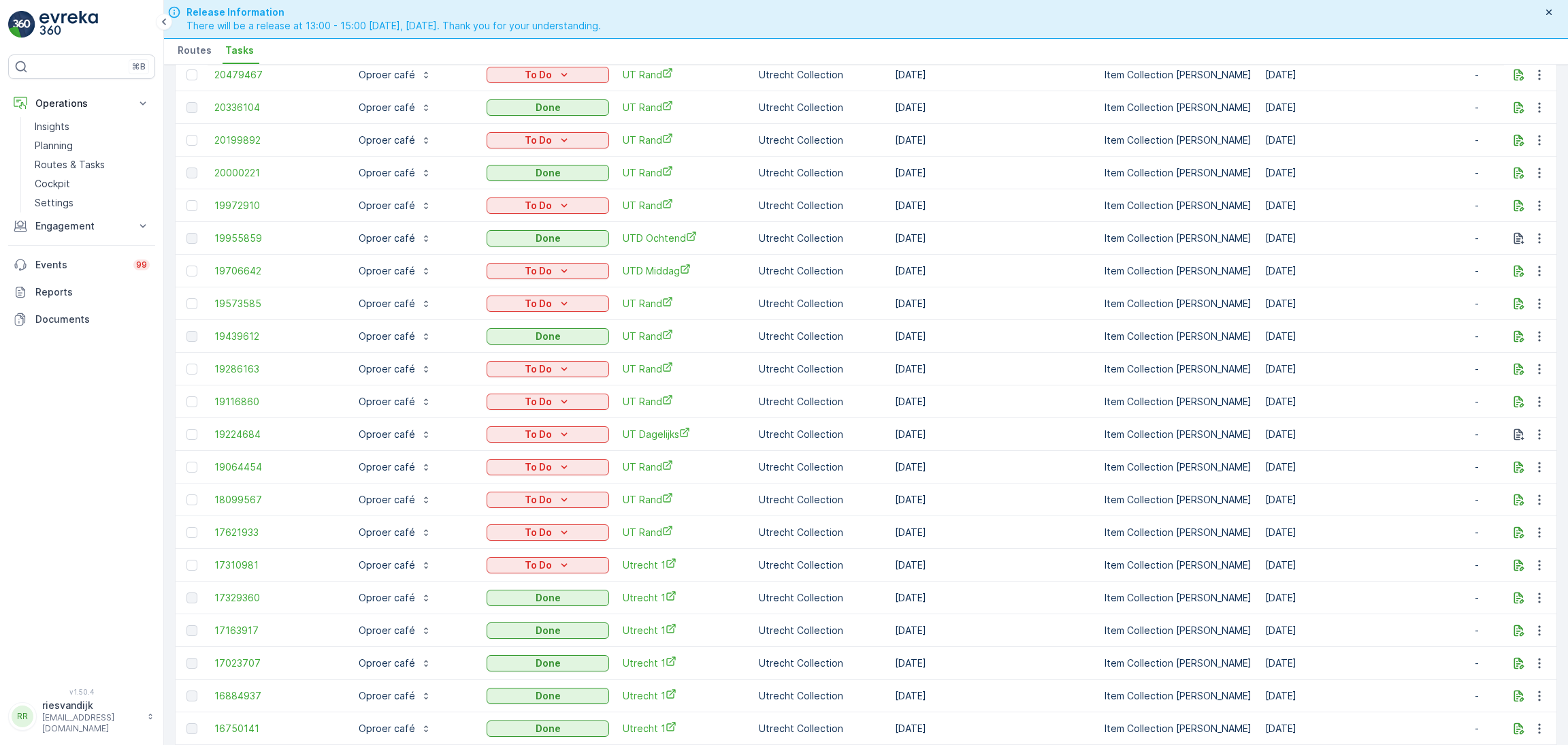
drag, startPoint x: 991, startPoint y: 563, endPoint x: 194, endPoint y: 360, distance: 822.4
click at [194, 360] on tbody "21897523 Oproer café To Do Overvecht / 2e Daalsbuurt Utrecht Collection [DATE] …" at bounding box center [1225, 412] width 2100 height 1319
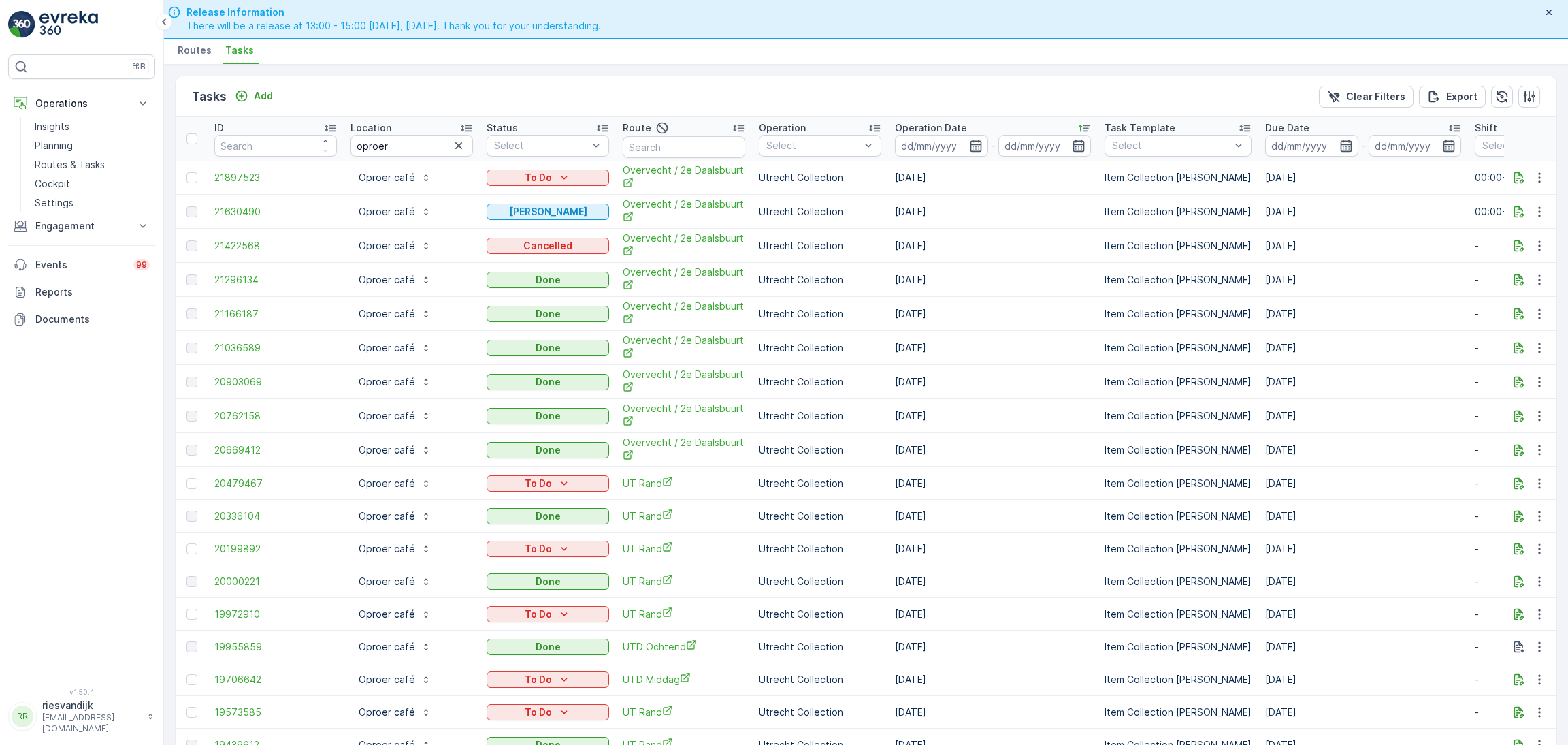
scroll to position [0, 0]
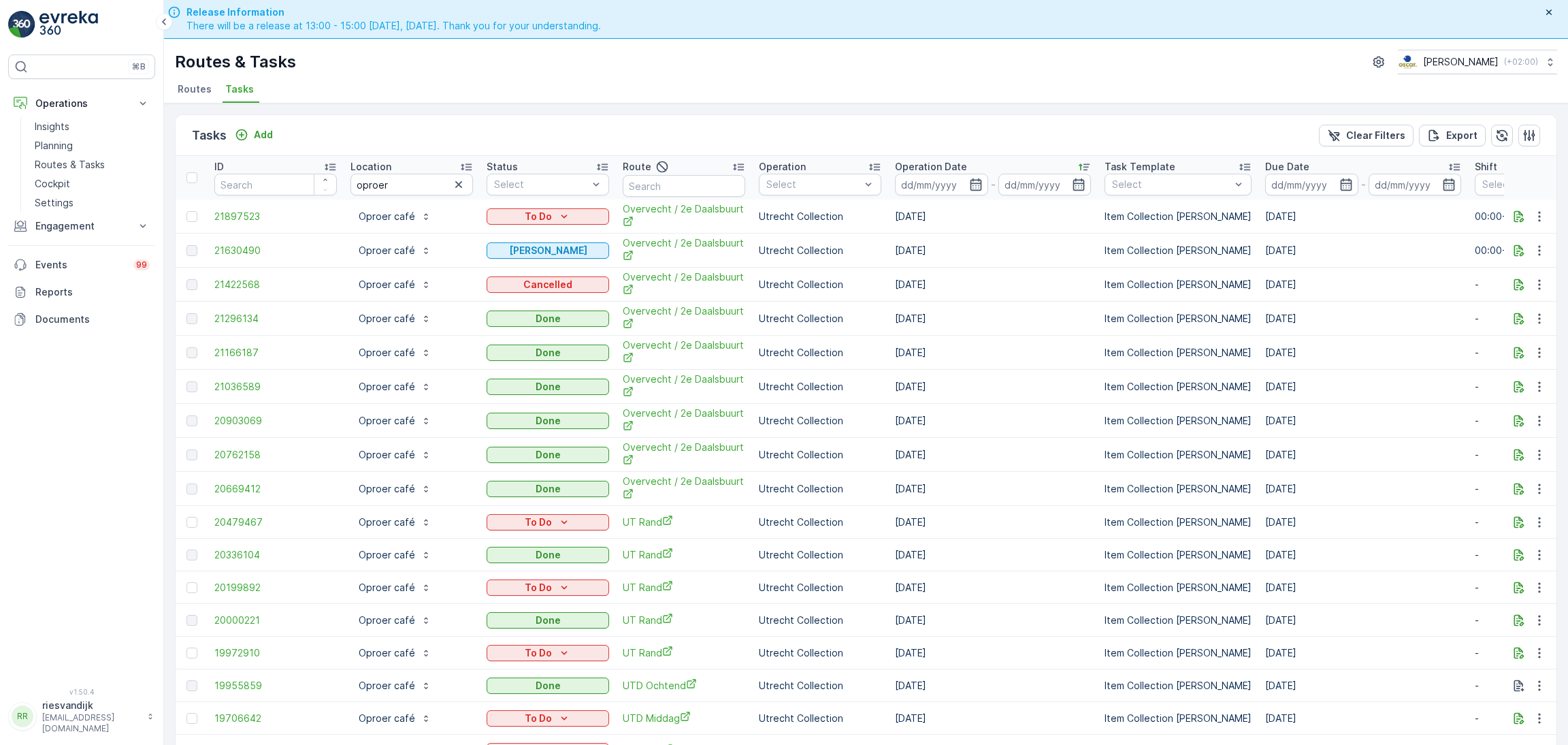
click at [998, 290] on td "[DATE]" at bounding box center [993, 285] width 209 height 34
drag, startPoint x: 1007, startPoint y: 488, endPoint x: 974, endPoint y: 298, distance: 192.8
click at [985, 263] on td "[DATE]" at bounding box center [993, 250] width 209 height 34
drag, startPoint x: 958, startPoint y: 282, endPoint x: 209, endPoint y: 236, distance: 750.4
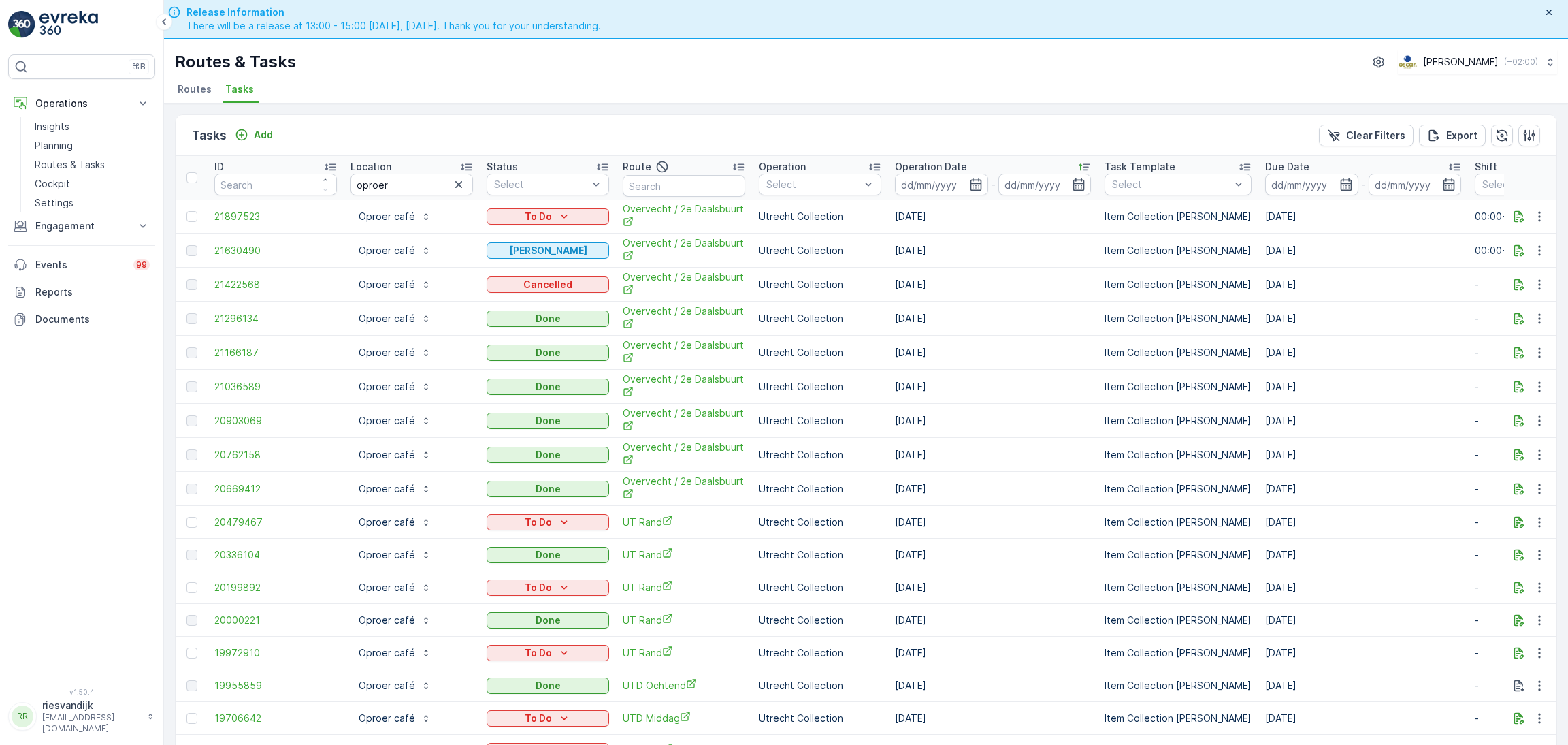
click at [1030, 260] on td "[DATE]" at bounding box center [993, 250] width 209 height 34
drag, startPoint x: 996, startPoint y: 239, endPoint x: 753, endPoint y: 242, distance: 243.0
click at [753, 242] on tr "21630490 Oproer café Geen Afval Overvecht / 2e Daalsbuurt Utrecht Collection [D…" at bounding box center [1225, 250] width 2100 height 34
click at [985, 241] on td "[DATE]" at bounding box center [993, 250] width 209 height 34
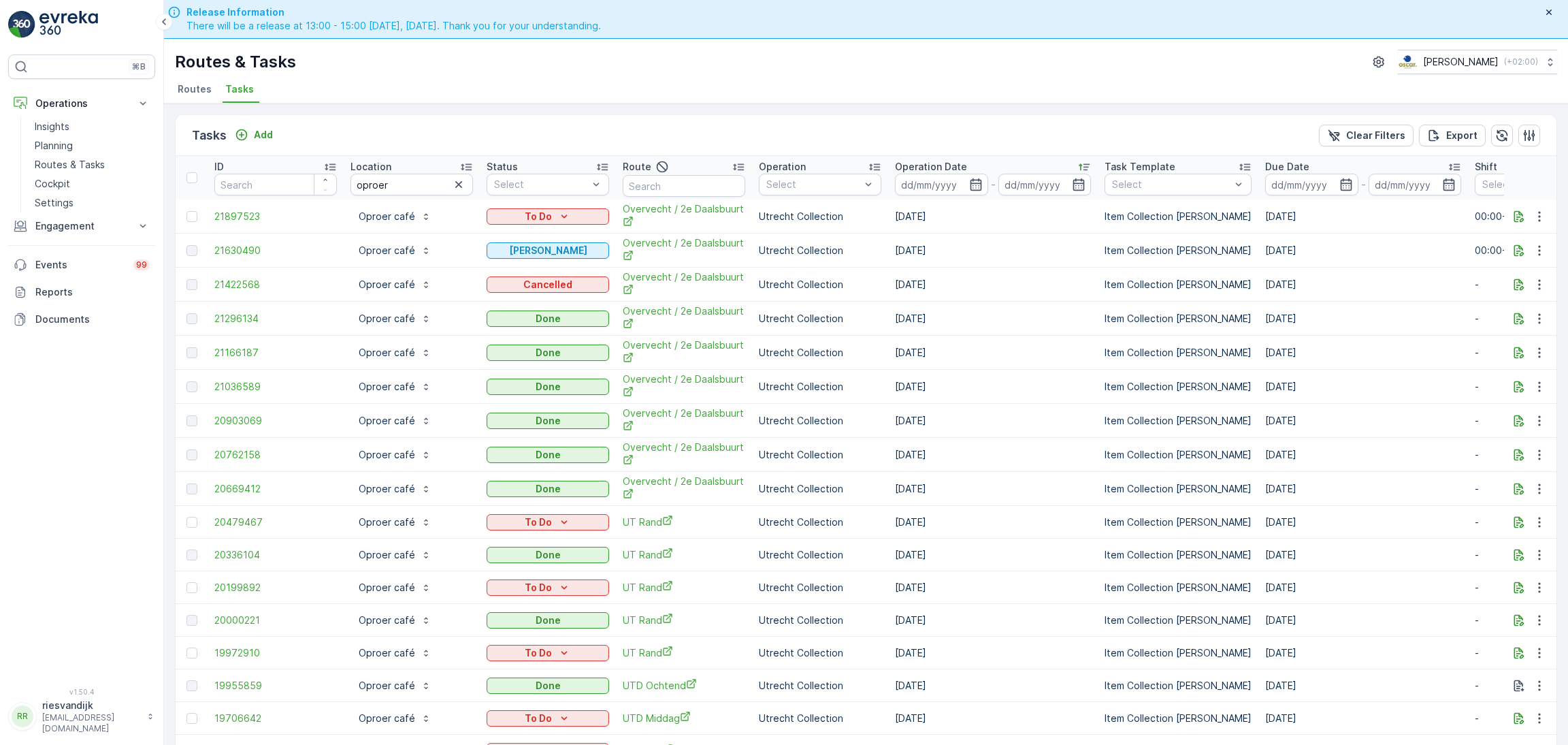
drag, startPoint x: 967, startPoint y: 285, endPoint x: 1075, endPoint y: 295, distance: 108.5
click at [1076, 295] on td "[DATE]" at bounding box center [993, 285] width 209 height 34
click at [1065, 291] on td "[DATE]" at bounding box center [993, 285] width 209 height 34
drag, startPoint x: 974, startPoint y: 253, endPoint x: 958, endPoint y: 254, distance: 16.0
click at [958, 254] on td "[DATE]" at bounding box center [993, 250] width 209 height 34
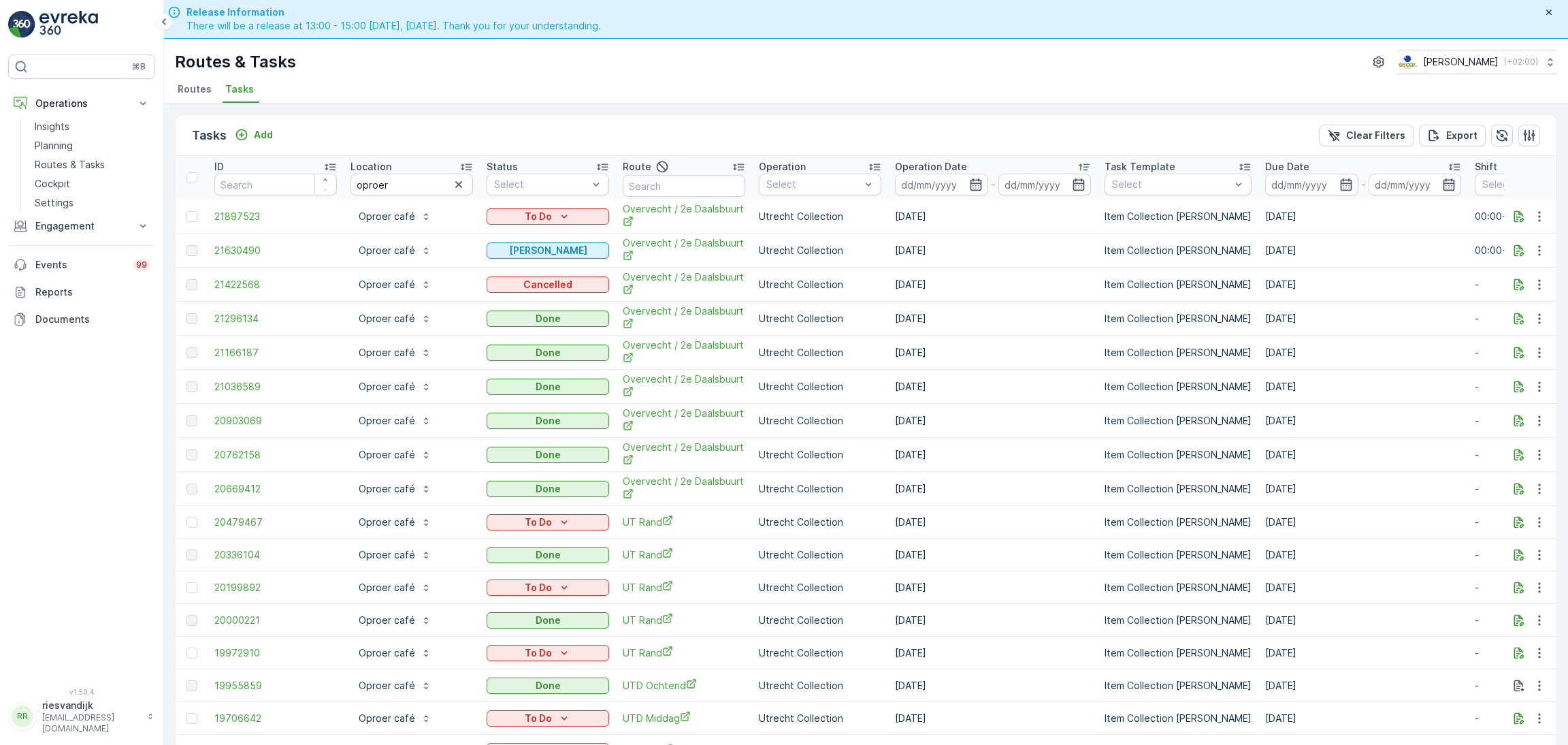
click at [1016, 250] on td "[DATE]" at bounding box center [993, 250] width 209 height 34
click at [72, 149] on p "Planning" at bounding box center [53, 146] width 38 height 14
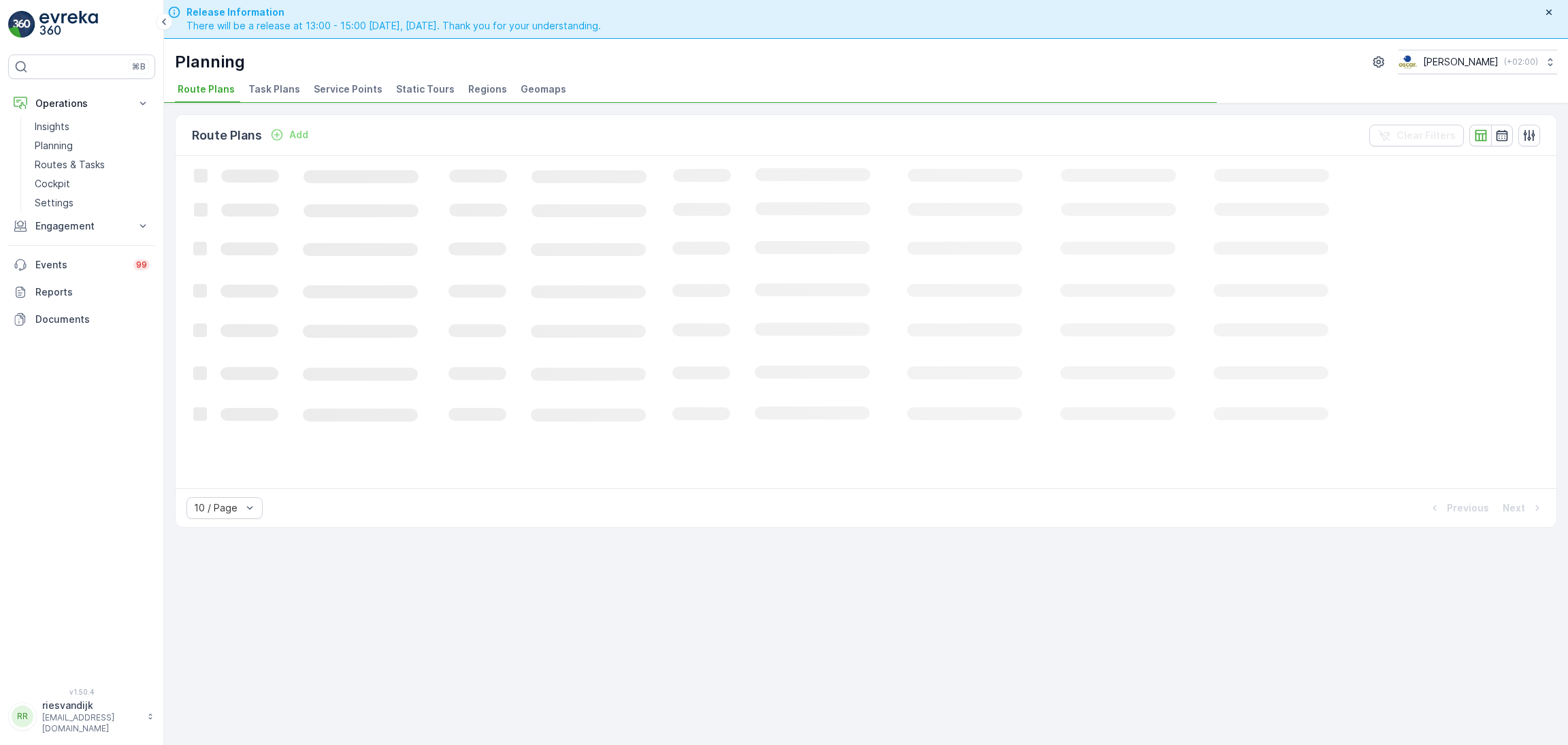
click at [288, 98] on li "Task Plans" at bounding box center [275, 91] width 60 height 23
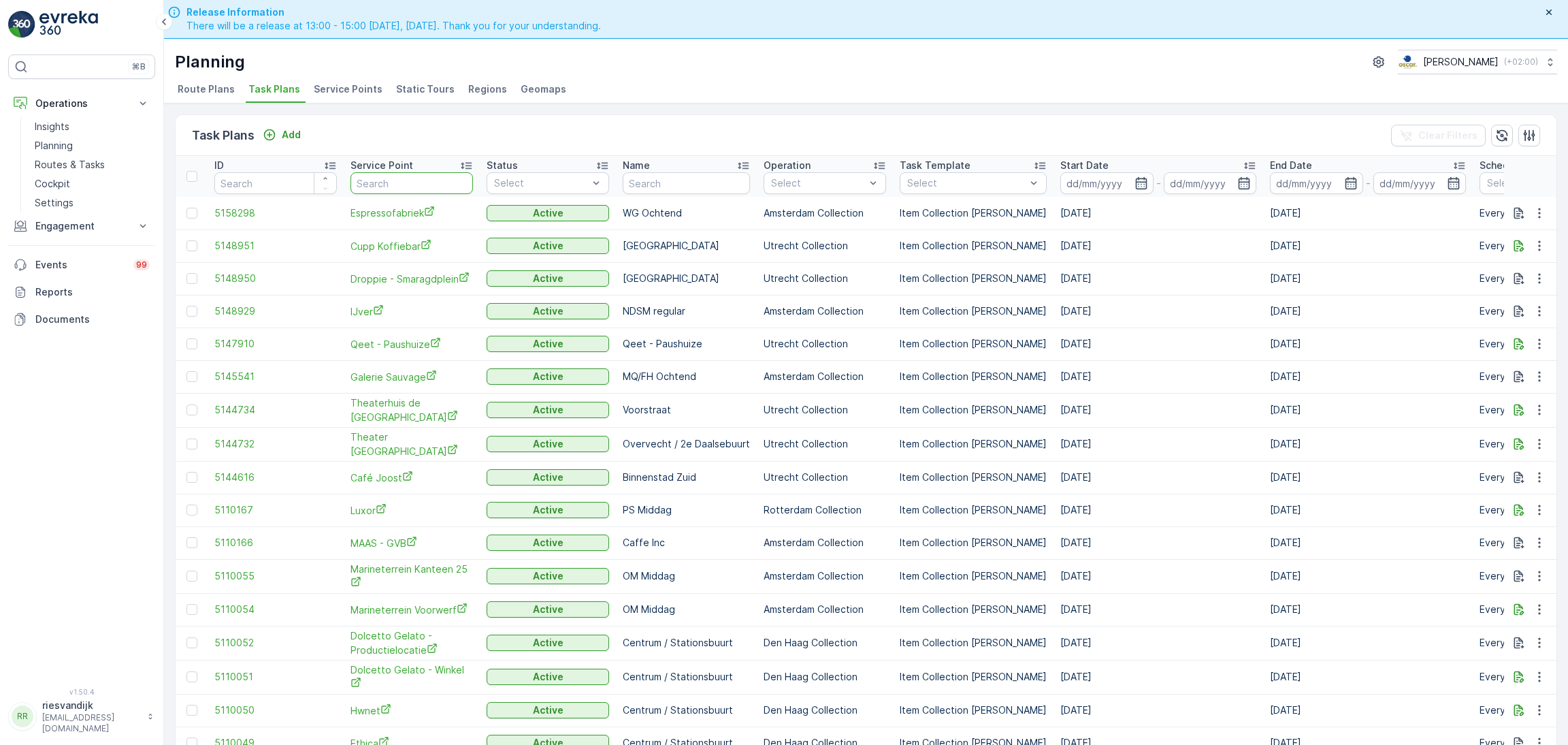
click at [388, 184] on input "text" at bounding box center [412, 183] width 122 height 22
click at [288, 144] on div "Task Plans Add Clear Filters" at bounding box center [867, 135] width 1381 height 41
click at [422, 176] on input "text" at bounding box center [412, 183] width 122 height 22
click at [431, 180] on input "text" at bounding box center [412, 183] width 122 height 22
click at [395, 193] on input "text" at bounding box center [412, 183] width 122 height 22
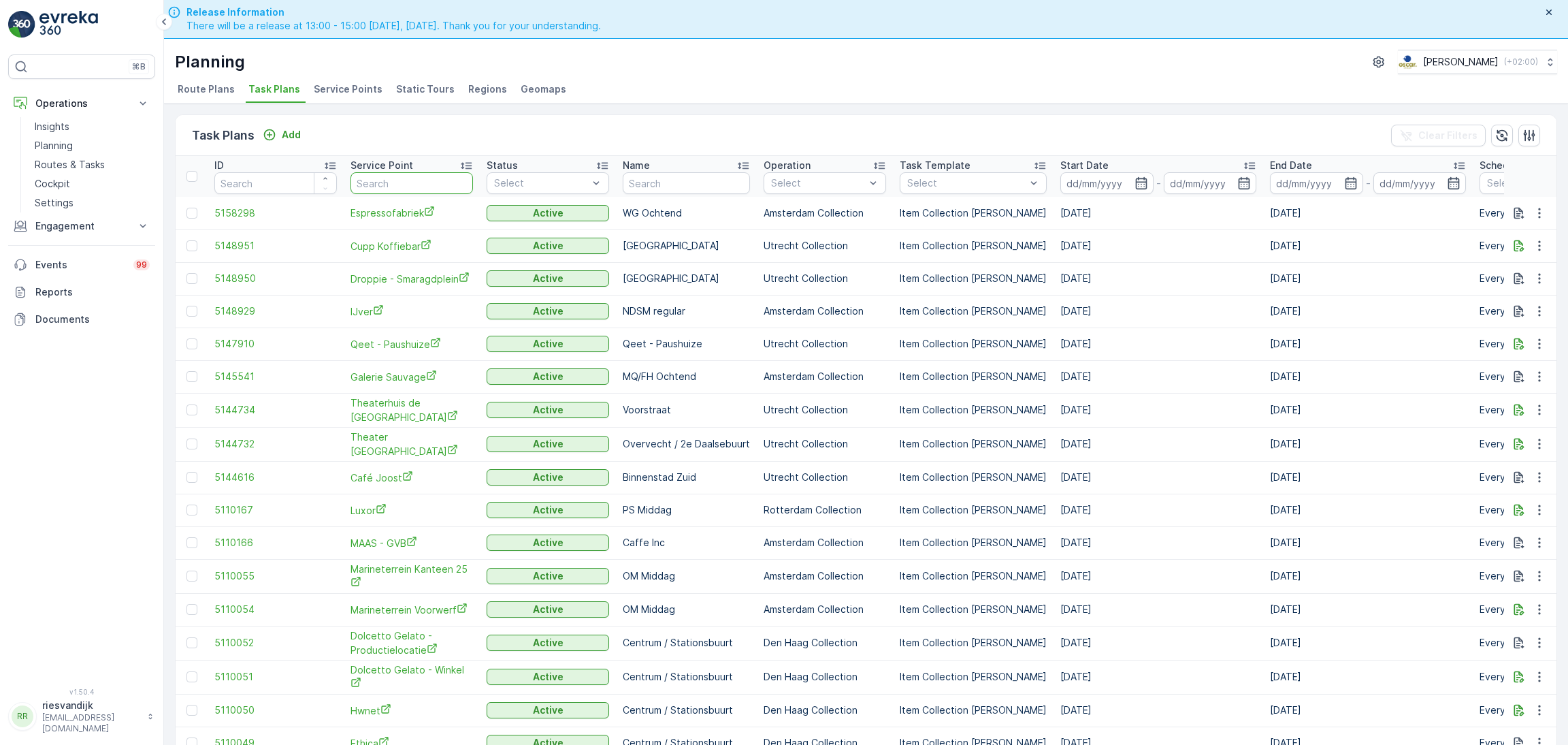
click at [383, 181] on input "text" at bounding box center [412, 183] width 122 height 22
click at [388, 181] on input "text" at bounding box center [412, 183] width 122 height 22
drag, startPoint x: 388, startPoint y: 181, endPoint x: 379, endPoint y: 180, distance: 9.1
click at [379, 180] on input "text" at bounding box center [412, 183] width 122 height 22
drag, startPoint x: 379, startPoint y: 180, endPoint x: 388, endPoint y: 181, distance: 9.1
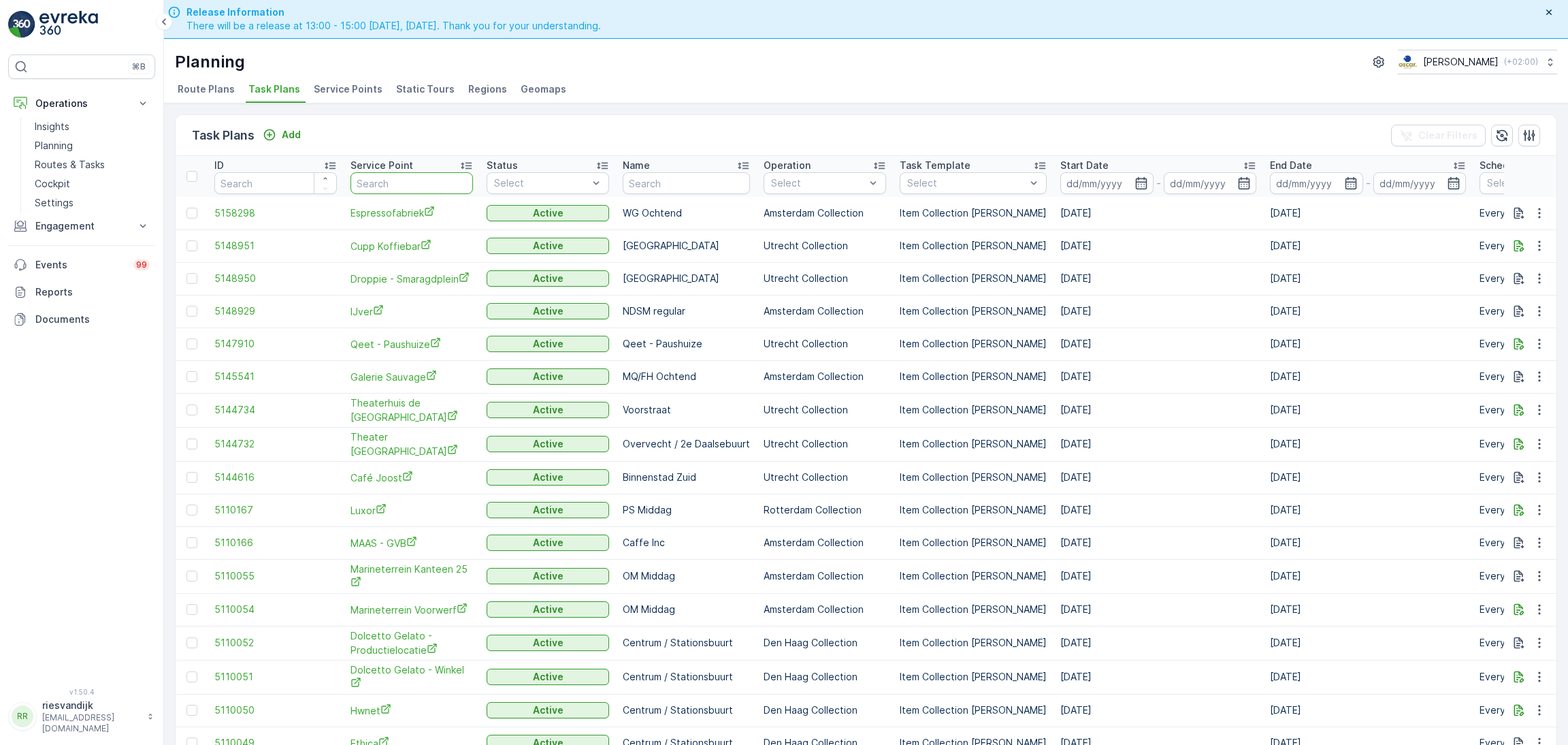
click at [388, 181] on input "text" at bounding box center [412, 183] width 122 height 22
click at [391, 179] on input "text" at bounding box center [412, 183] width 122 height 22
click at [360, 131] on div "Task Plans Add Clear Filters" at bounding box center [867, 135] width 1381 height 41
click at [362, 133] on div "Task Plans Add Clear Filters" at bounding box center [867, 135] width 1381 height 41
click at [393, 178] on input "text" at bounding box center [412, 183] width 122 height 22
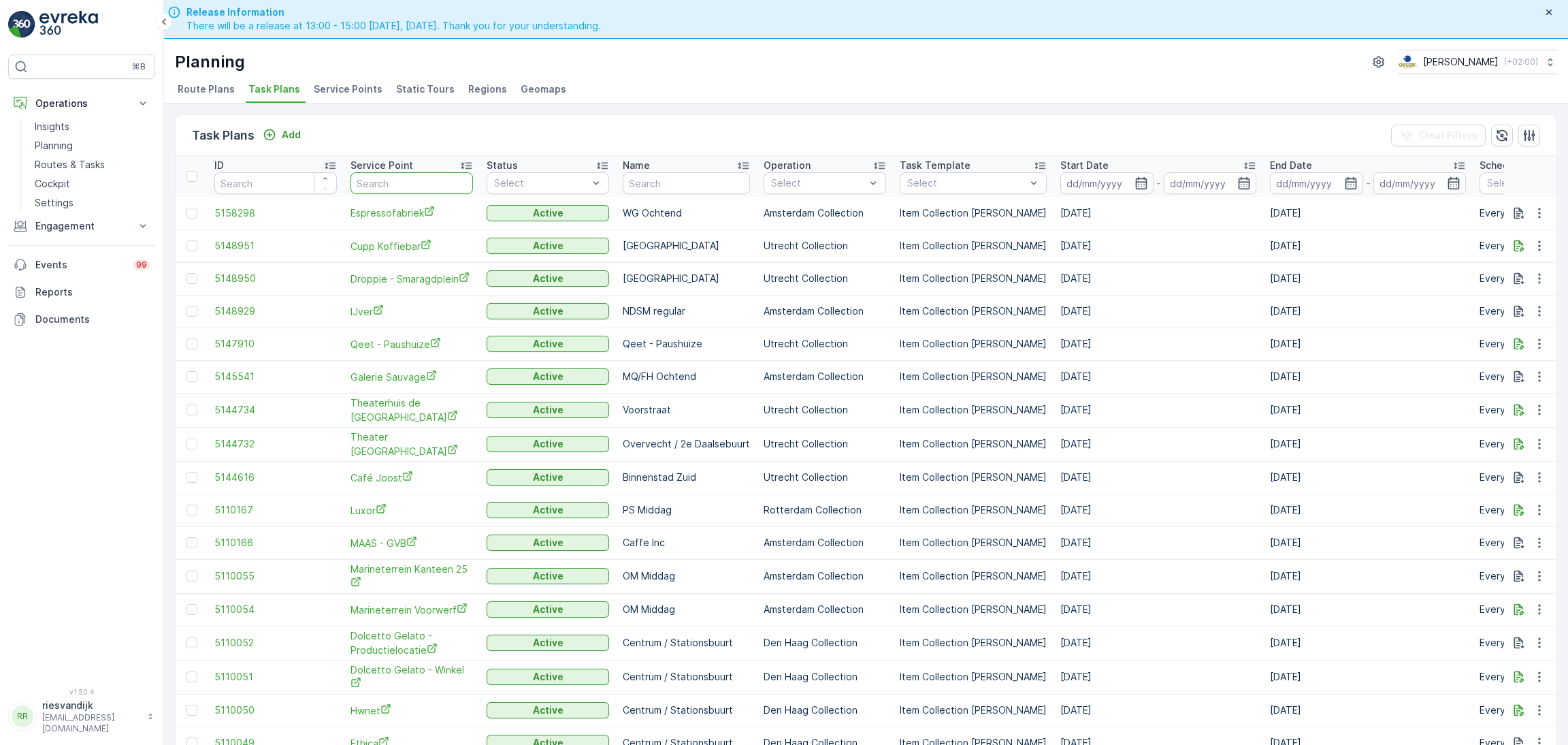
click at [387, 181] on input "text" at bounding box center [412, 183] width 122 height 22
click at [438, 178] on input "text" at bounding box center [412, 183] width 122 height 22
click at [414, 181] on input "text" at bounding box center [412, 183] width 122 height 22
click at [417, 181] on input "text" at bounding box center [412, 183] width 122 height 22
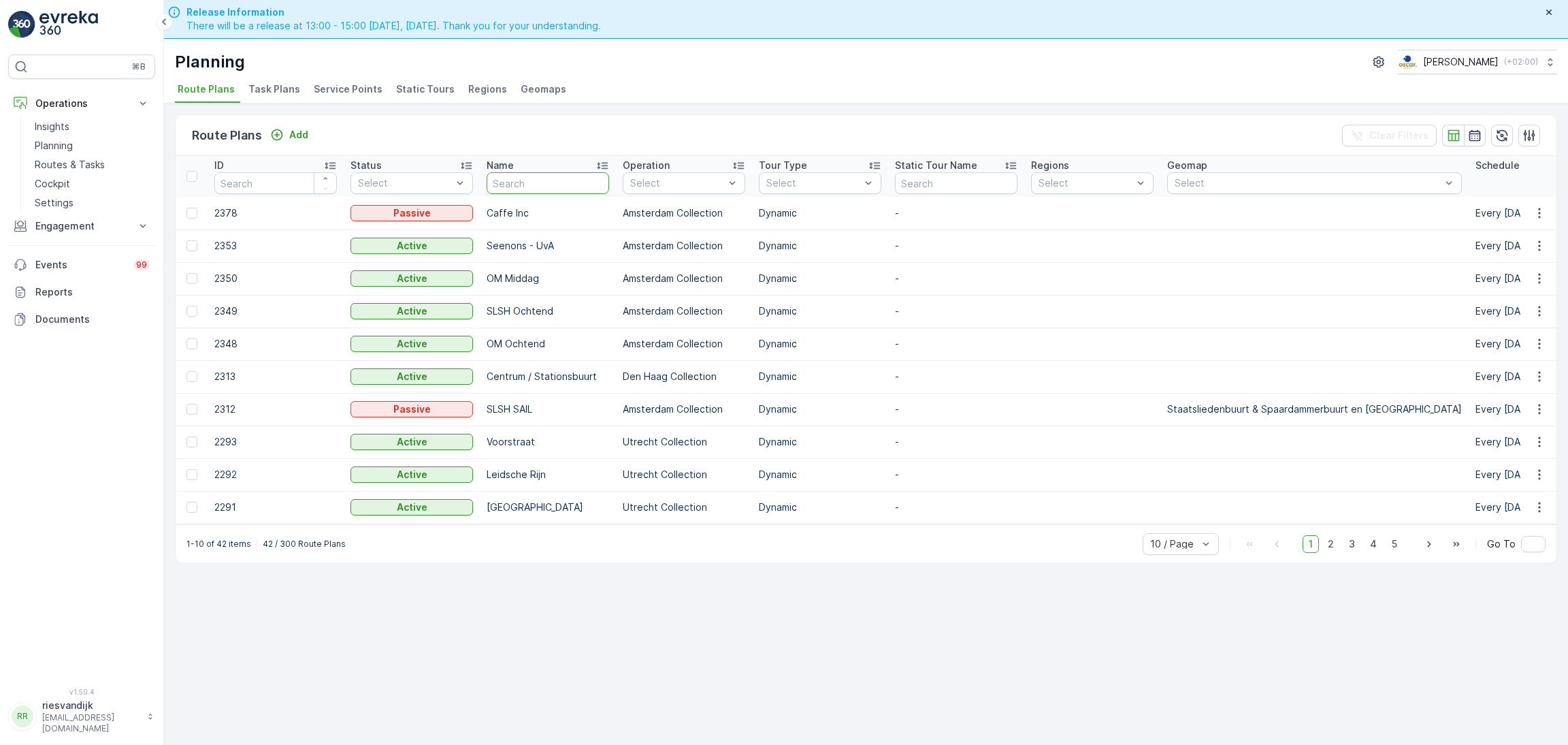
click at [533, 190] on input "text" at bounding box center [548, 183] width 122 height 22
click at [268, 87] on span "Task Plans" at bounding box center [274, 89] width 52 height 14
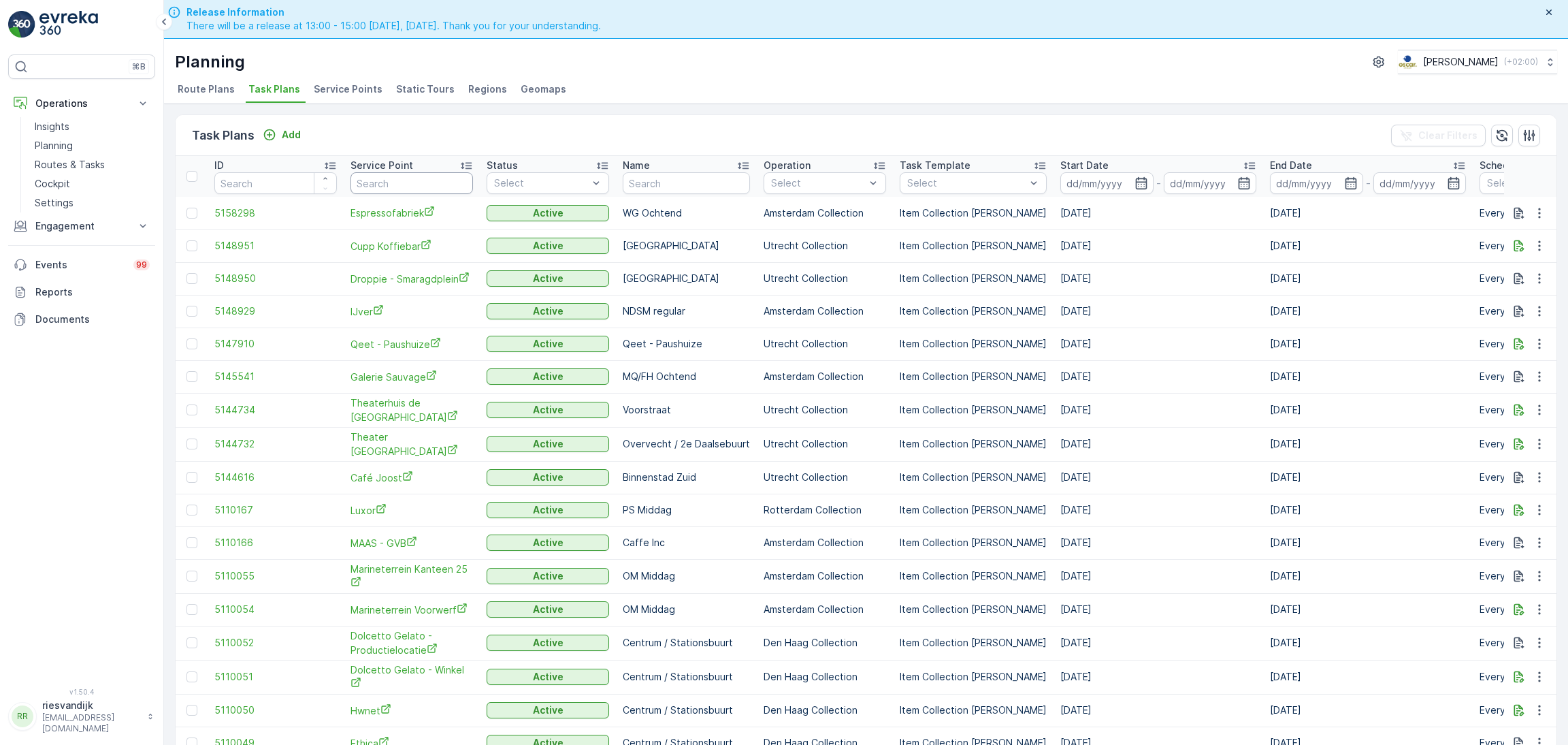
click at [419, 179] on input "text" at bounding box center [412, 183] width 122 height 22
click at [716, 178] on input "text" at bounding box center [686, 183] width 127 height 22
click at [378, 185] on input "text" at bounding box center [412, 183] width 122 height 22
type input "brouwerij"
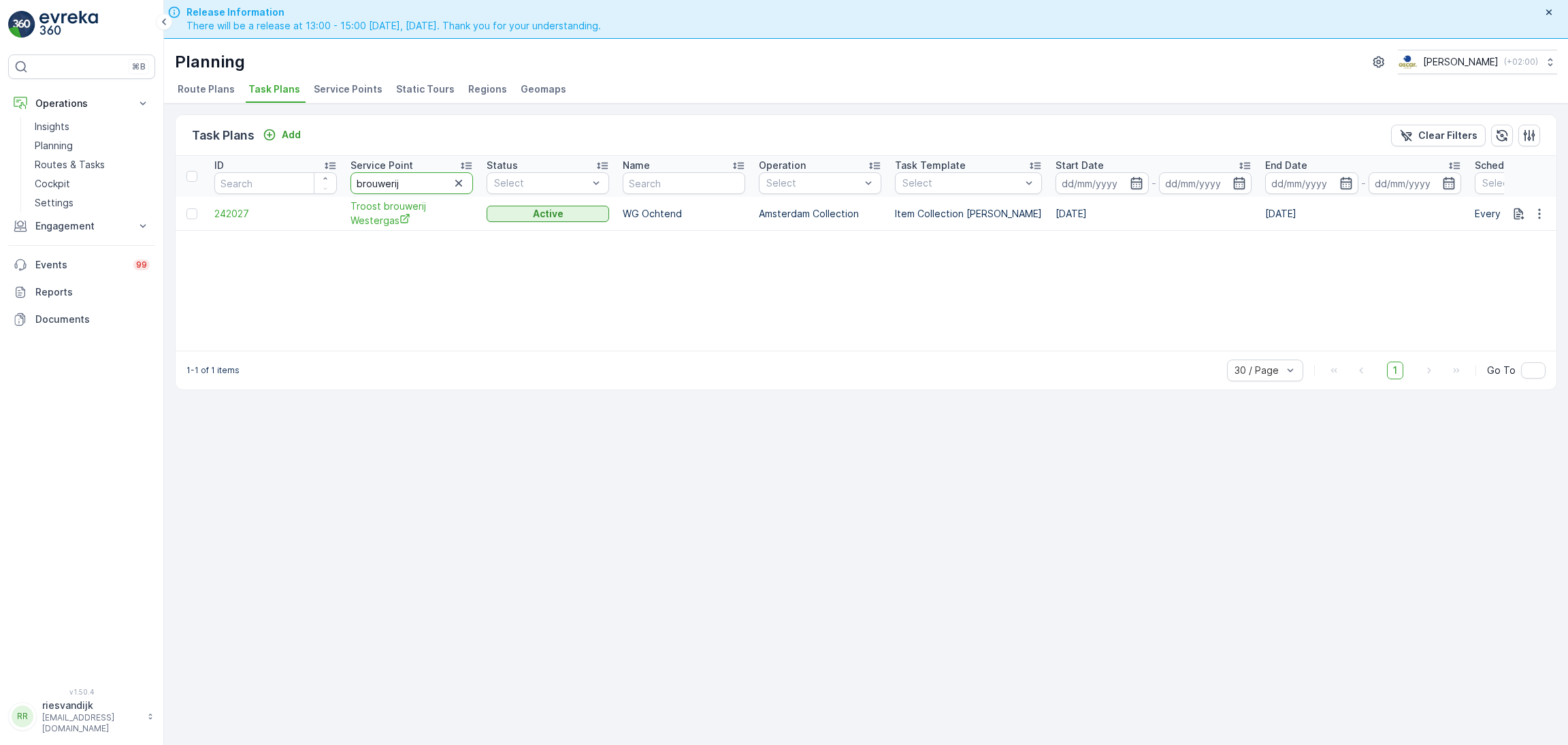
click at [456, 173] on input "brouwerij" at bounding box center [412, 183] width 122 height 22
type input "brouwe"
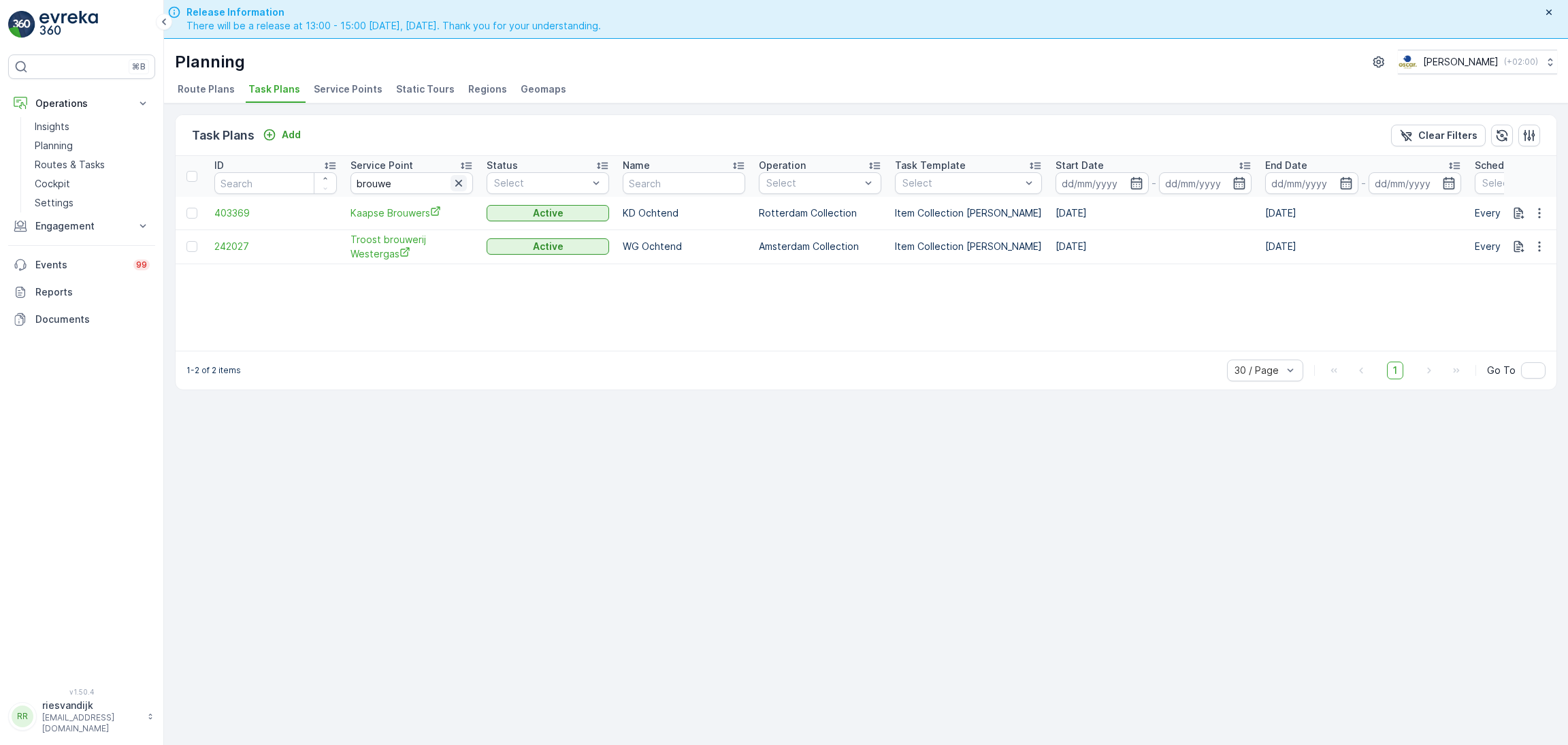
click at [465, 186] on button "button" at bounding box center [458, 183] width 16 height 16
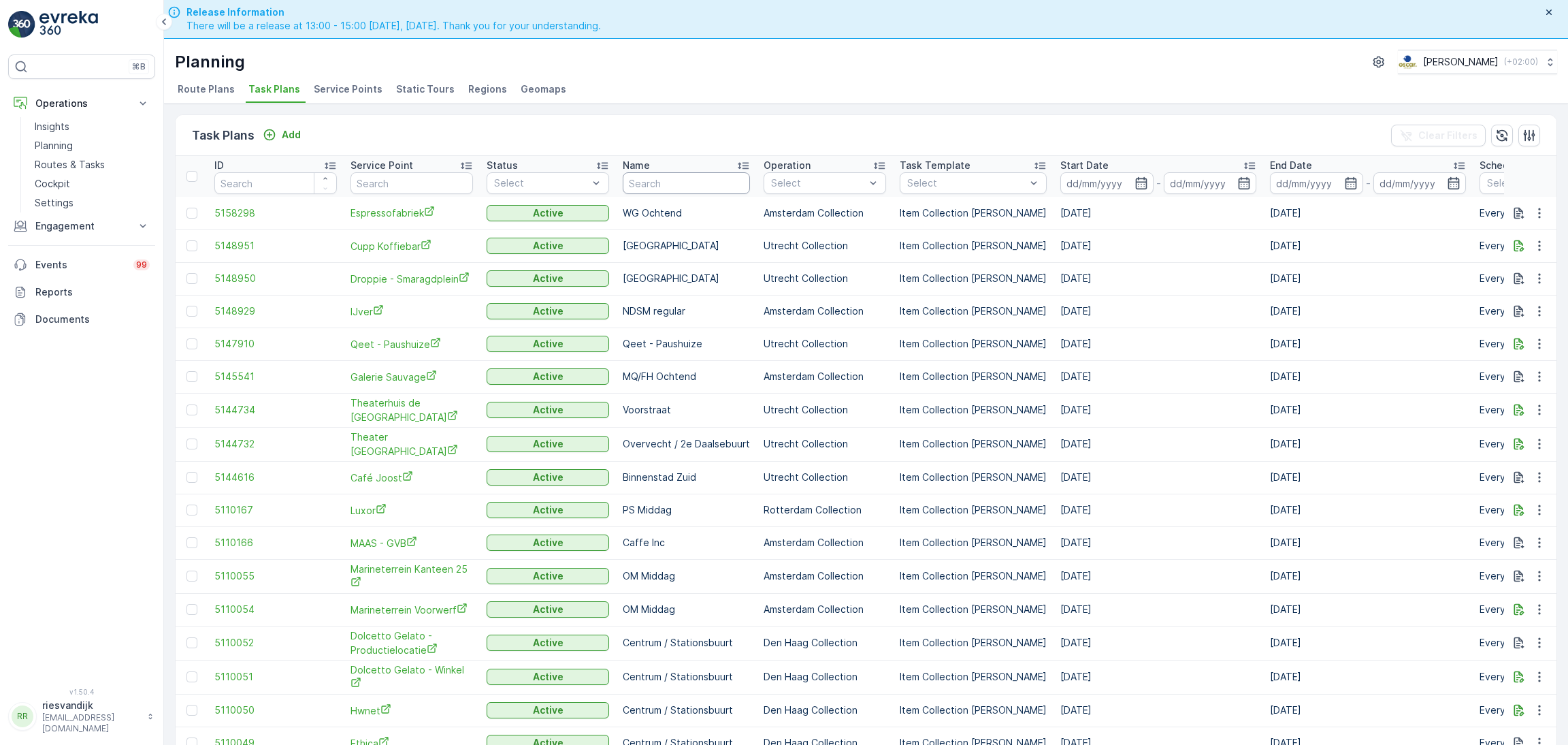
click at [722, 193] on input "text" at bounding box center [686, 183] width 127 height 22
type input "overve"
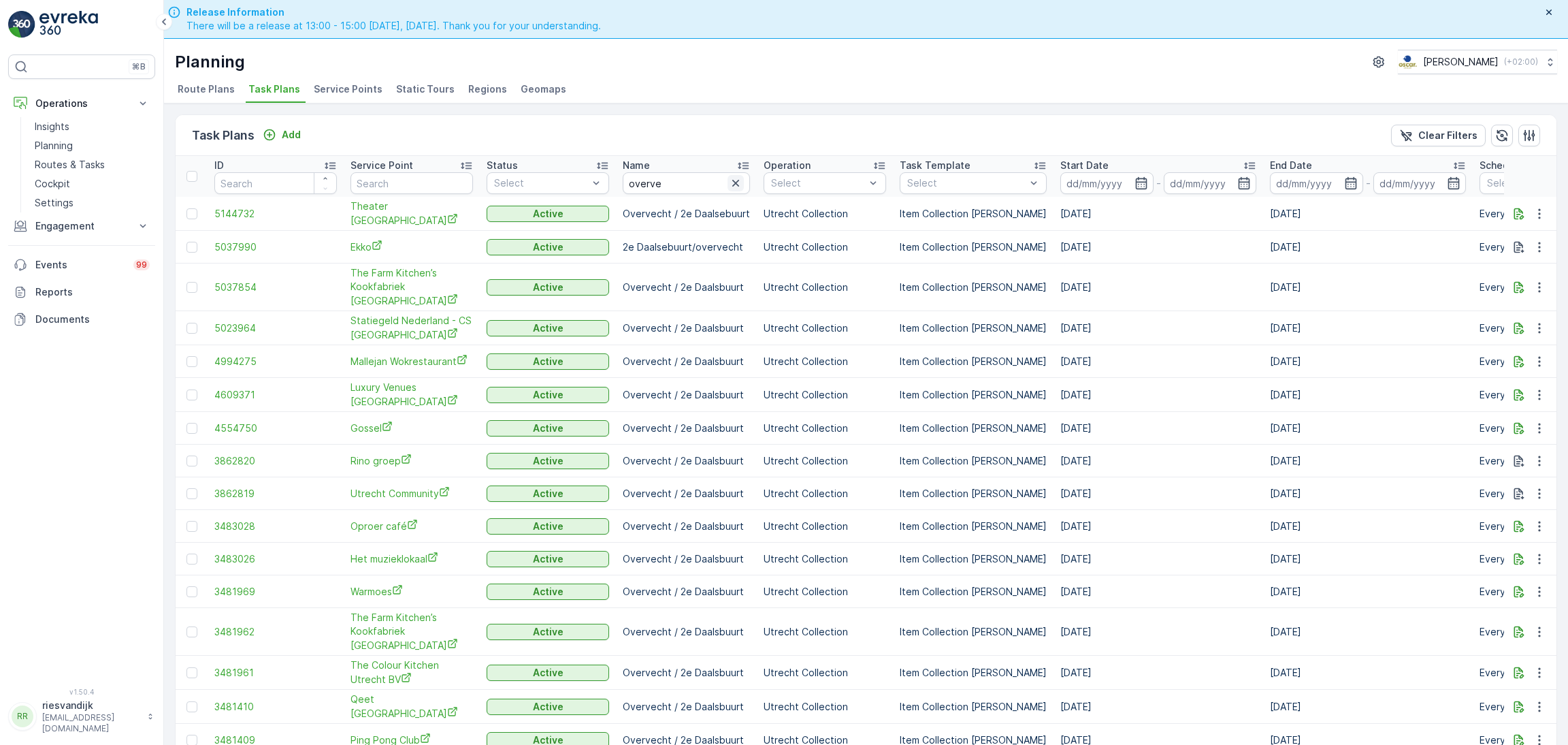
click at [732, 185] on icon "button" at bounding box center [736, 183] width 7 height 7
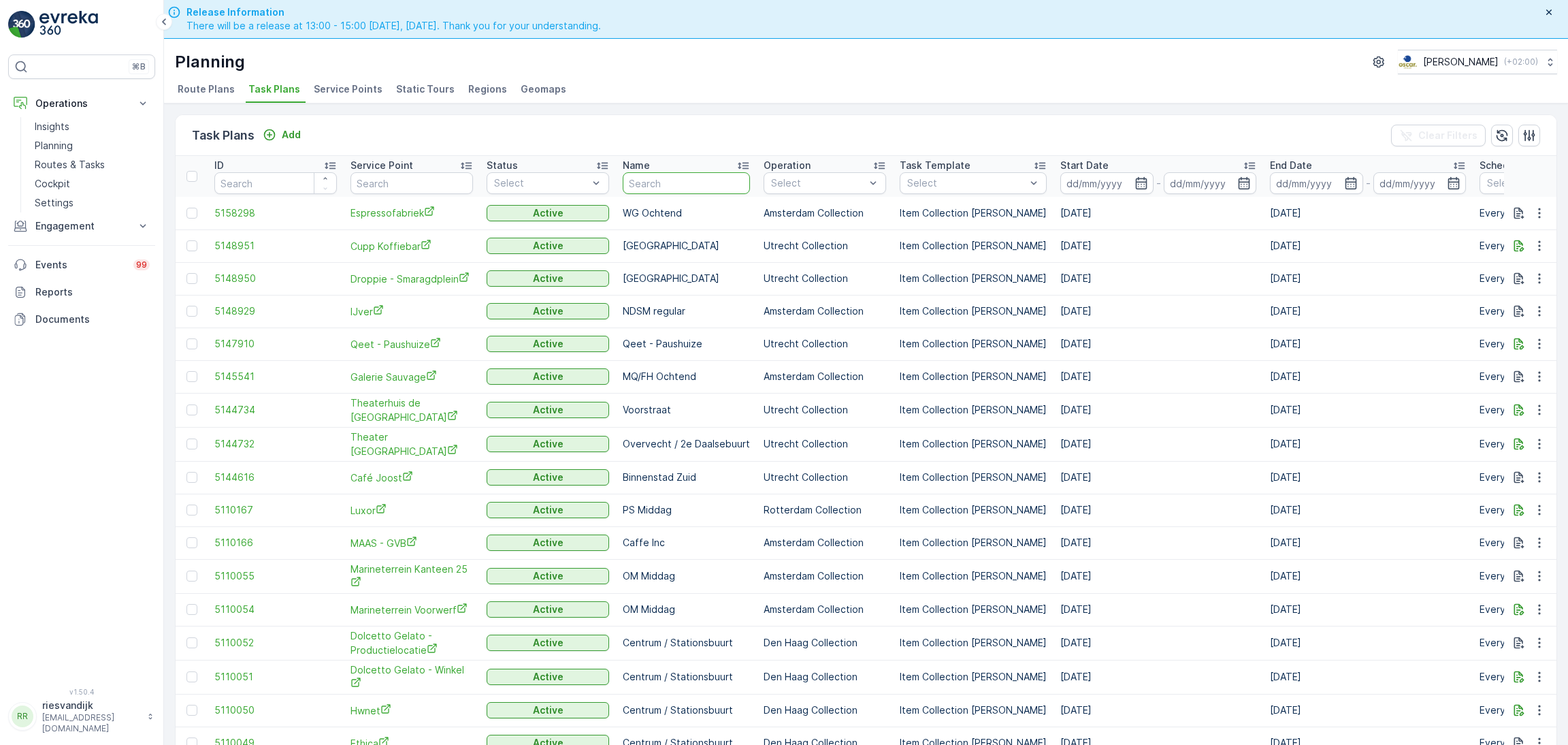
click at [715, 185] on input "text" at bounding box center [686, 183] width 127 height 22
type input "2e"
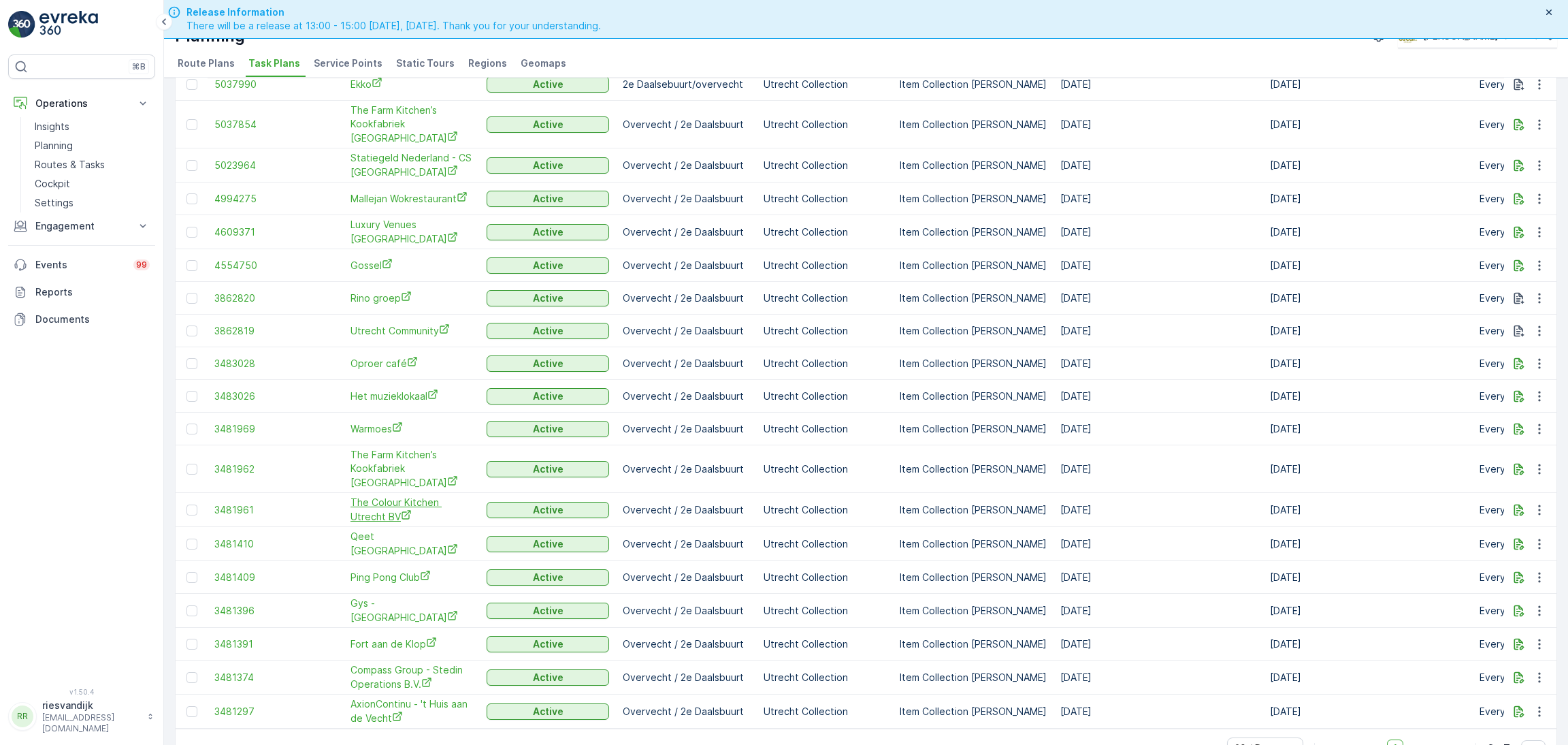
scroll to position [39, 0]
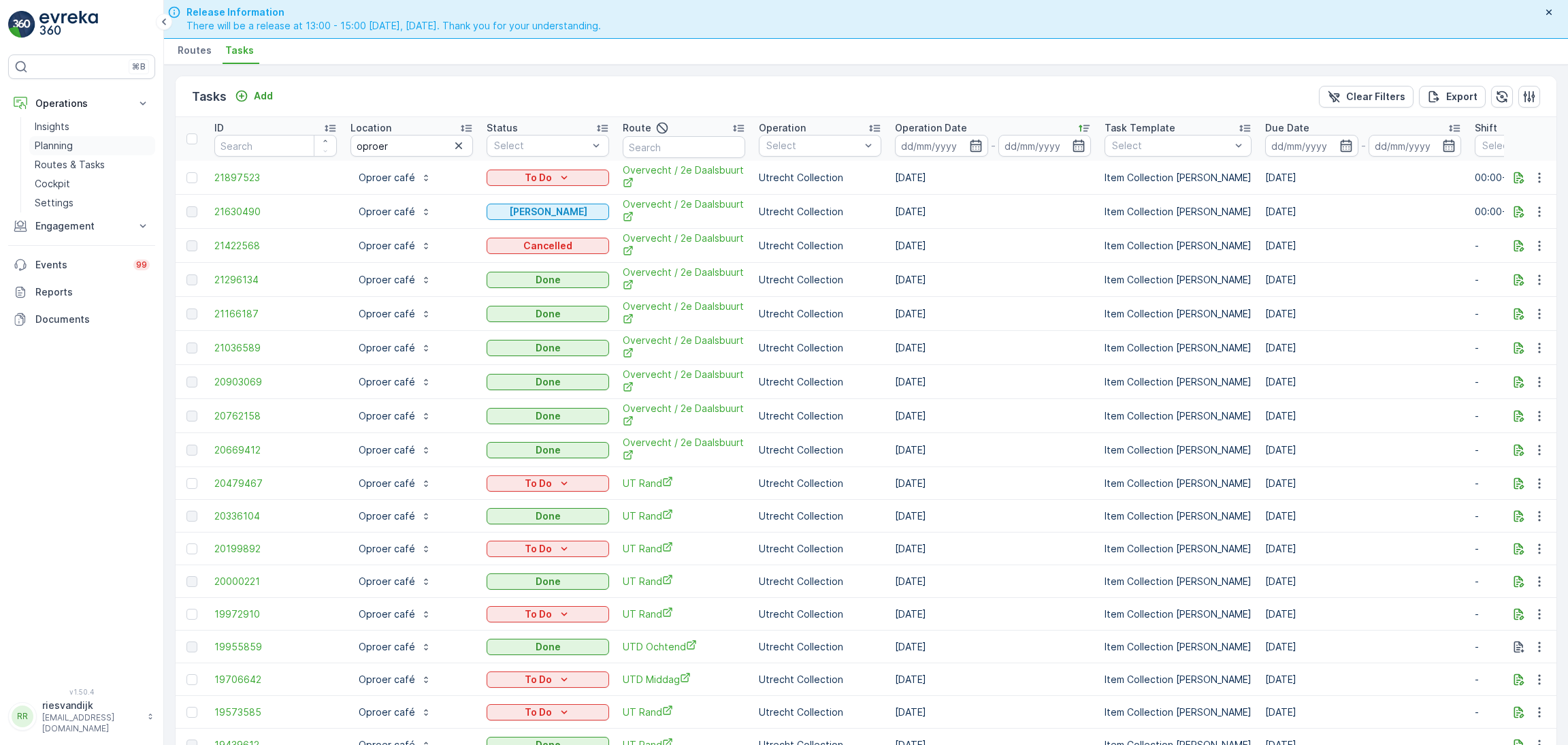
click at [66, 143] on p "Planning" at bounding box center [53, 146] width 38 height 14
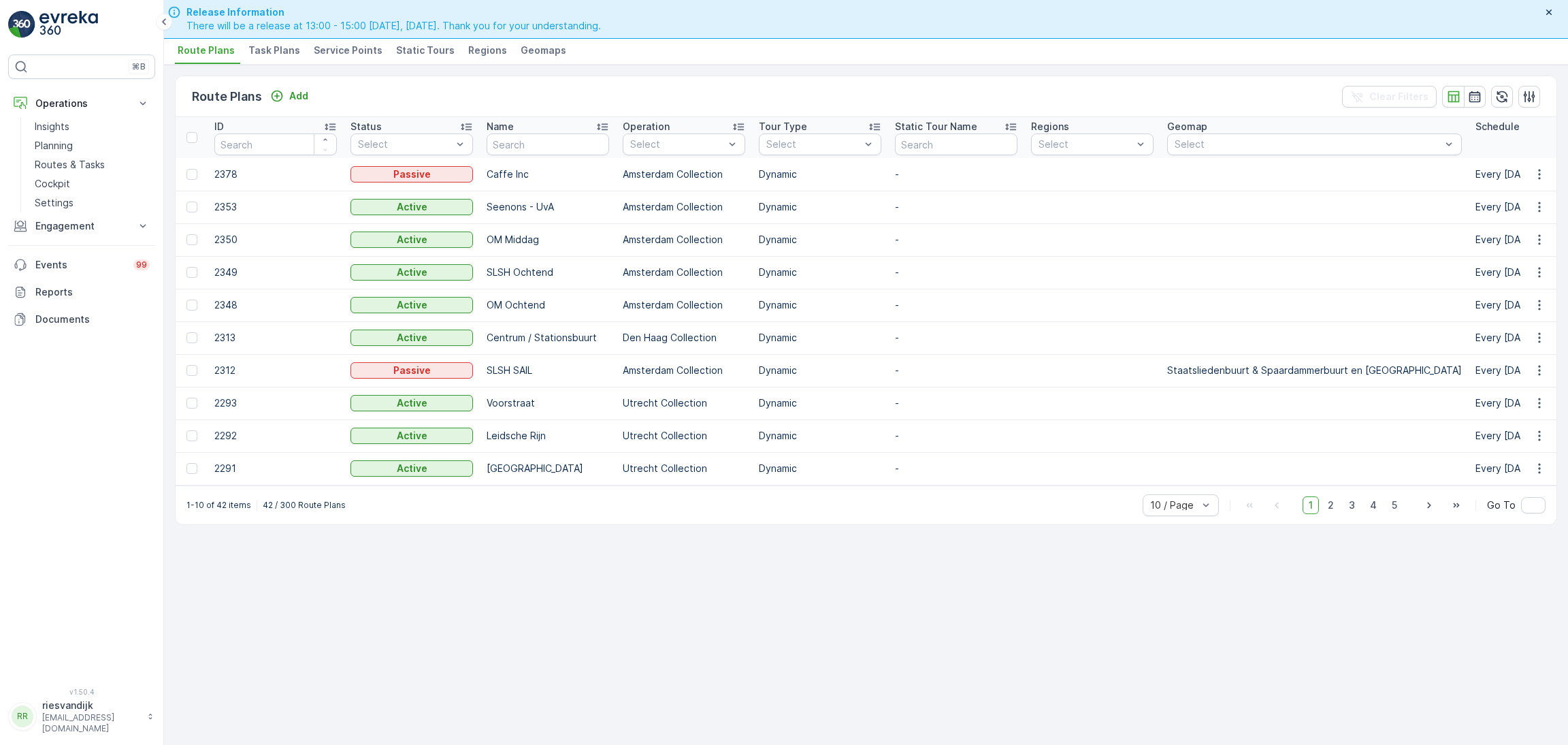
click at [287, 46] on span "Task Plans" at bounding box center [274, 50] width 52 height 14
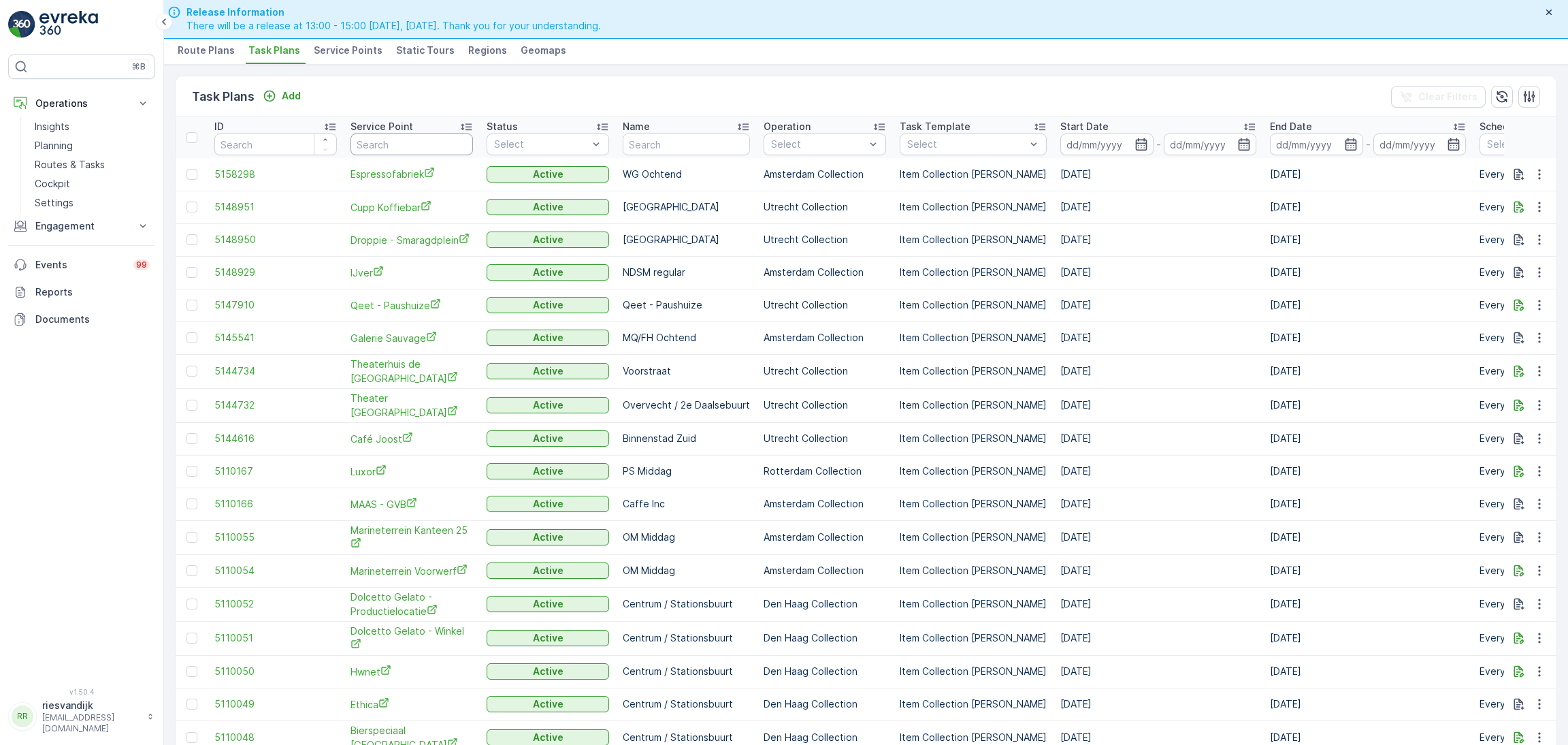
click at [385, 143] on input "text" at bounding box center [412, 144] width 122 height 22
type input "oproer"
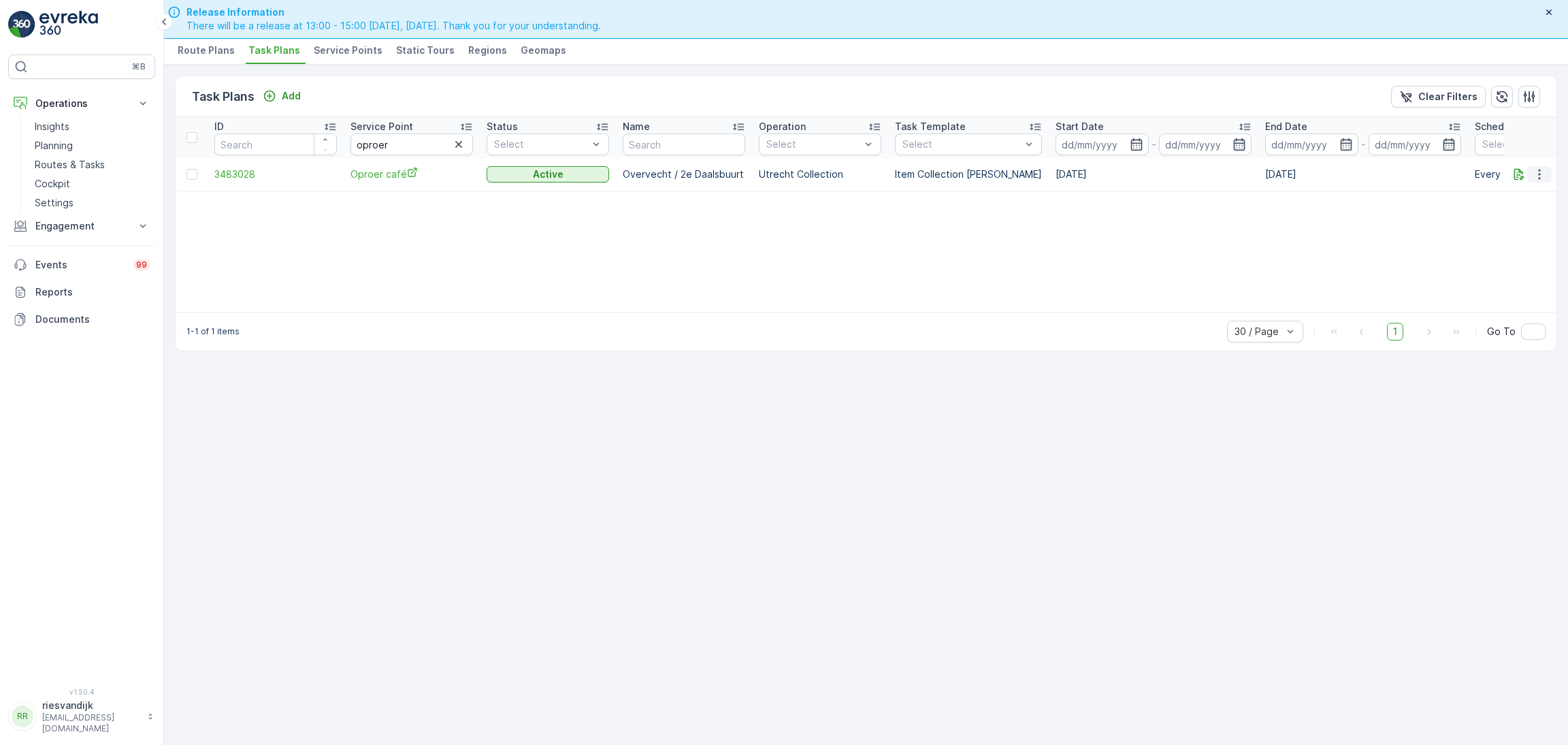
click at [1536, 179] on icon "button" at bounding box center [1540, 174] width 14 height 14
click at [1549, 214] on div "Edit Task Plan" at bounding box center [1523, 213] width 90 height 19
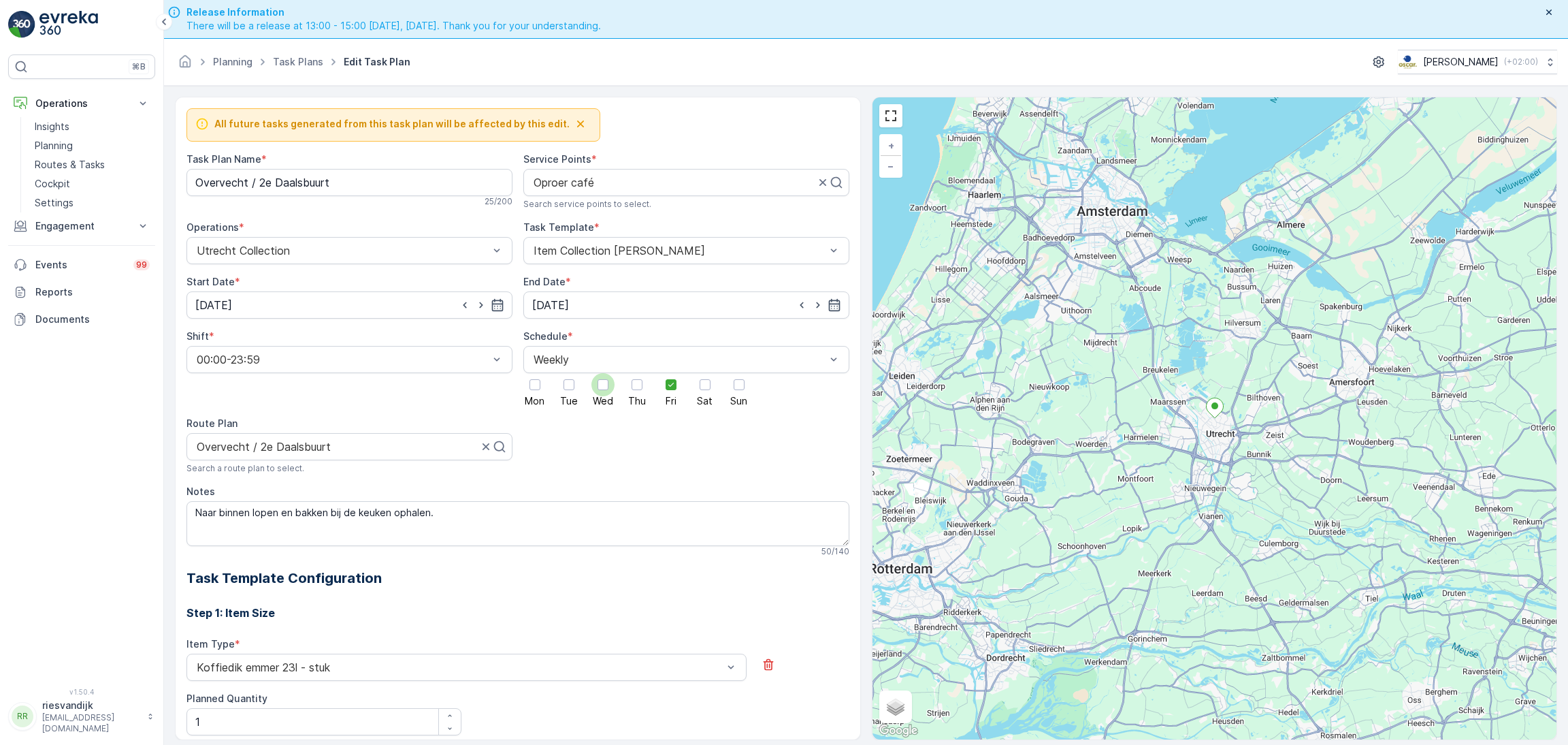
click at [606, 390] on div at bounding box center [603, 385] width 23 height 23
click at [603, 373] on input "Wed" at bounding box center [603, 373] width 0 height 0
click at [537, 521] on textarea "Naar binnen lopen en bakken bij de keuken ophalen." at bounding box center [518, 523] width 663 height 45
click at [481, 525] on textarea "Naar binnen lopen en bakken bij de keuken ophalen. afgelopen tijd vaak gemist o…" at bounding box center [518, 523] width 663 height 45
click at [570, 527] on textarea "Naar binnen lopen en bakken bij de keuken ophalen. afgelopen tijd vaak gemist o…" at bounding box center [518, 523] width 663 height 45
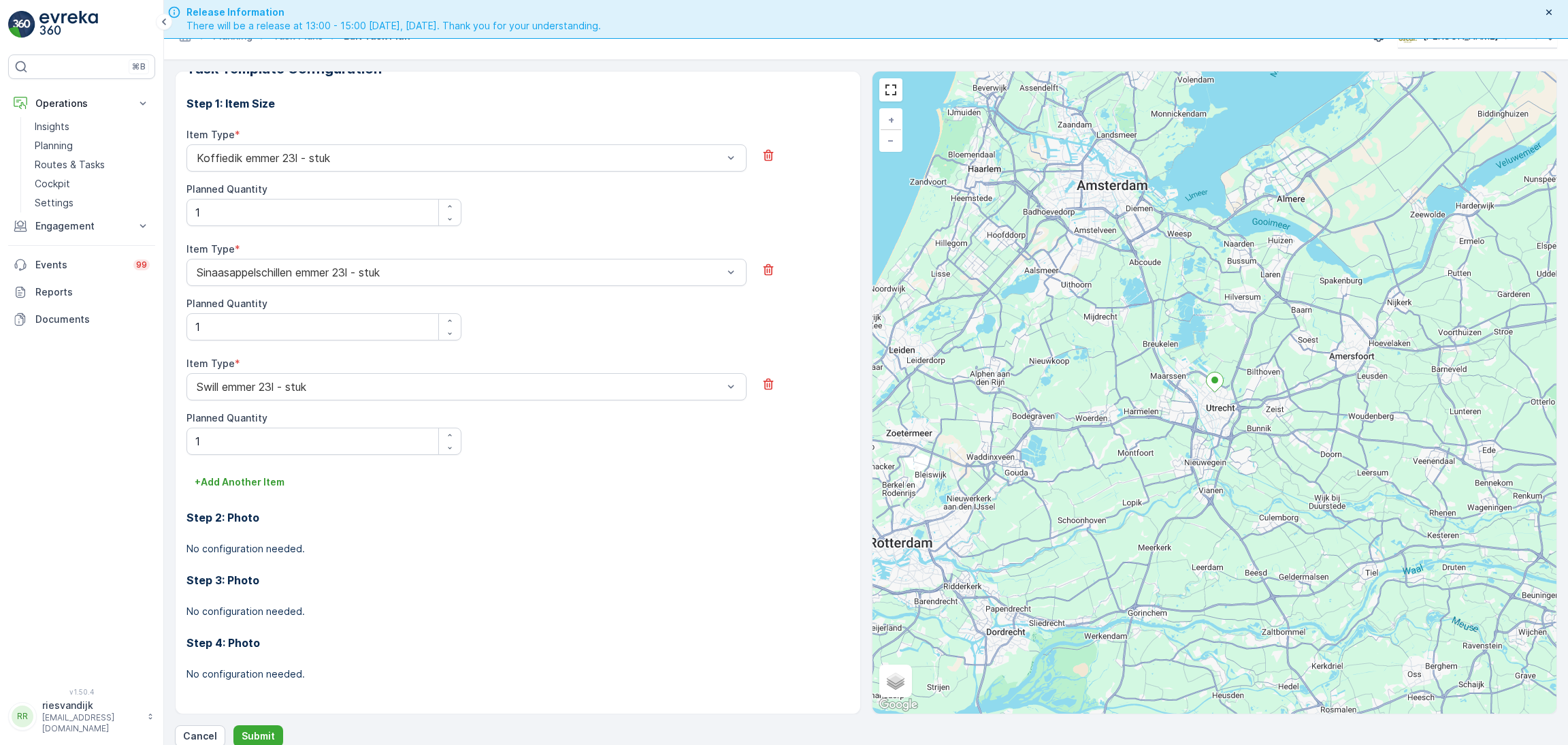
scroll to position [39, 0]
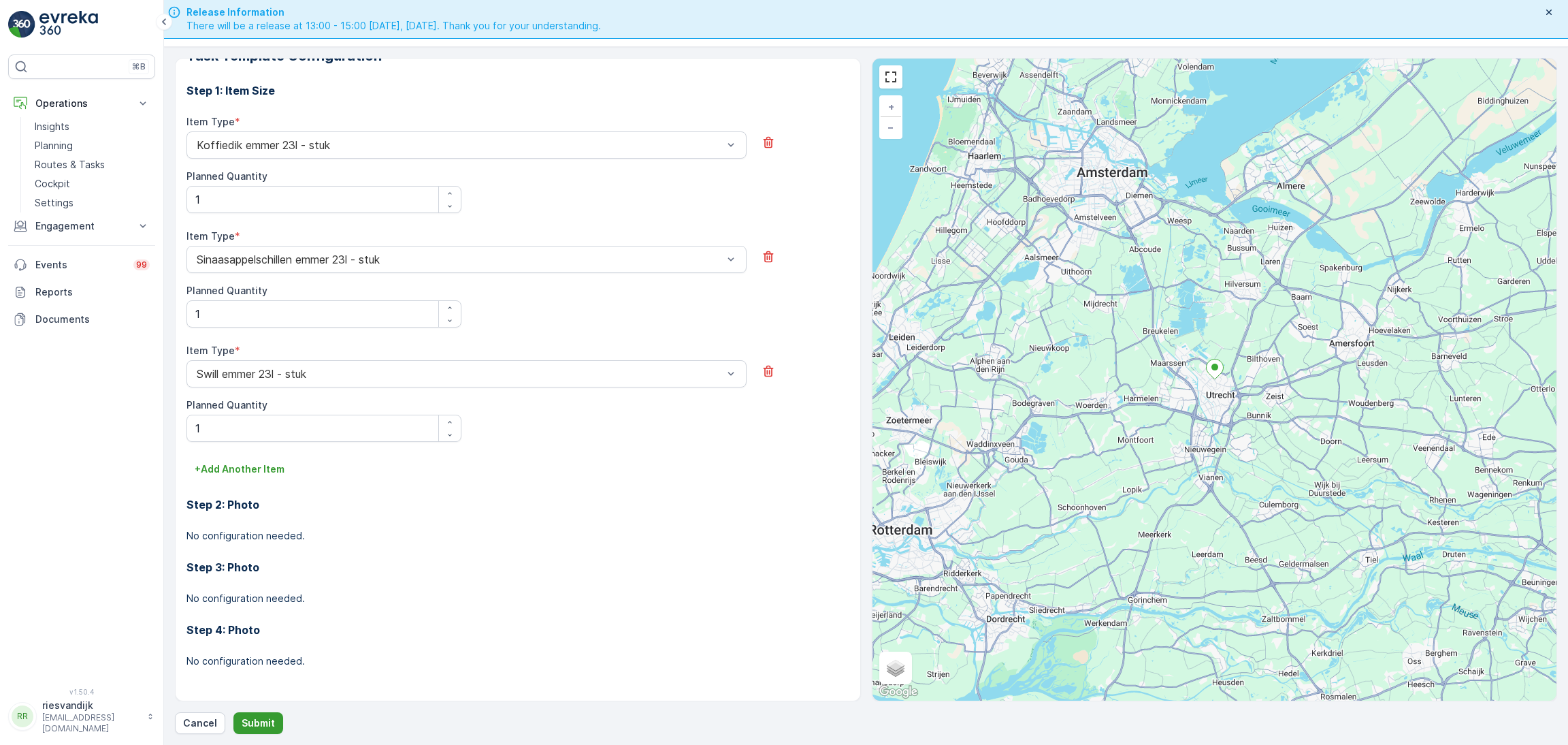
type textarea "Naar binnen lopen en bakken bij de keuken ophalen. afgelopen tijd vaak gemist o…"
click at [246, 729] on p "Submit" at bounding box center [258, 723] width 33 height 14
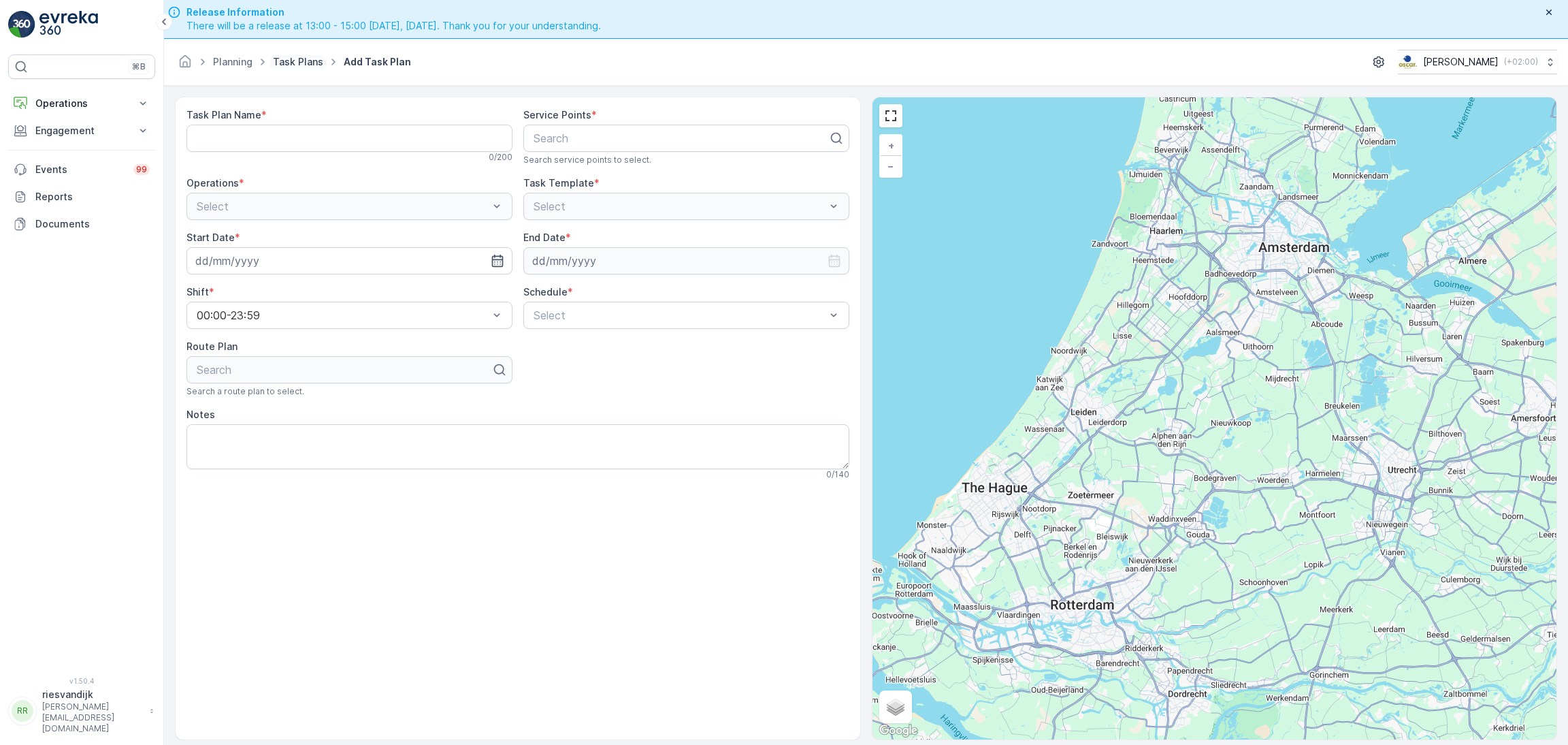
click at [288, 61] on link "Task Plans" at bounding box center [298, 61] width 50 height 12
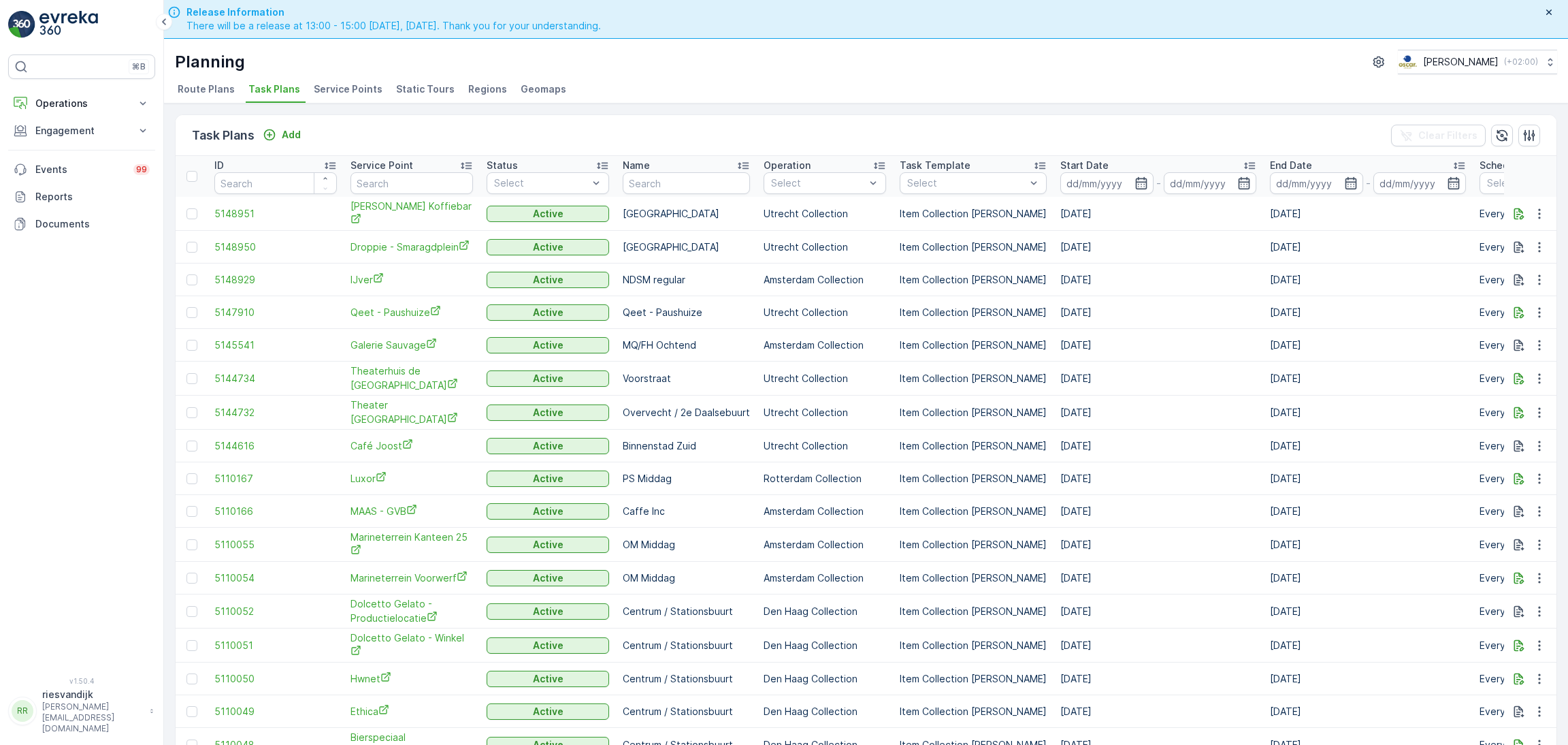
click at [401, 183] on input "text" at bounding box center [412, 183] width 122 height 22
type input "espressofab"
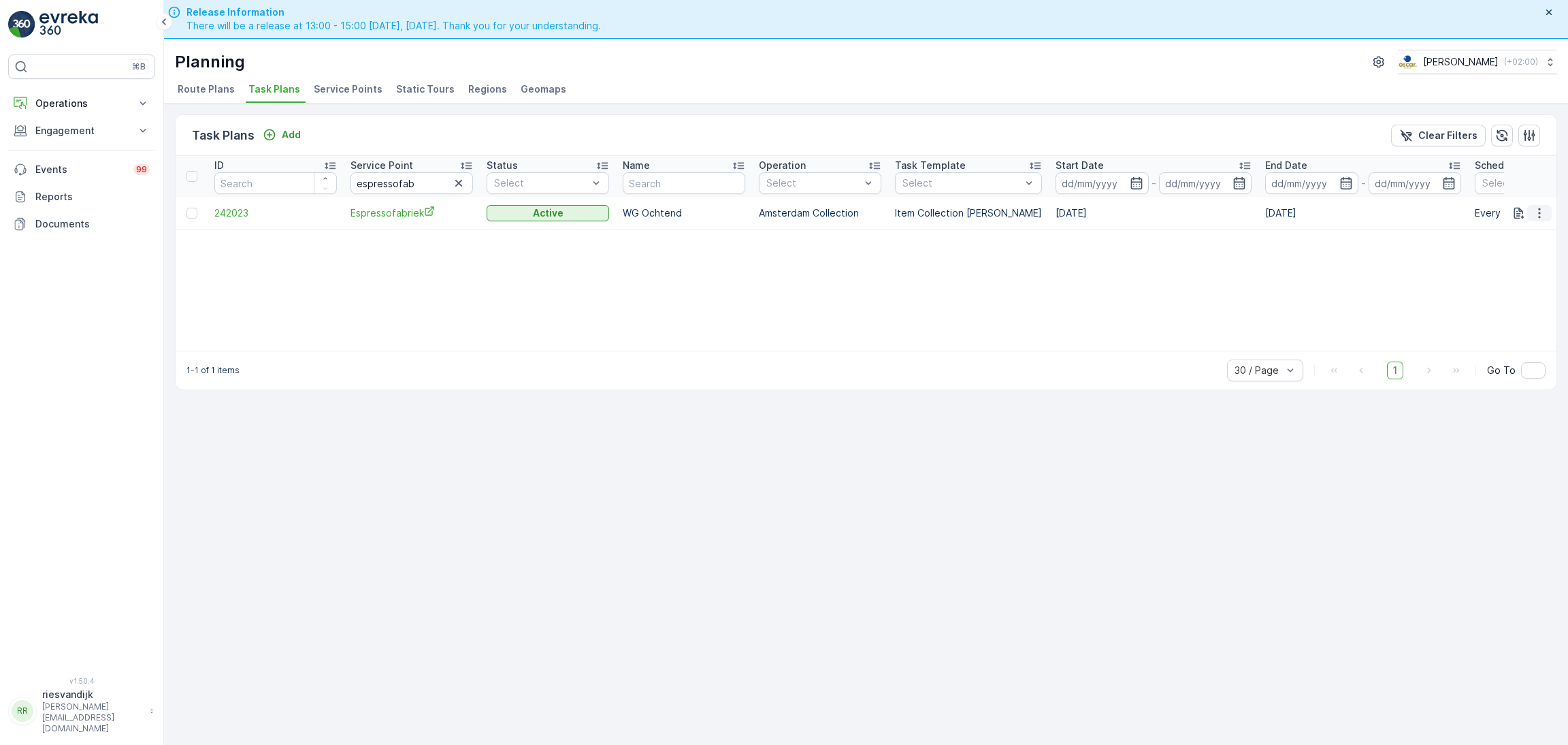
click at [1543, 209] on icon "button" at bounding box center [1540, 213] width 14 height 14
click at [1542, 261] on div "History" at bounding box center [1523, 271] width 90 height 19
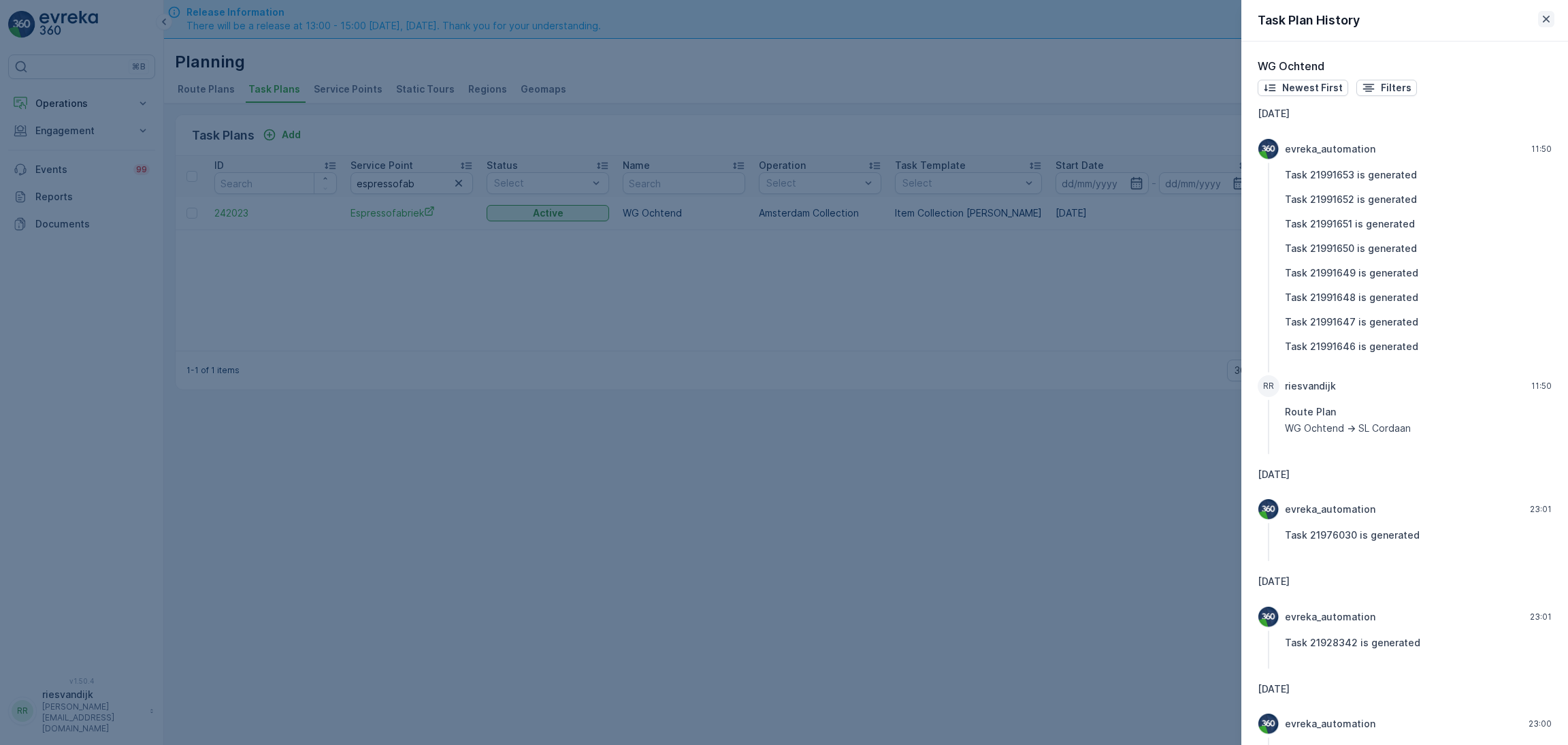
click at [1541, 17] on icon "button" at bounding box center [1546, 19] width 14 height 14
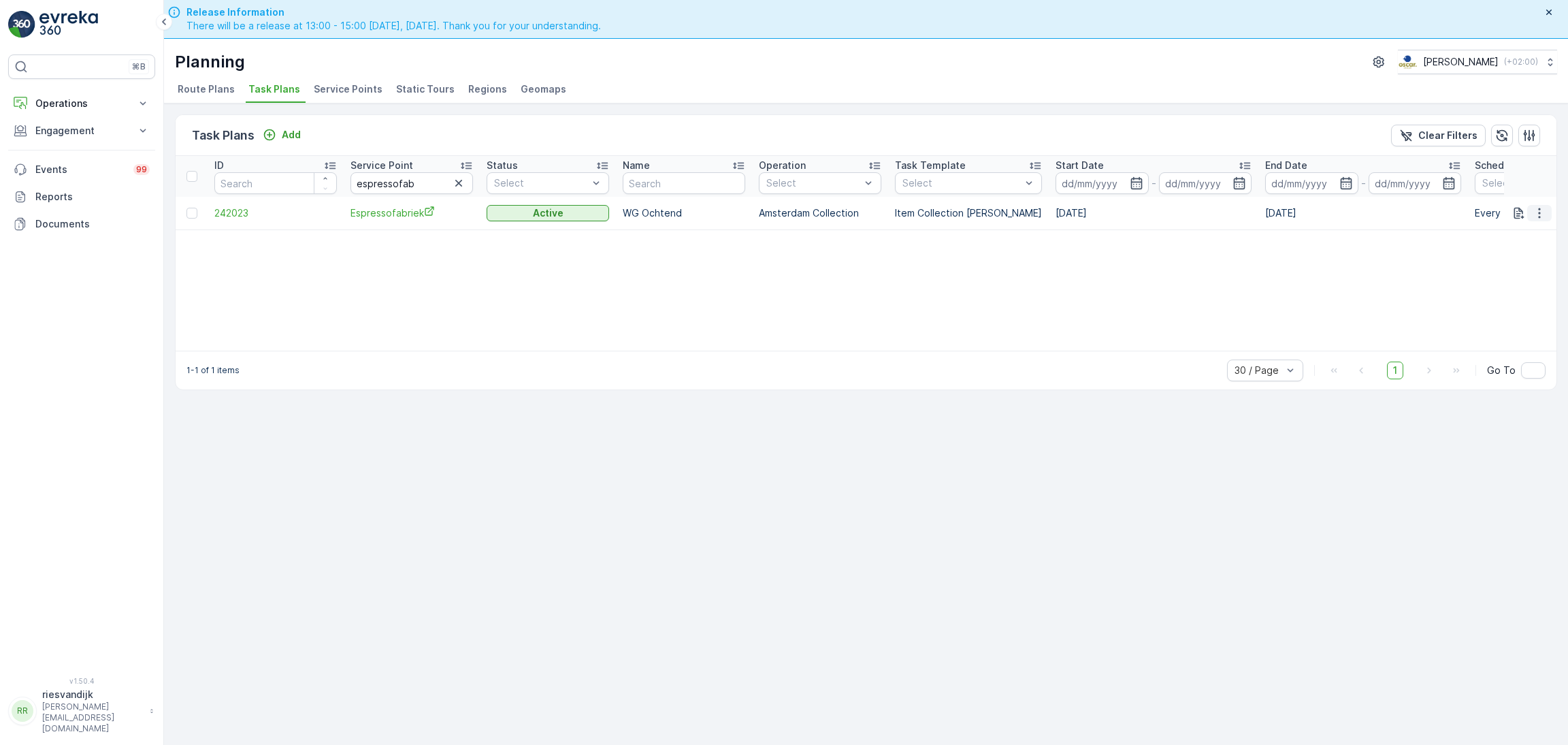
click at [1534, 209] on icon "button" at bounding box center [1540, 213] width 14 height 14
click at [1531, 253] on span "Edit Task Plan" at bounding box center [1515, 252] width 64 height 14
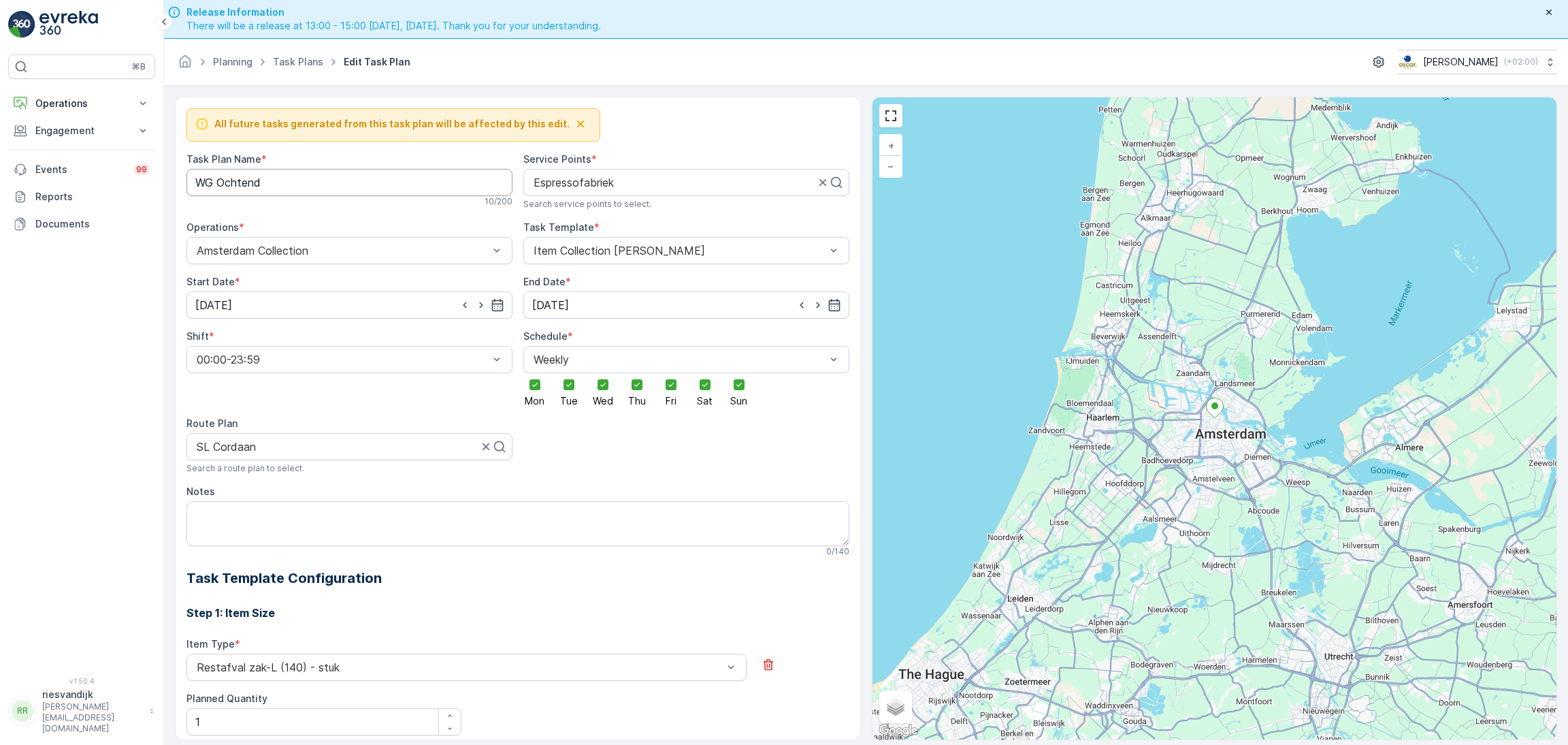
click at [252, 186] on Name "WG Ochtend" at bounding box center [350, 182] width 326 height 27
click at [250, 185] on Name "WG Ochtend" at bounding box center [350, 182] width 326 height 27
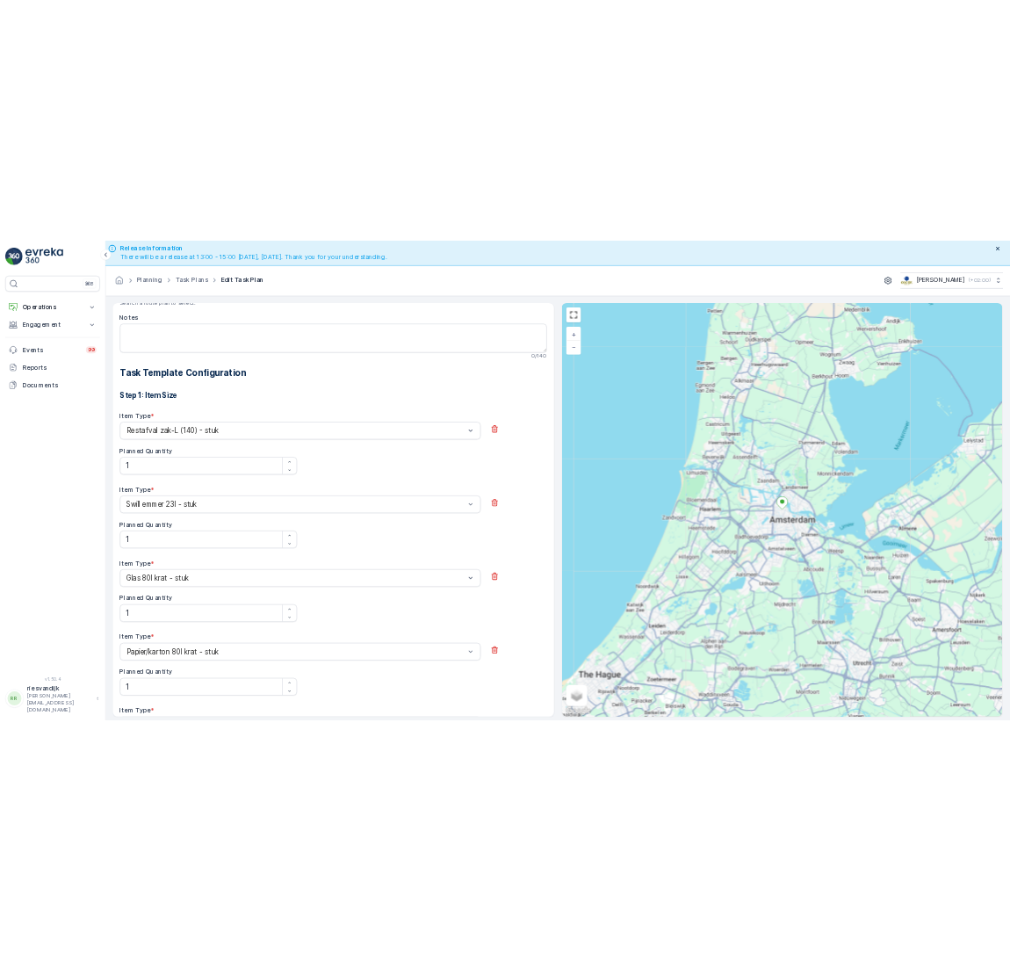
scroll to position [789, 0]
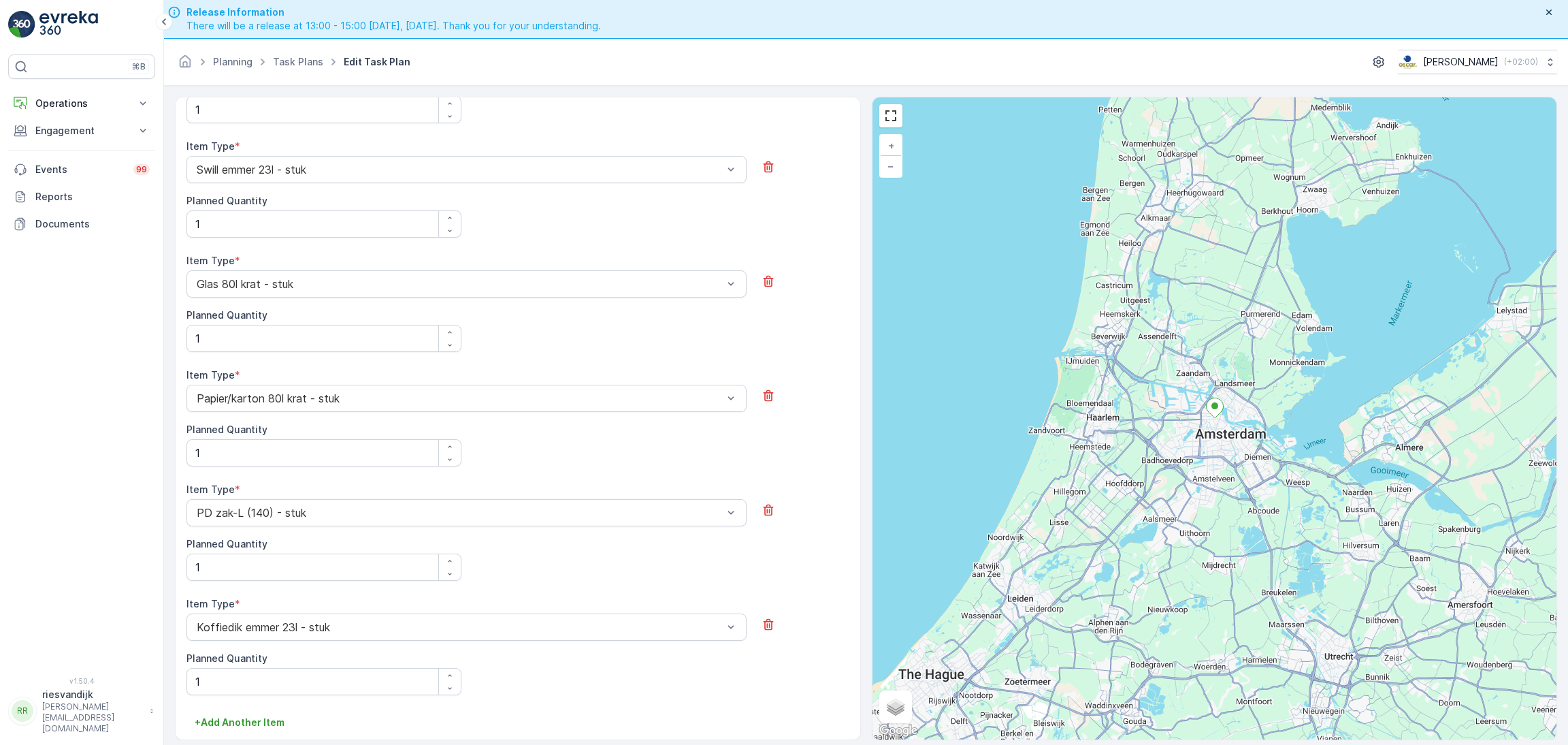
type Name "SL Cordaan"
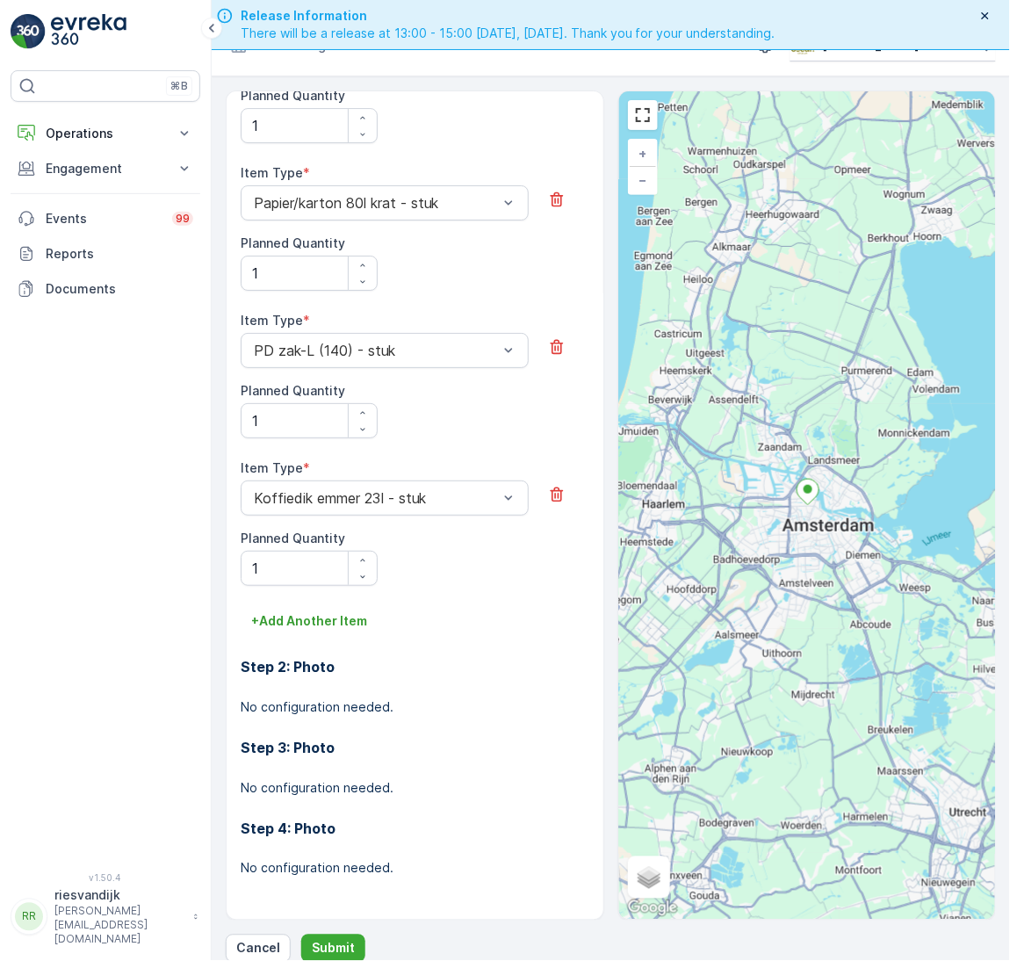
scroll to position [50, 0]
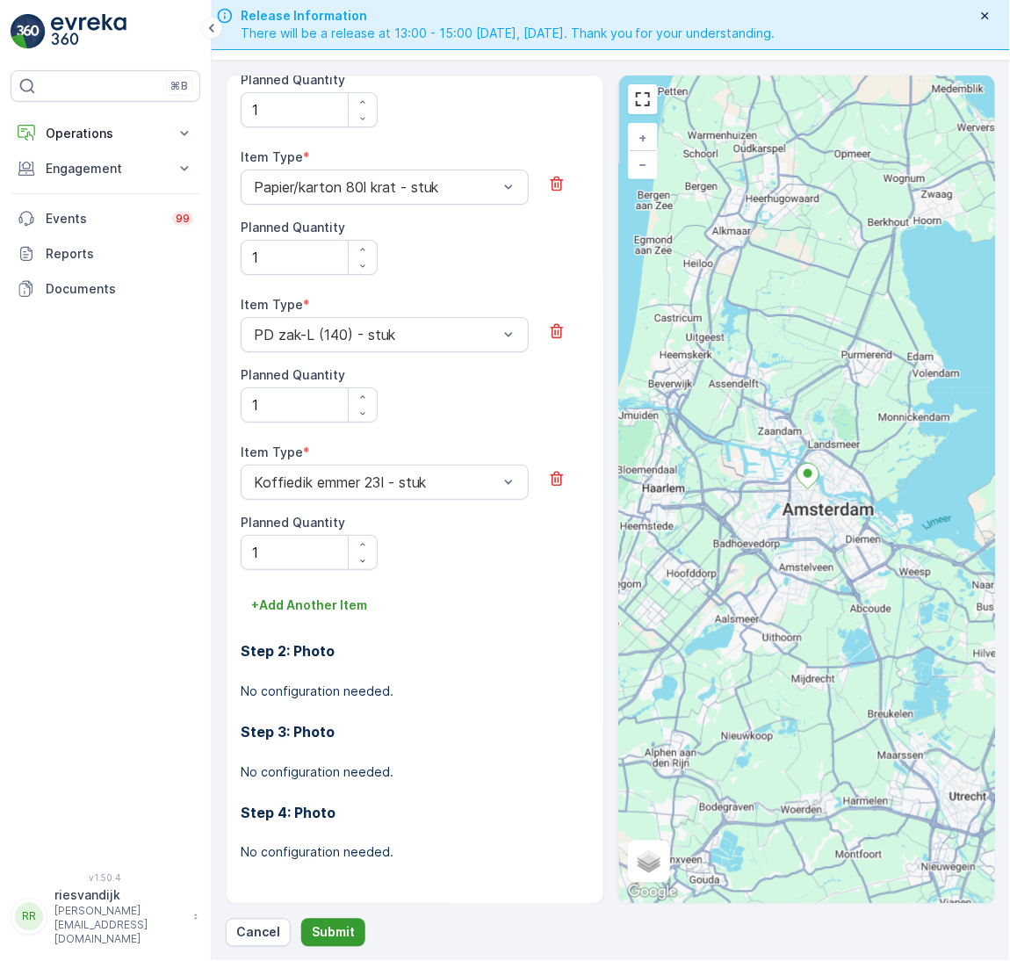
click at [351, 938] on button "Submit" at bounding box center [333, 933] width 64 height 28
